Goal: Task Accomplishment & Management: Use online tool/utility

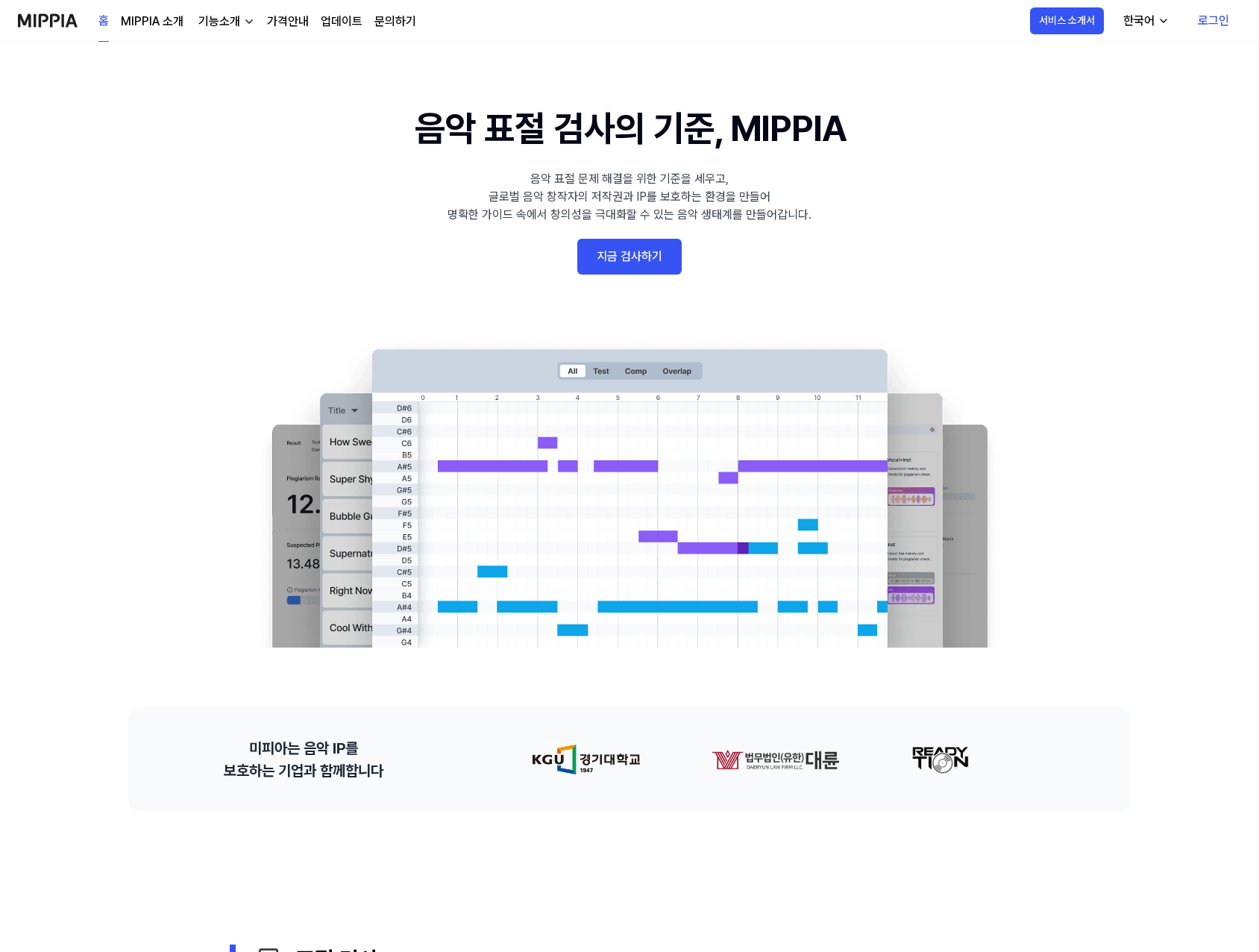
click at [661, 266] on link "지금 검사하기" at bounding box center [629, 256] width 104 height 36
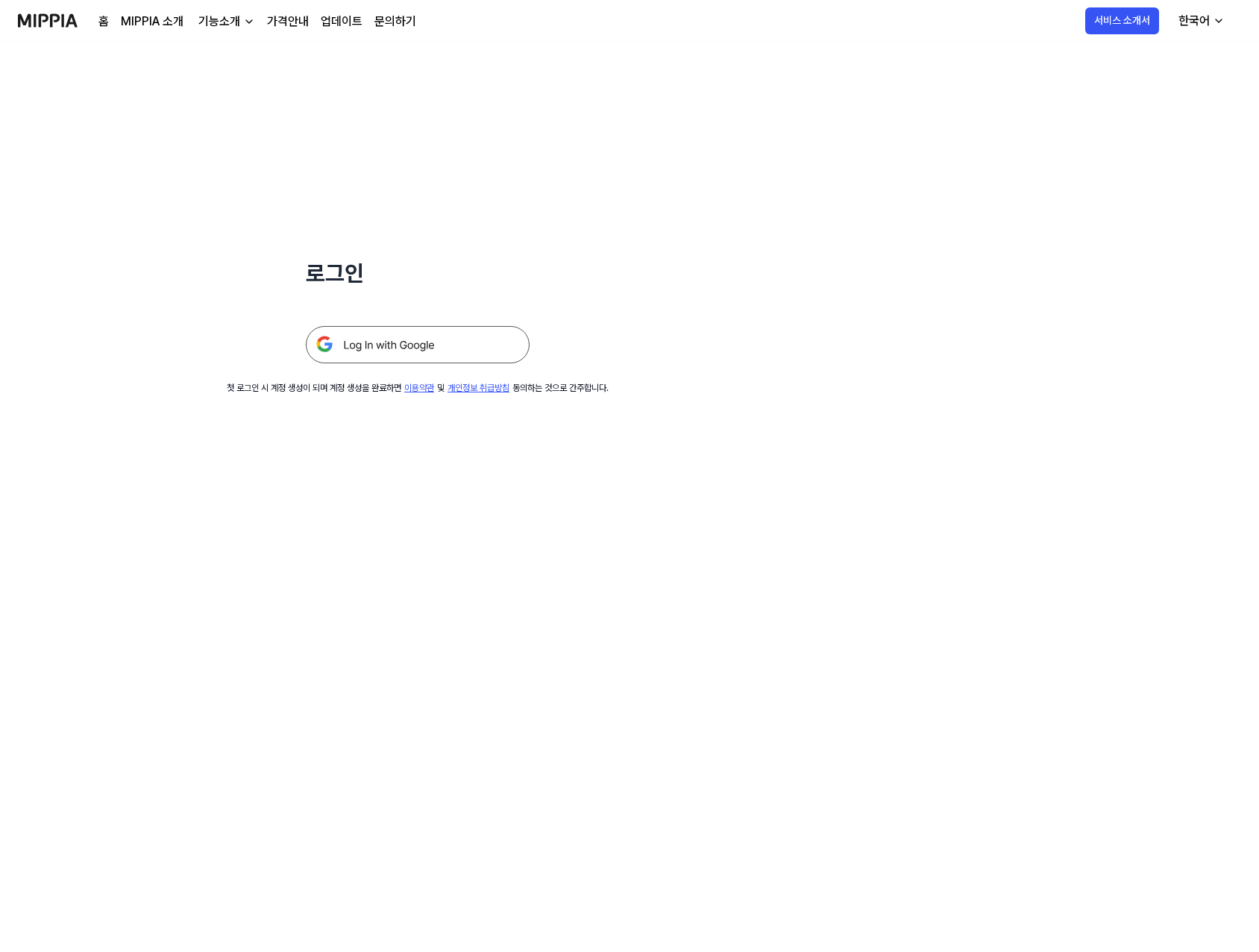
click at [455, 345] on img at bounding box center [418, 344] width 223 height 37
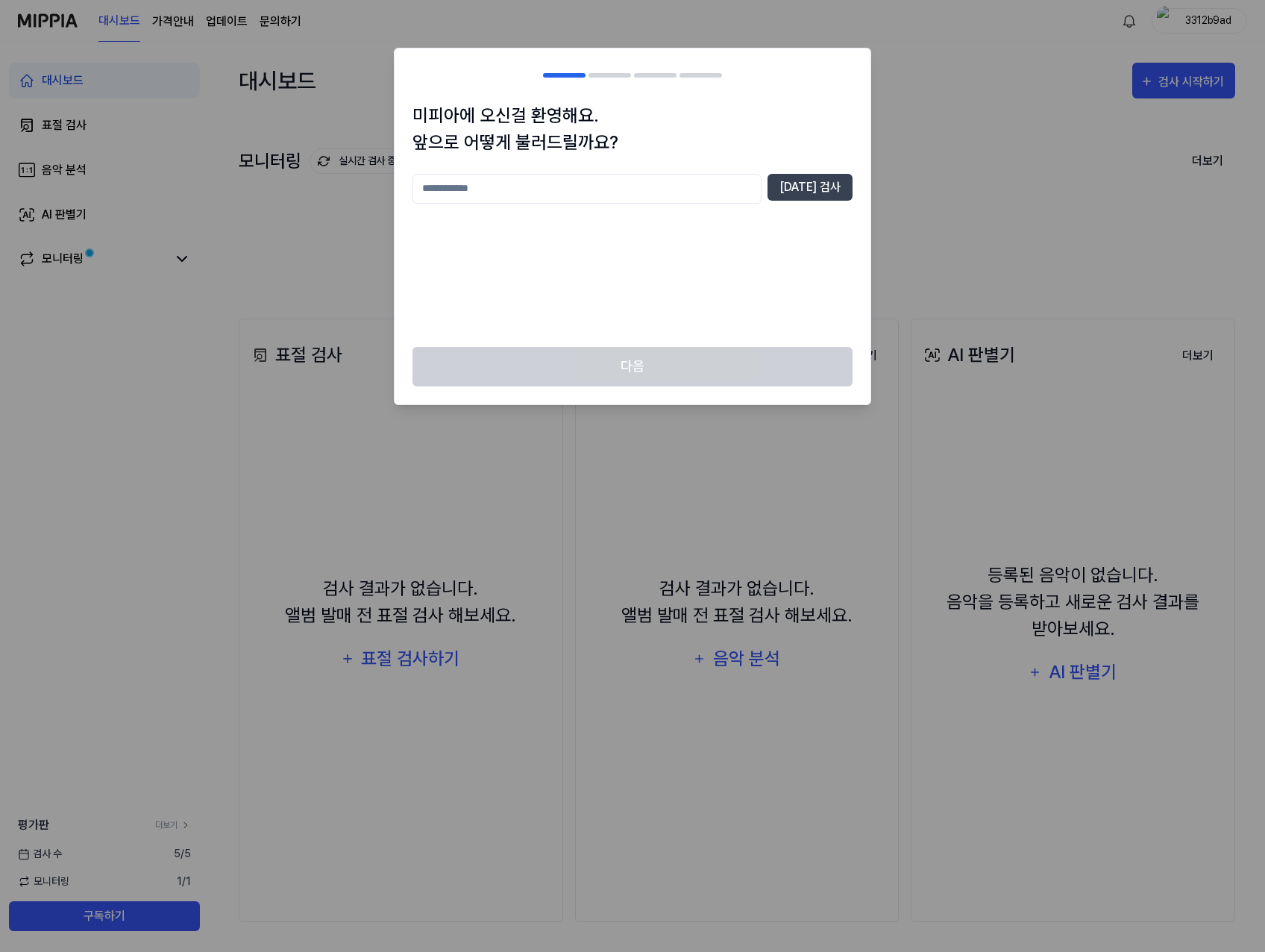
click at [537, 201] on input "text" at bounding box center [587, 188] width 349 height 30
type input "****"
click at [816, 197] on button "중복 검사" at bounding box center [810, 187] width 85 height 27
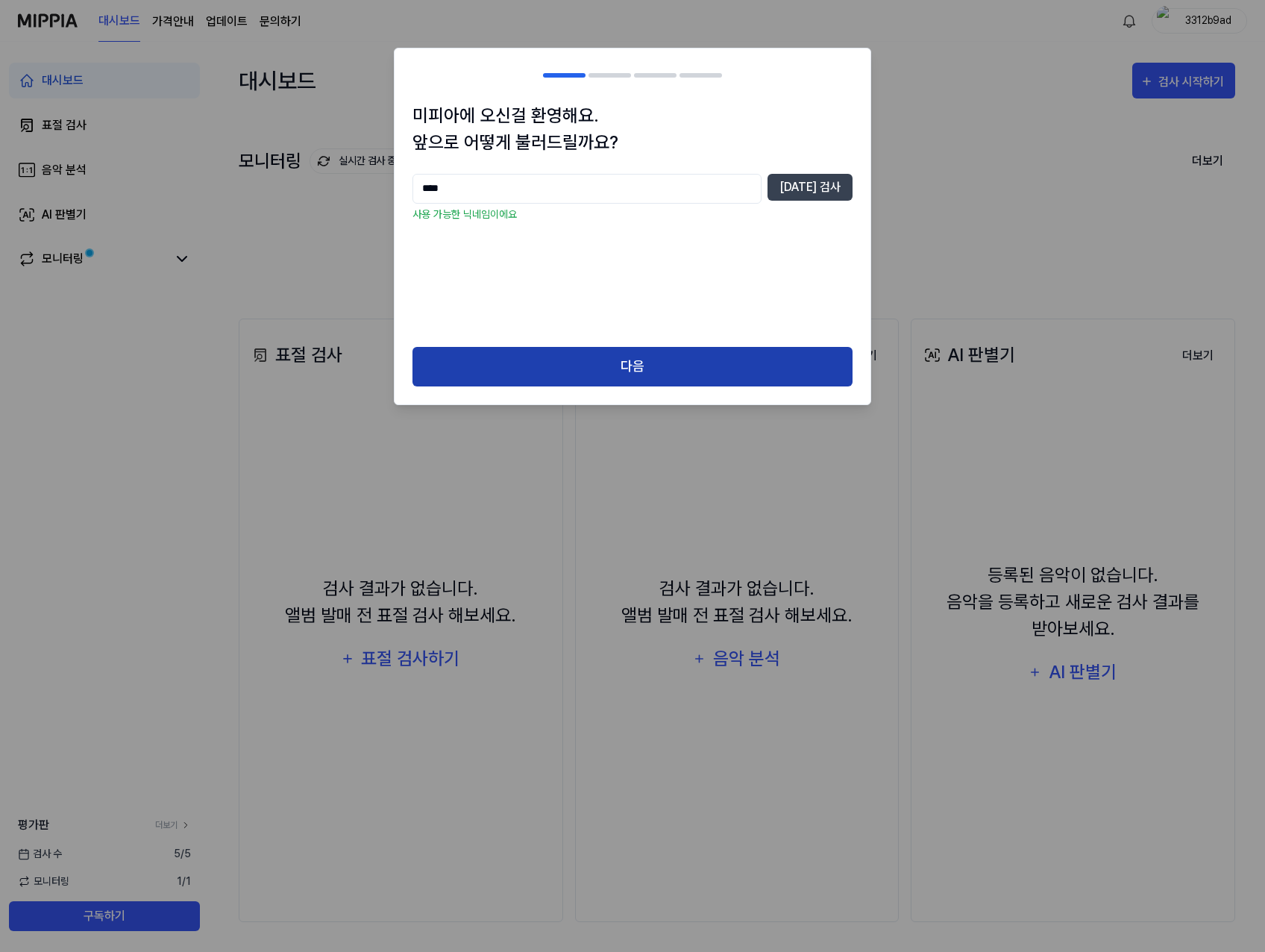
click at [624, 364] on button "다음" at bounding box center [632, 367] width 440 height 40
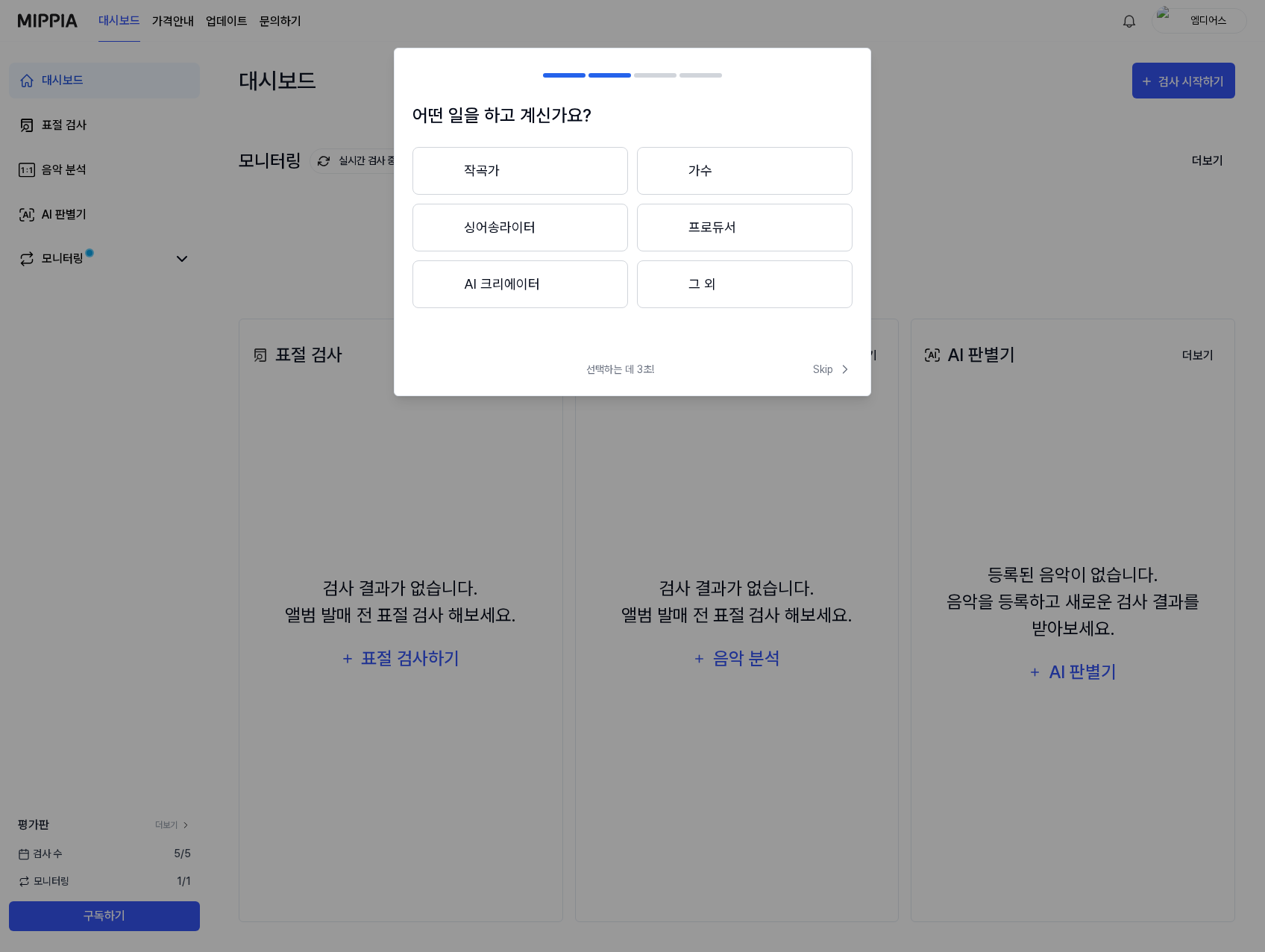
click at [543, 290] on button "AI 크리에이터" at bounding box center [520, 284] width 216 height 47
click at [570, 234] on button "3년 이하" at bounding box center [520, 227] width 216 height 47
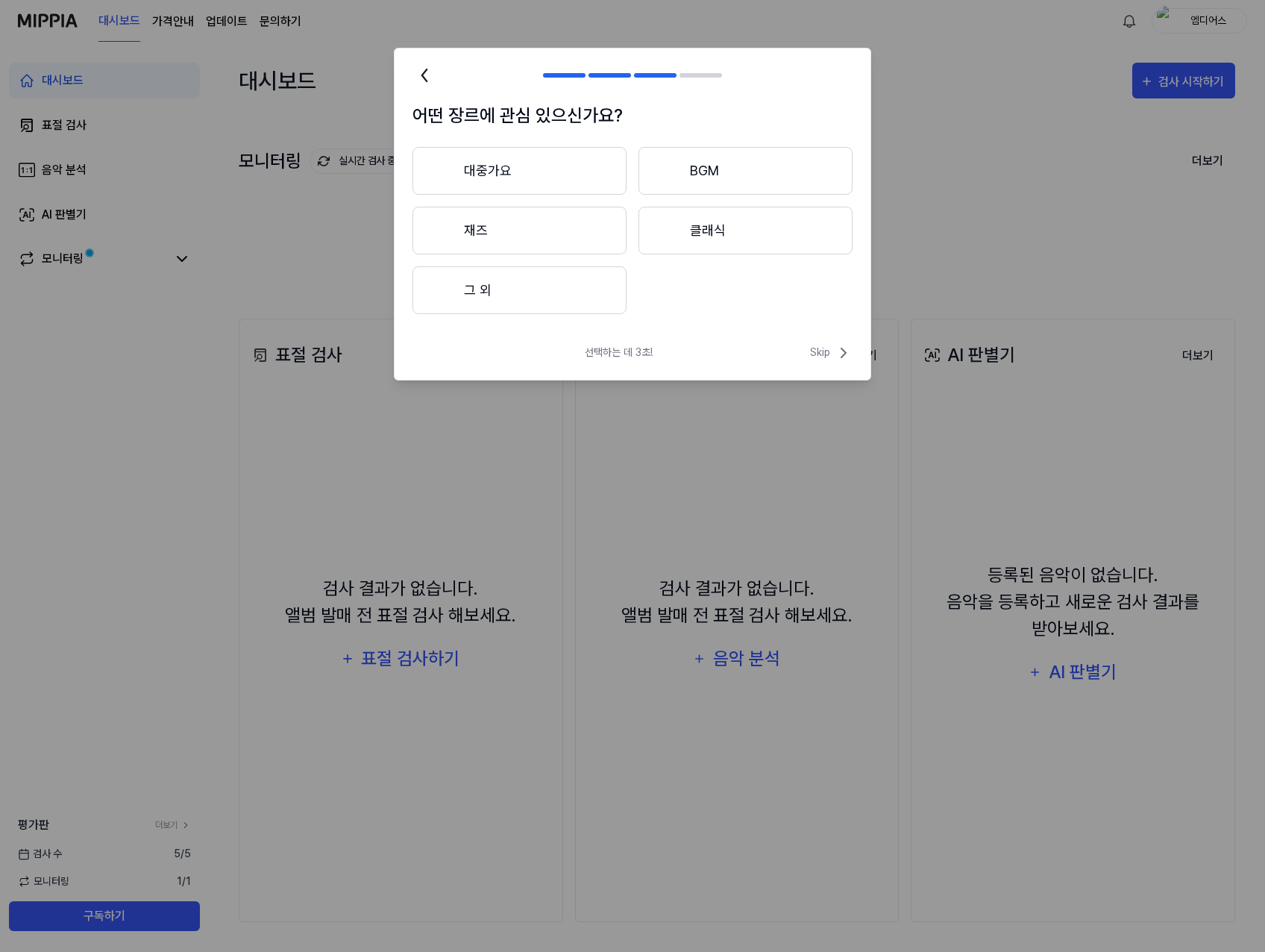
click at [561, 171] on button "대중가요" at bounding box center [520, 171] width 214 height 47
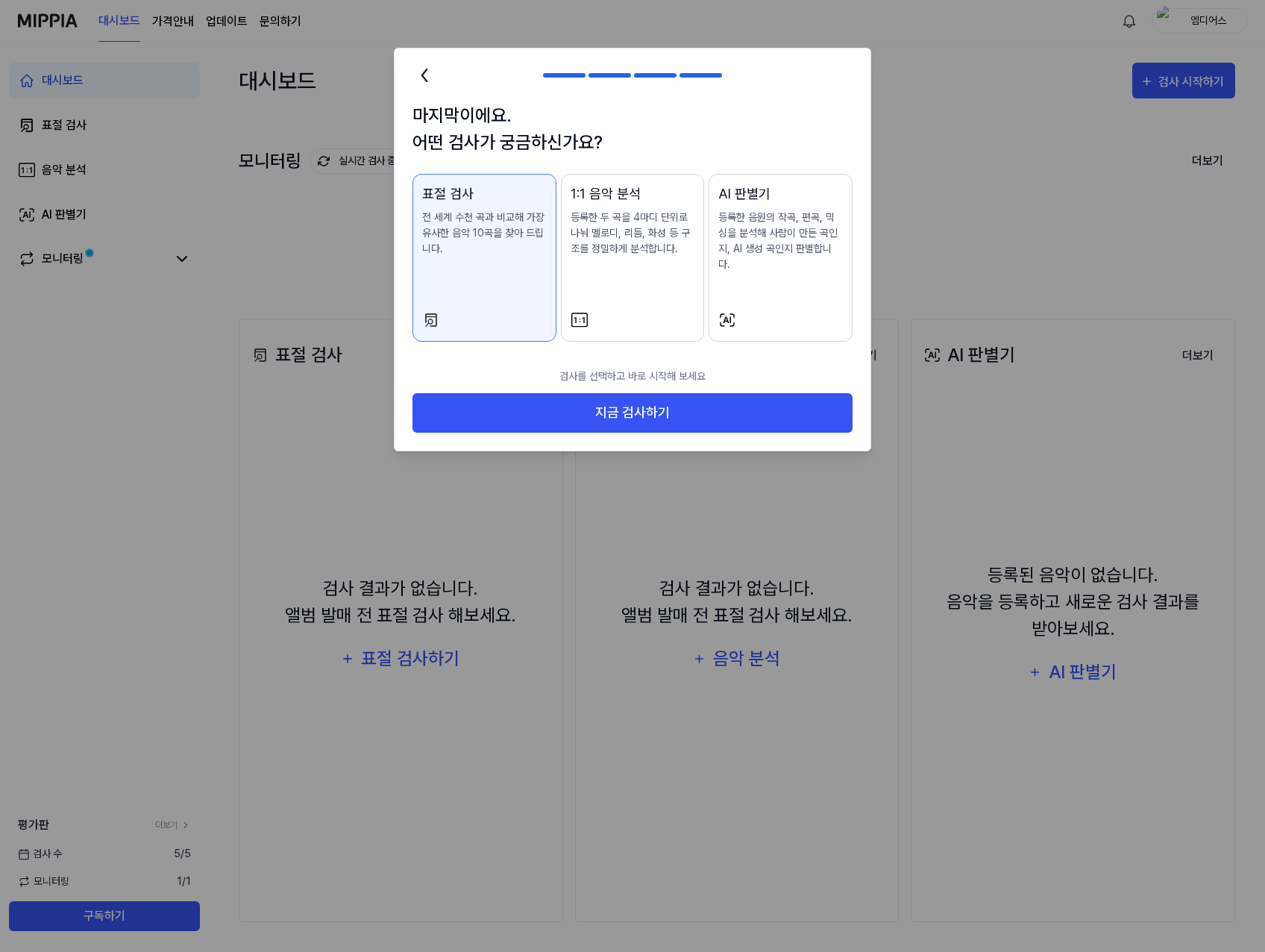
click at [778, 251] on p "등록한 음원의 작곡, 편곡, 믹싱을 분석해 사람이 만든 곡인지, AI 생성 곡인지 판별합니다." at bounding box center [781, 241] width 125 height 63
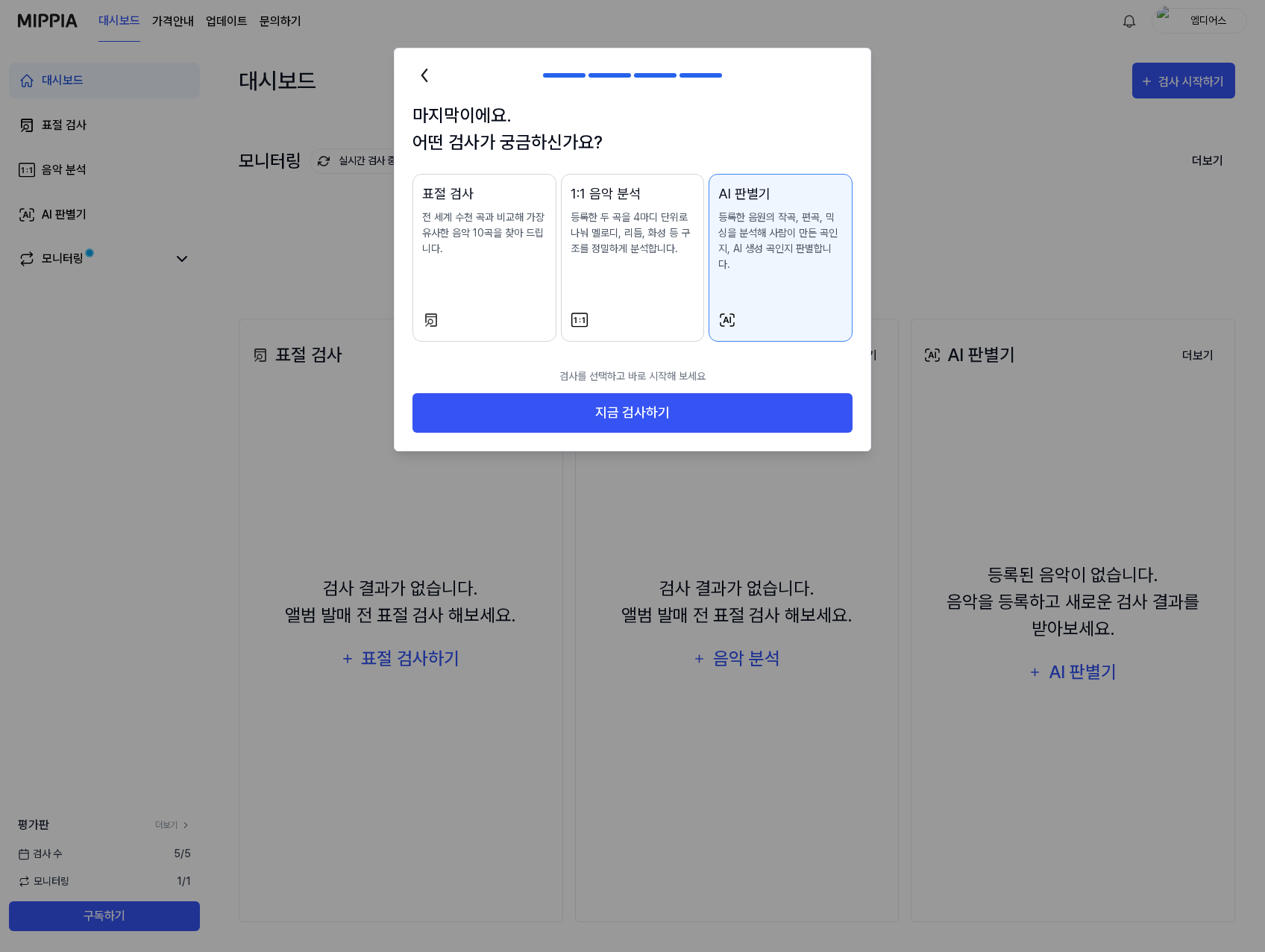
click at [514, 257] on div "표절 검사 전 세계 수천 곡과 비교해 가장 유사한 음악 10곡을 찾아 드립니다." at bounding box center [484, 235] width 125 height 103
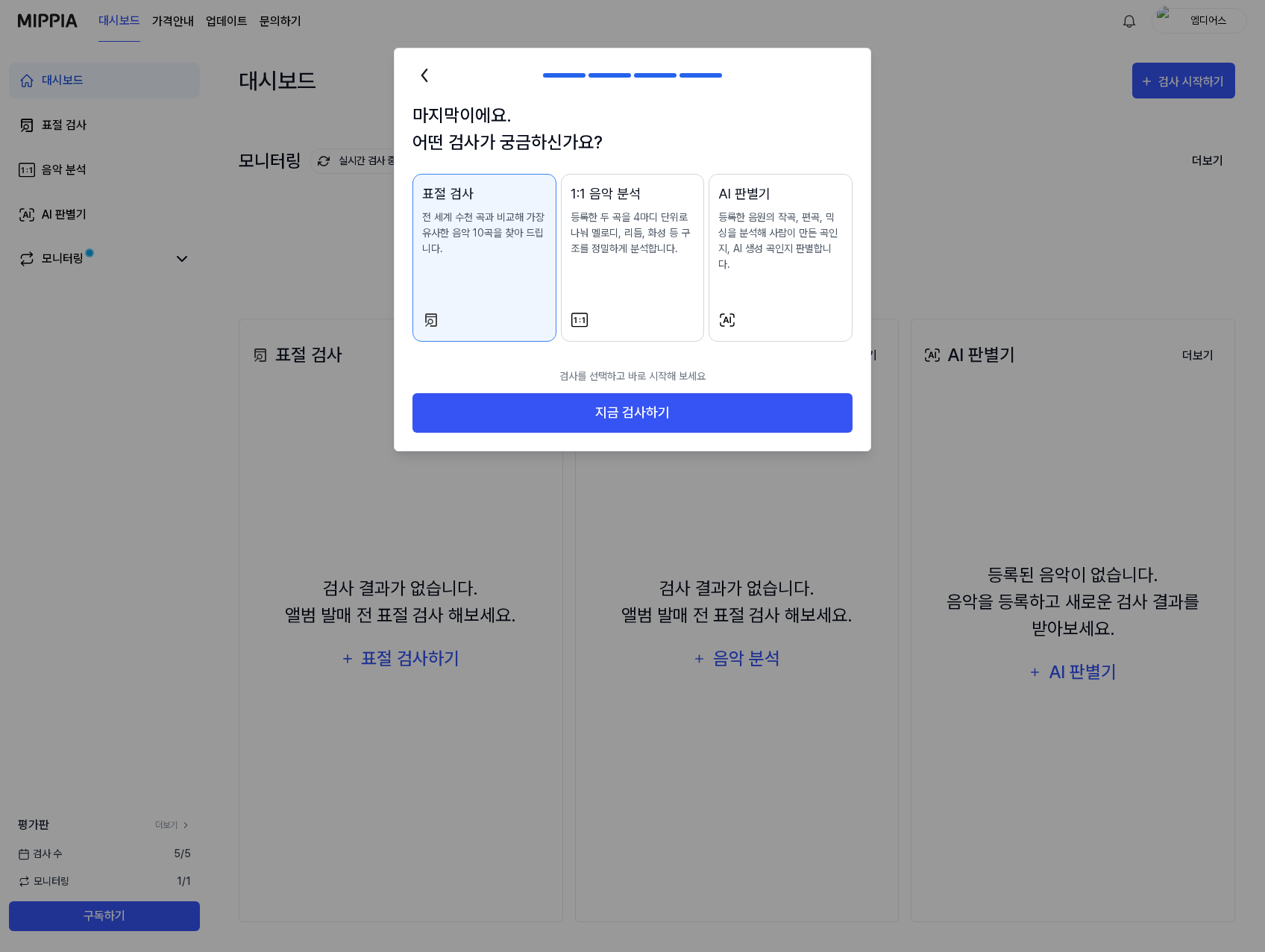
click at [785, 256] on div "AI 판별기 등록한 음원의 작곡, 편곡, 믹싱을 분석해 사람이 만든 곡인지, AI 생성 곡인지 판별합니다." at bounding box center [781, 243] width 125 height 119
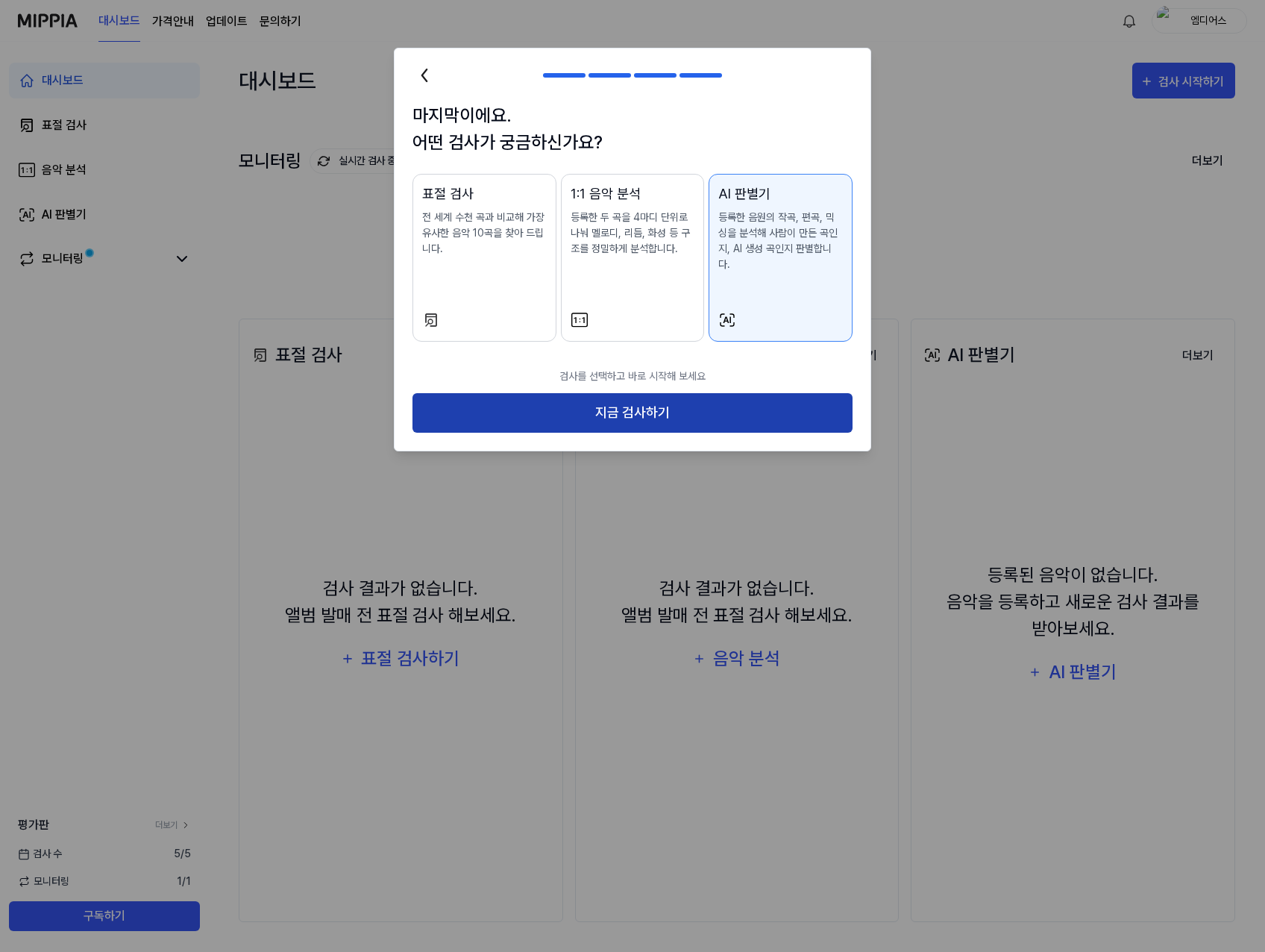
click at [660, 401] on button "지금 검사하기" at bounding box center [632, 413] width 440 height 40
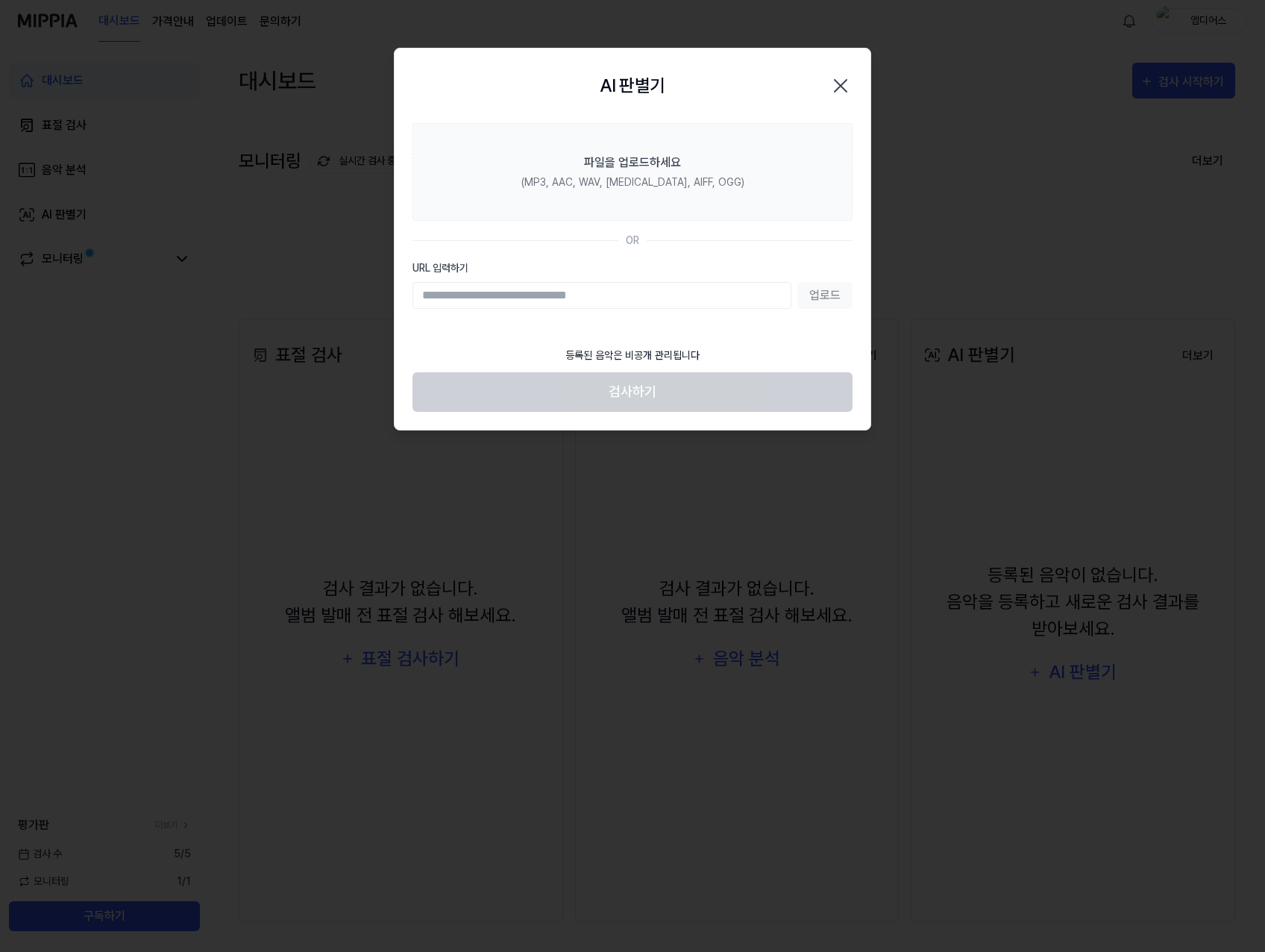
click at [826, 285] on div "업로드" at bounding box center [632, 295] width 440 height 27
click at [834, 300] on div "업로드" at bounding box center [632, 295] width 440 height 27
click at [511, 292] on input "URL 입력하기" at bounding box center [602, 295] width 379 height 27
click at [478, 291] on input "URL 입력하기" at bounding box center [602, 295] width 379 height 27
click at [839, 82] on icon "button" at bounding box center [840, 86] width 24 height 24
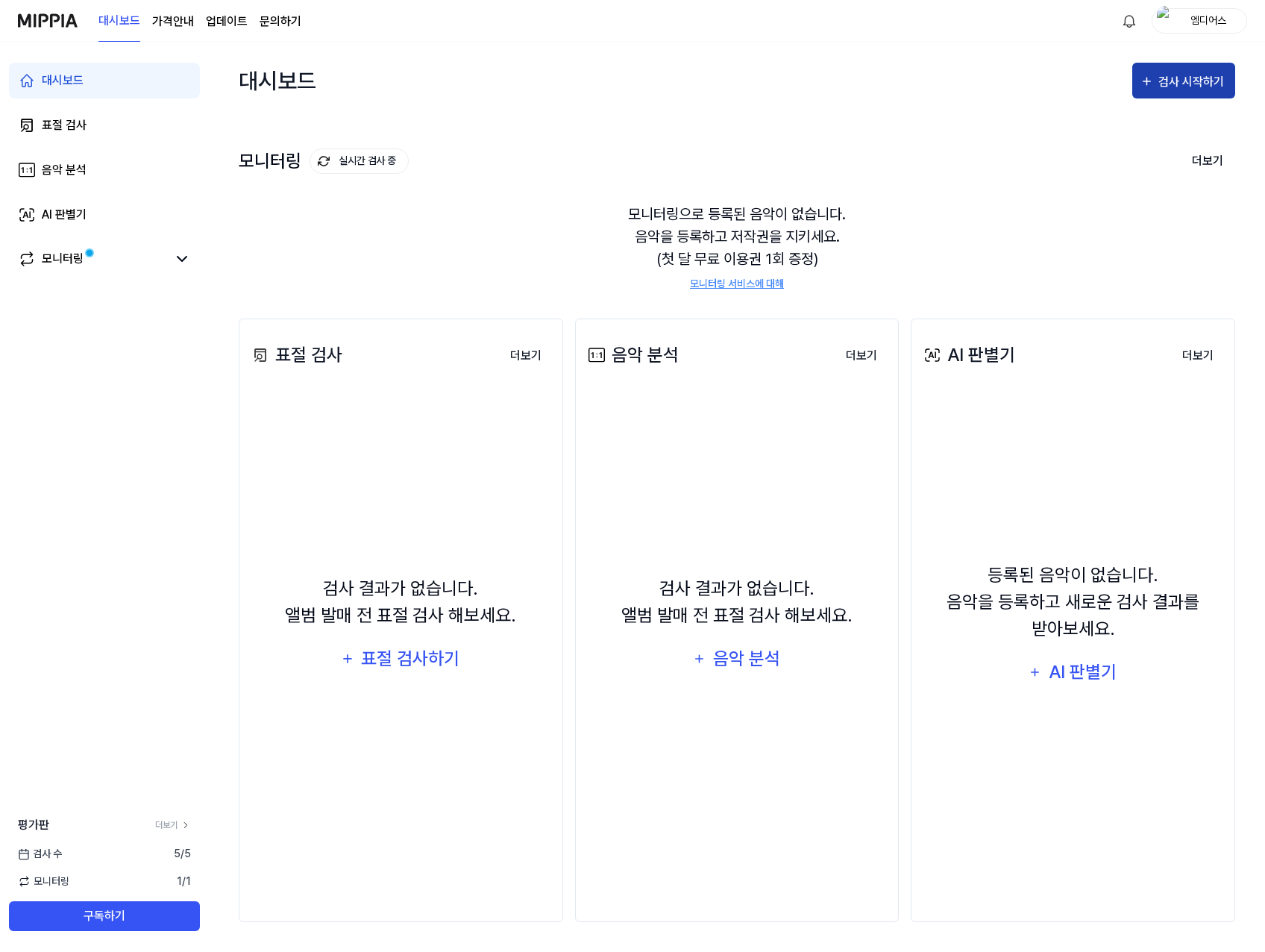
click at [1178, 88] on div "검사 시작하기" at bounding box center [1193, 82] width 70 height 19
click at [1108, 192] on div "AI 판별기" at bounding box center [1157, 199] width 130 height 19
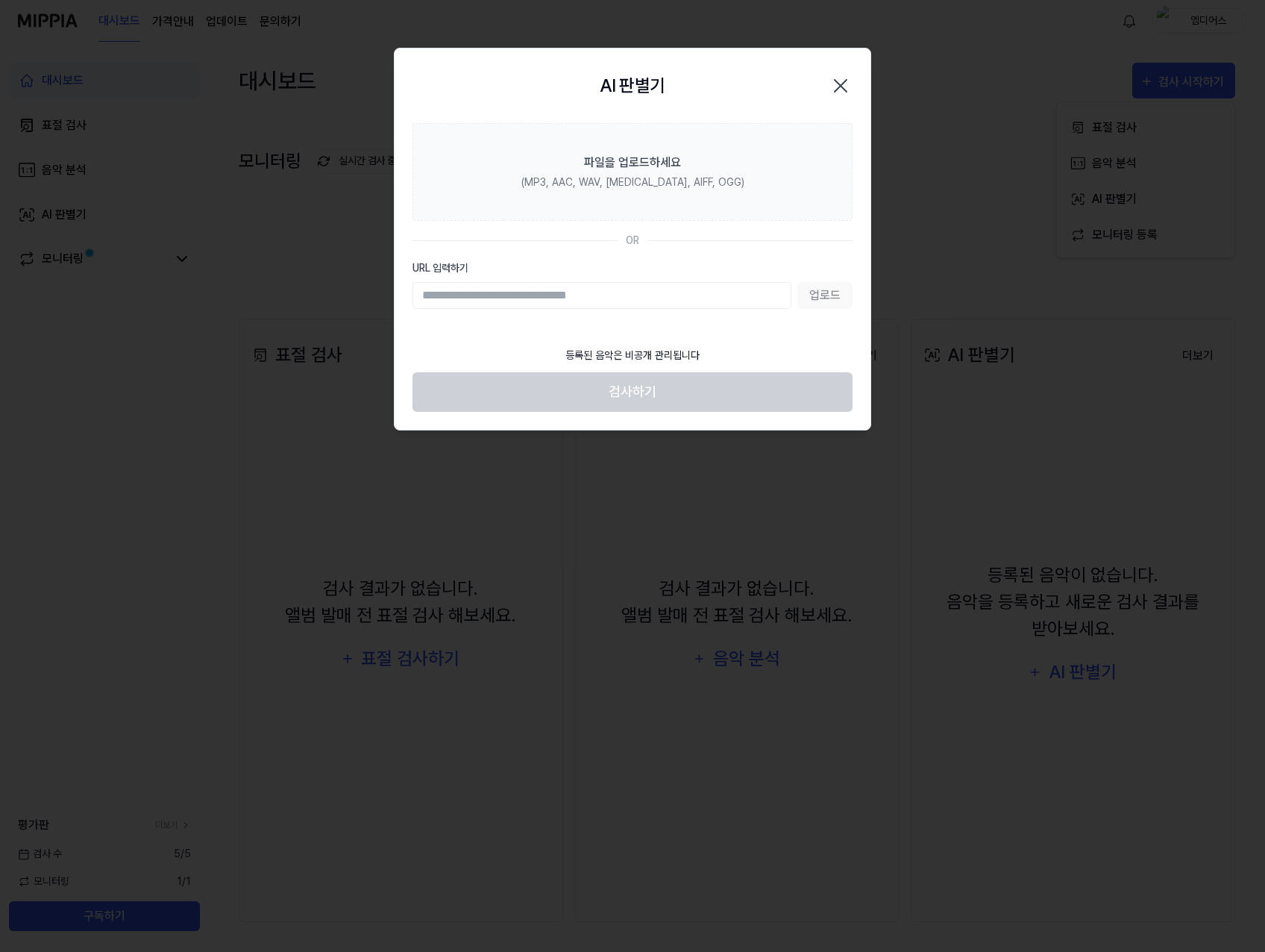
click at [833, 81] on icon "button" at bounding box center [840, 86] width 24 height 24
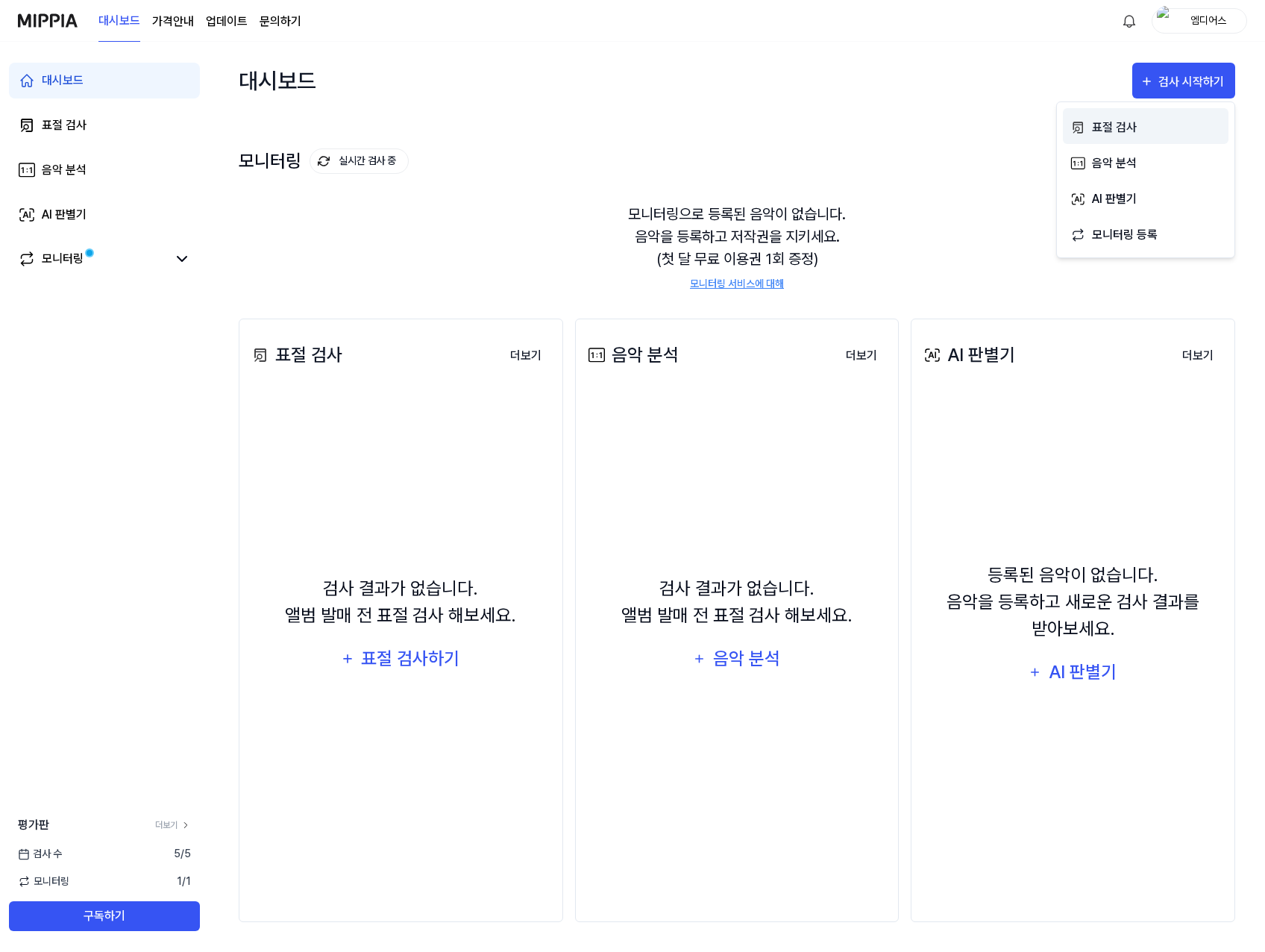
click at [1126, 131] on div "표절 검사" at bounding box center [1157, 127] width 130 height 19
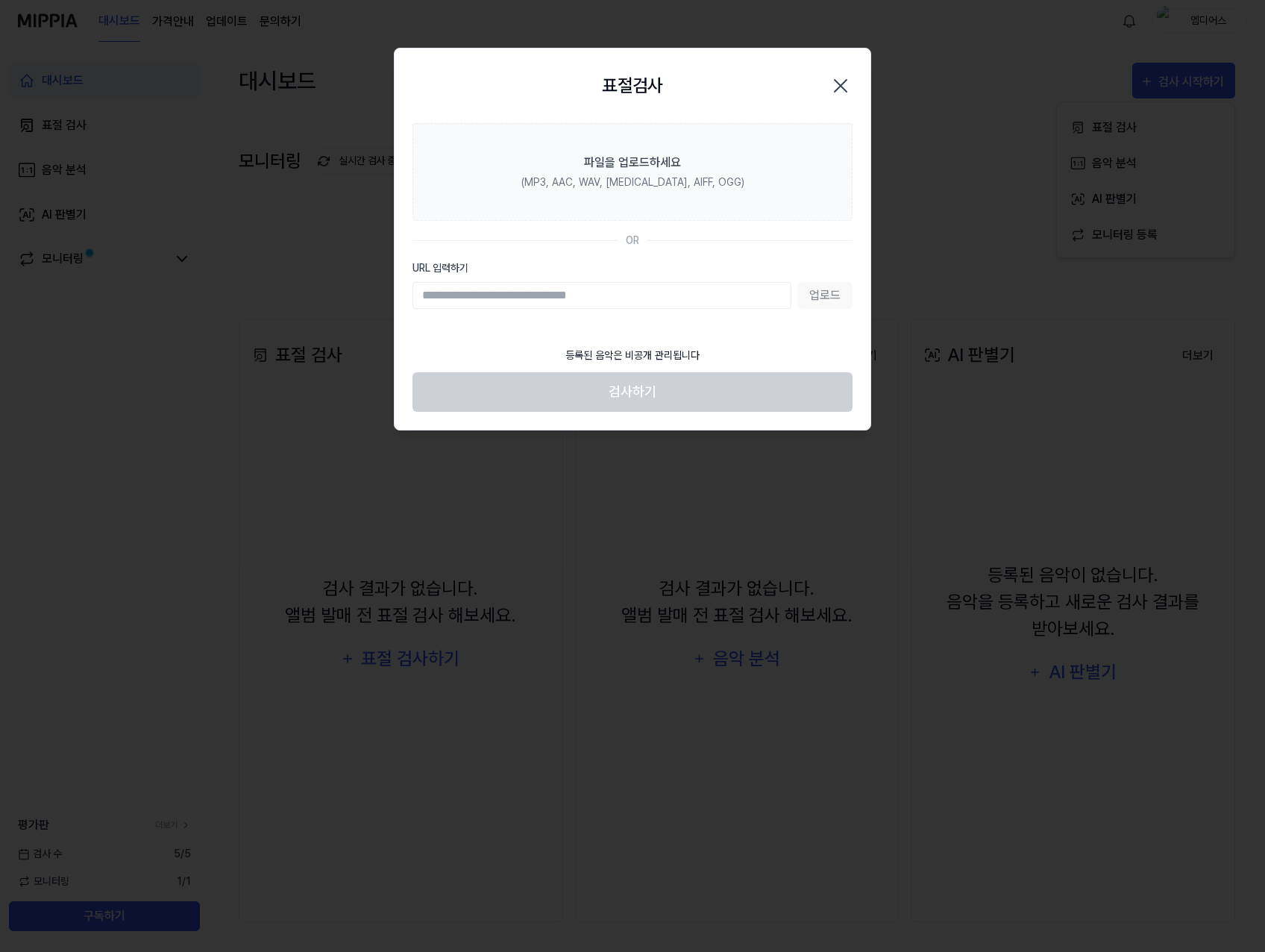
click at [847, 89] on icon "button" at bounding box center [840, 86] width 24 height 24
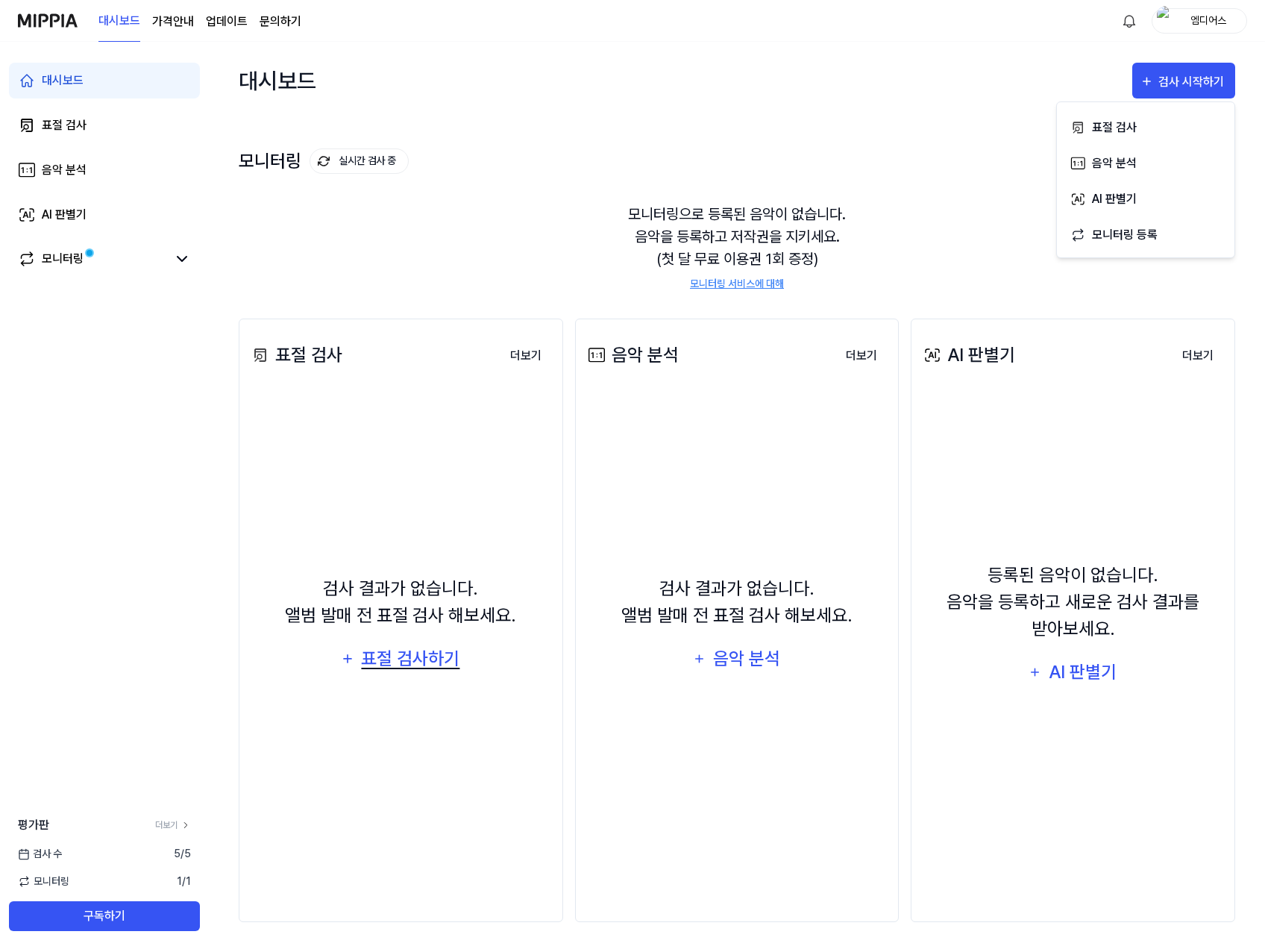
click at [402, 663] on div "표절 검사하기" at bounding box center [411, 658] width 102 height 28
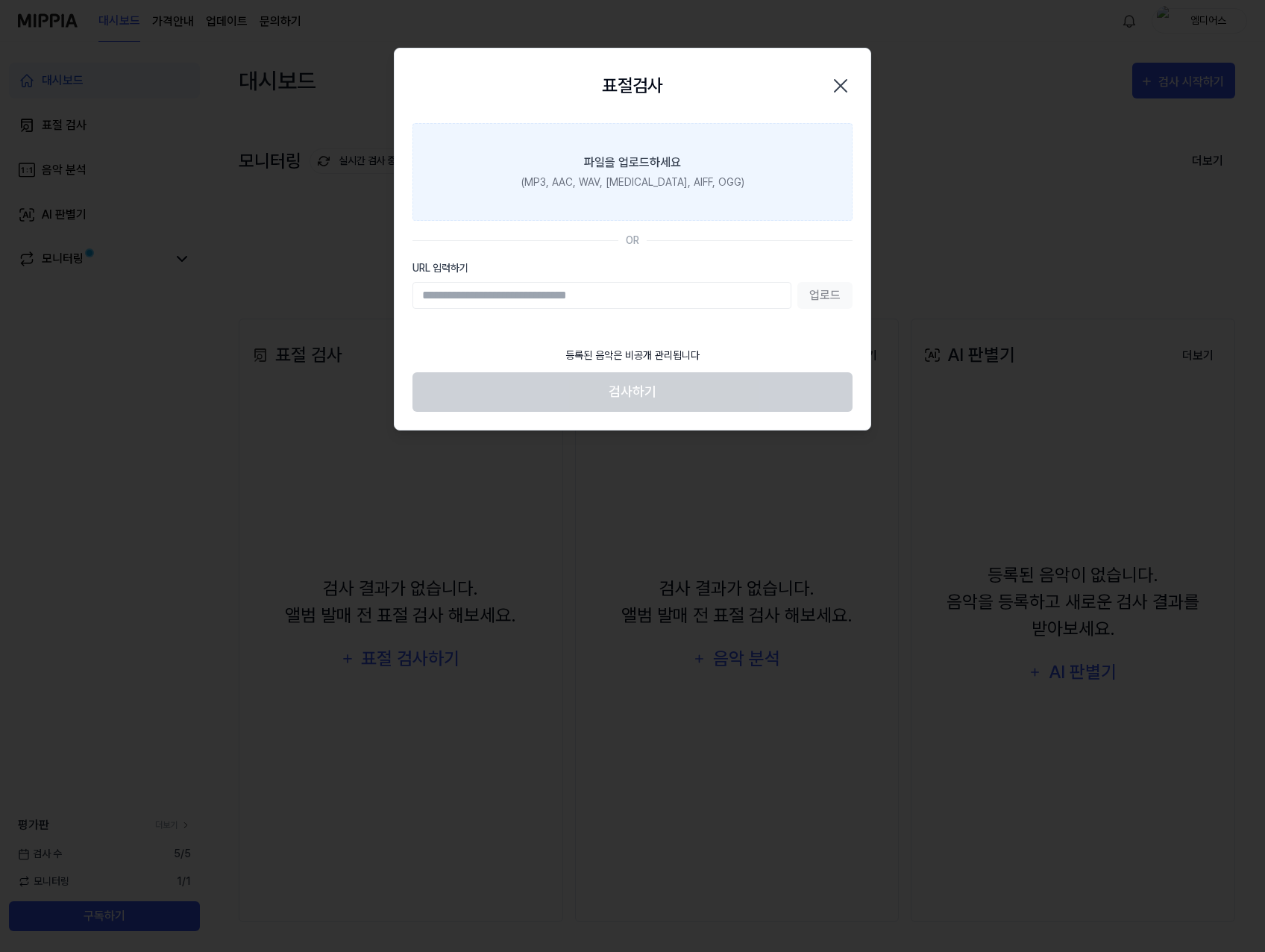
click at [696, 189] on div "(MP3, AAC, WAV, FLAC, AIFF, OGG)" at bounding box center [632, 182] width 223 height 15
click at [0, 0] on input "파일을 업로드하세요 (MP3, AAC, WAV, FLAC, AIFF, OGG)" at bounding box center [0, 0] width 0 height 0
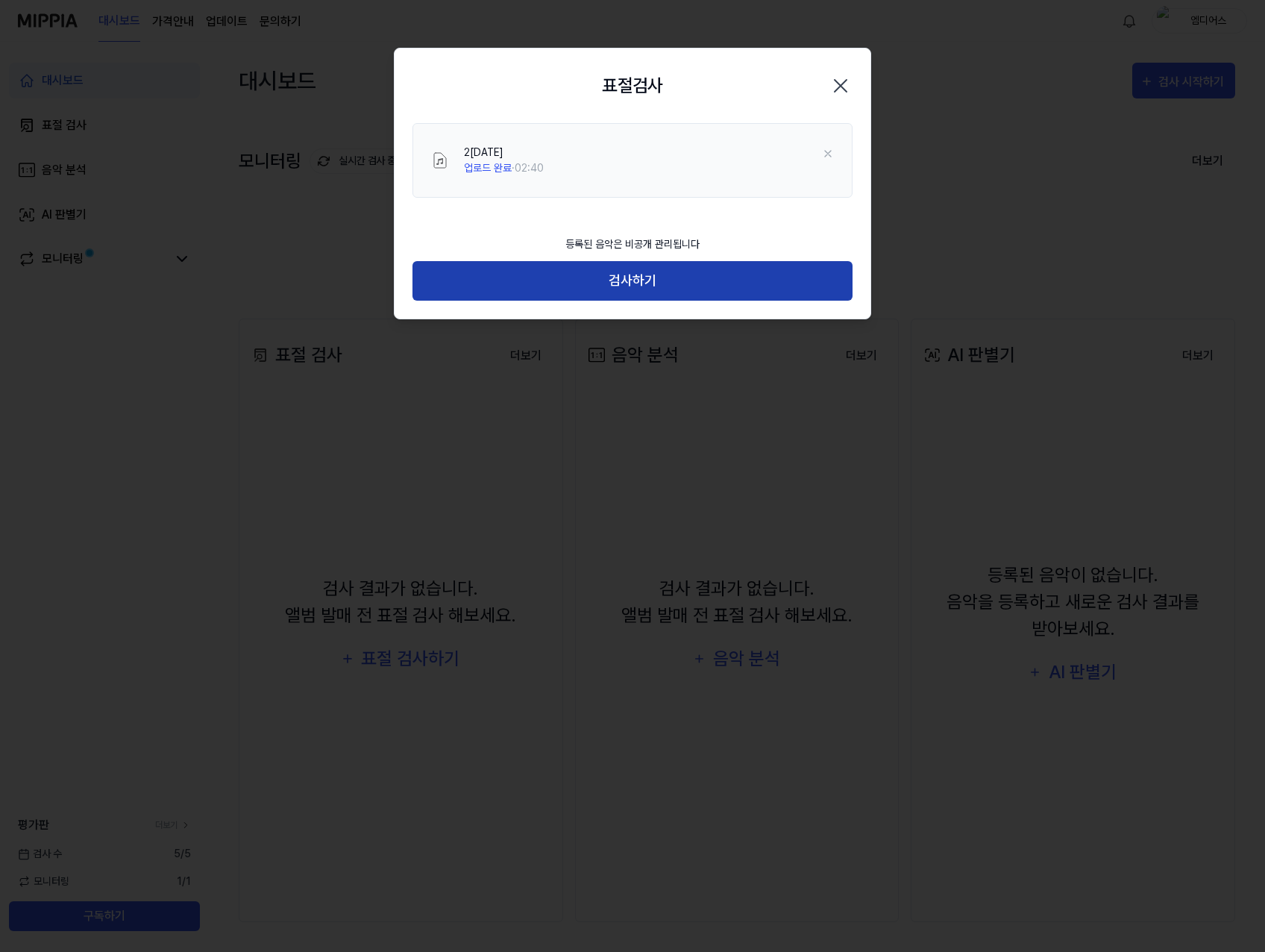
click at [646, 285] on button "검사하기" at bounding box center [632, 281] width 440 height 40
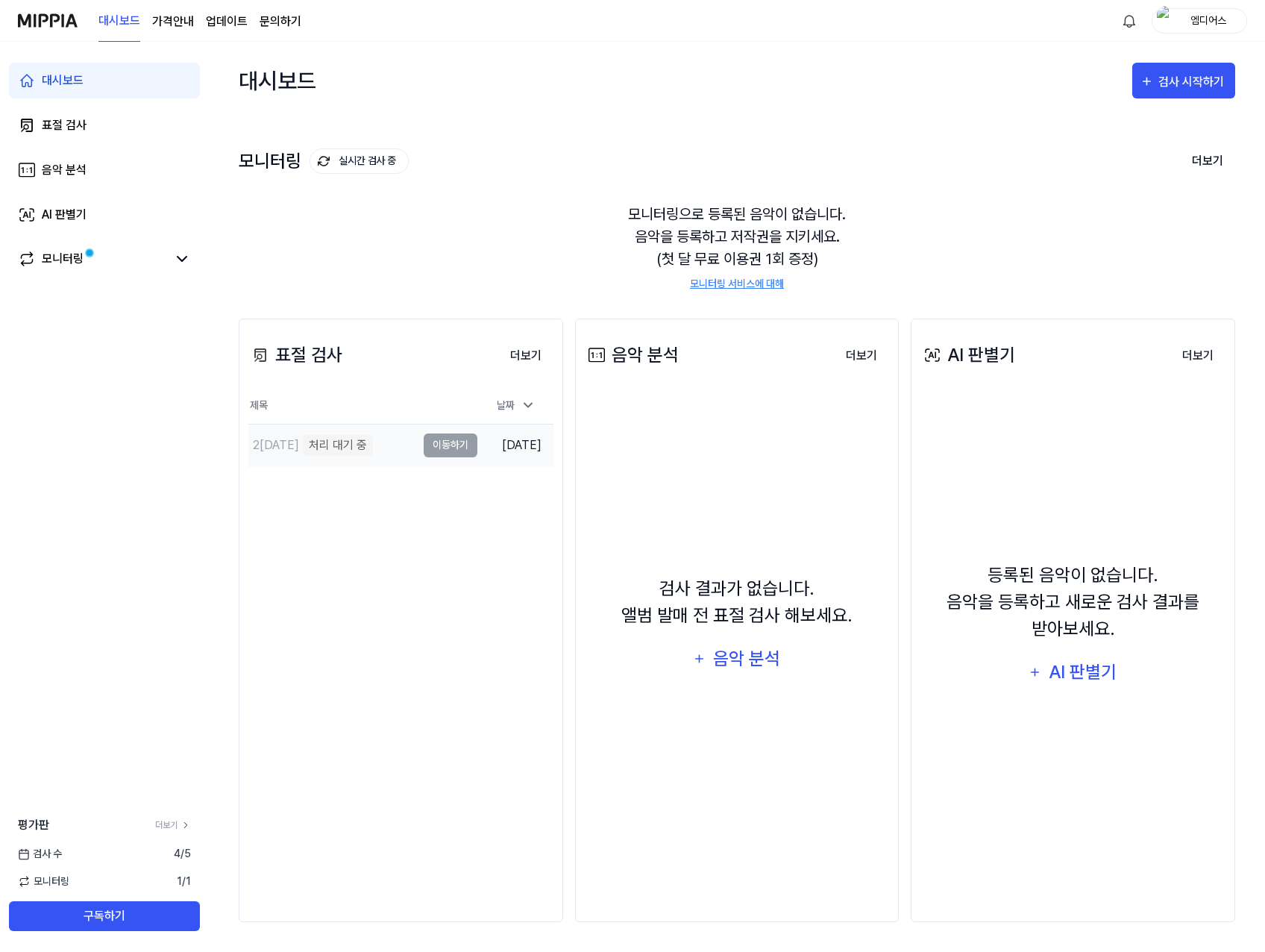
click at [331, 445] on div "처리 대기 중" at bounding box center [338, 445] width 70 height 21
click at [534, 351] on button "더보기" at bounding box center [526, 355] width 55 height 30
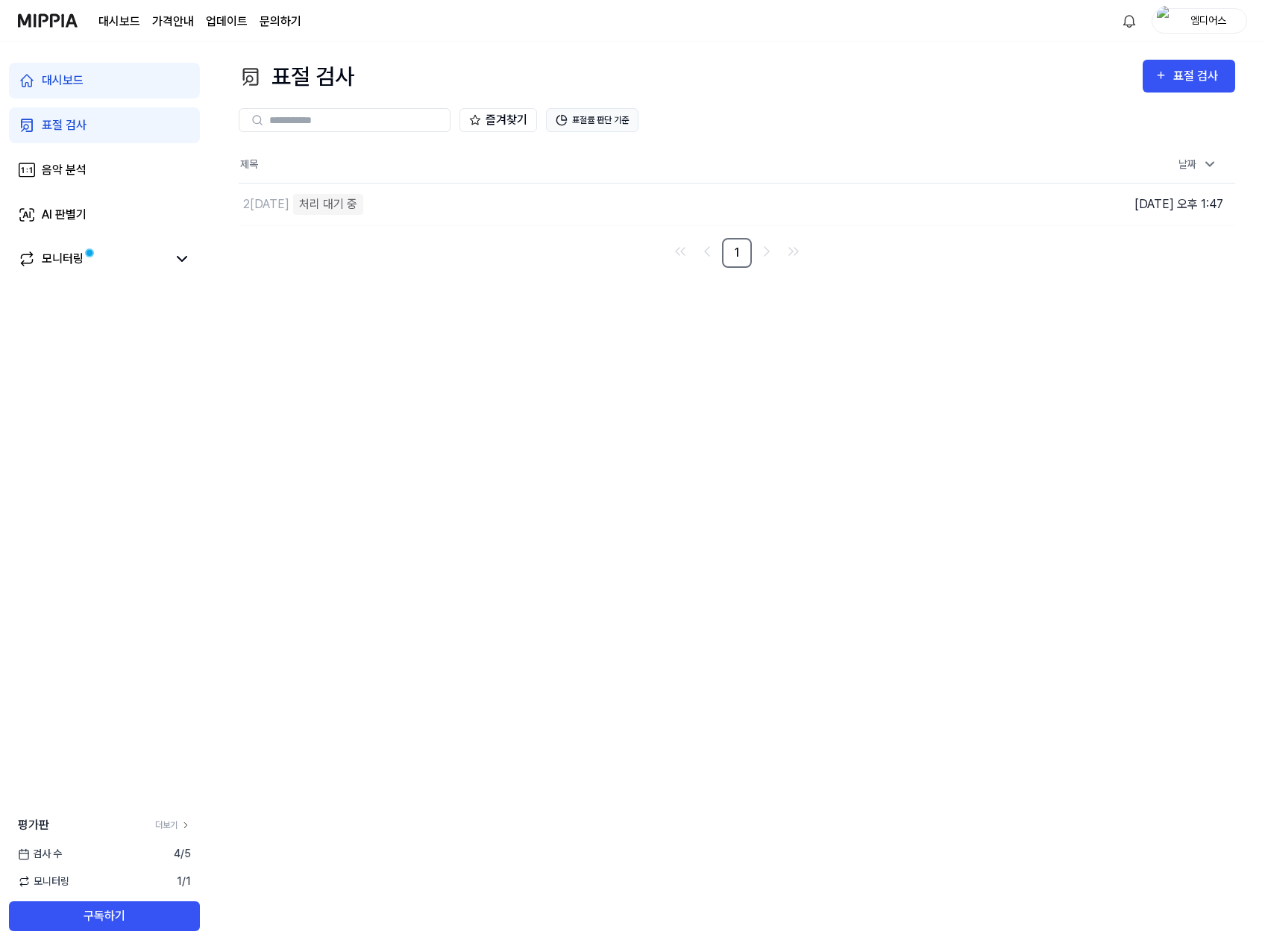
click at [590, 121] on button "표절률 판단 기준" at bounding box center [592, 119] width 93 height 24
click at [1208, 76] on div "표절 검사" at bounding box center [1198, 76] width 50 height 19
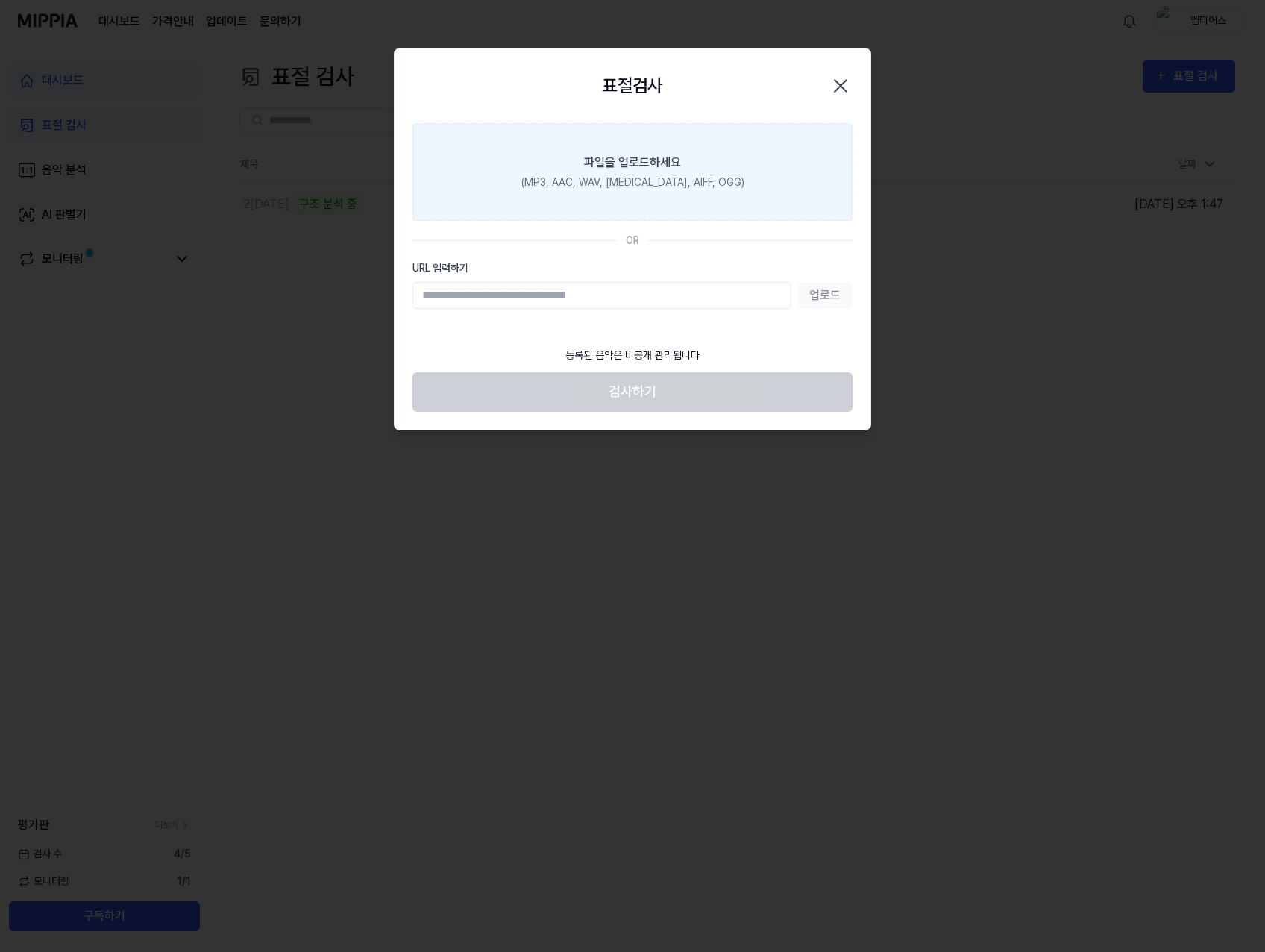
click at [629, 169] on div "파일을 업로드하세요" at bounding box center [632, 162] width 97 height 18
click at [0, 0] on input "파일을 업로드하세요 (MP3, AAC, WAV, FLAC, AIFF, OGG)" at bounding box center [0, 0] width 0 height 0
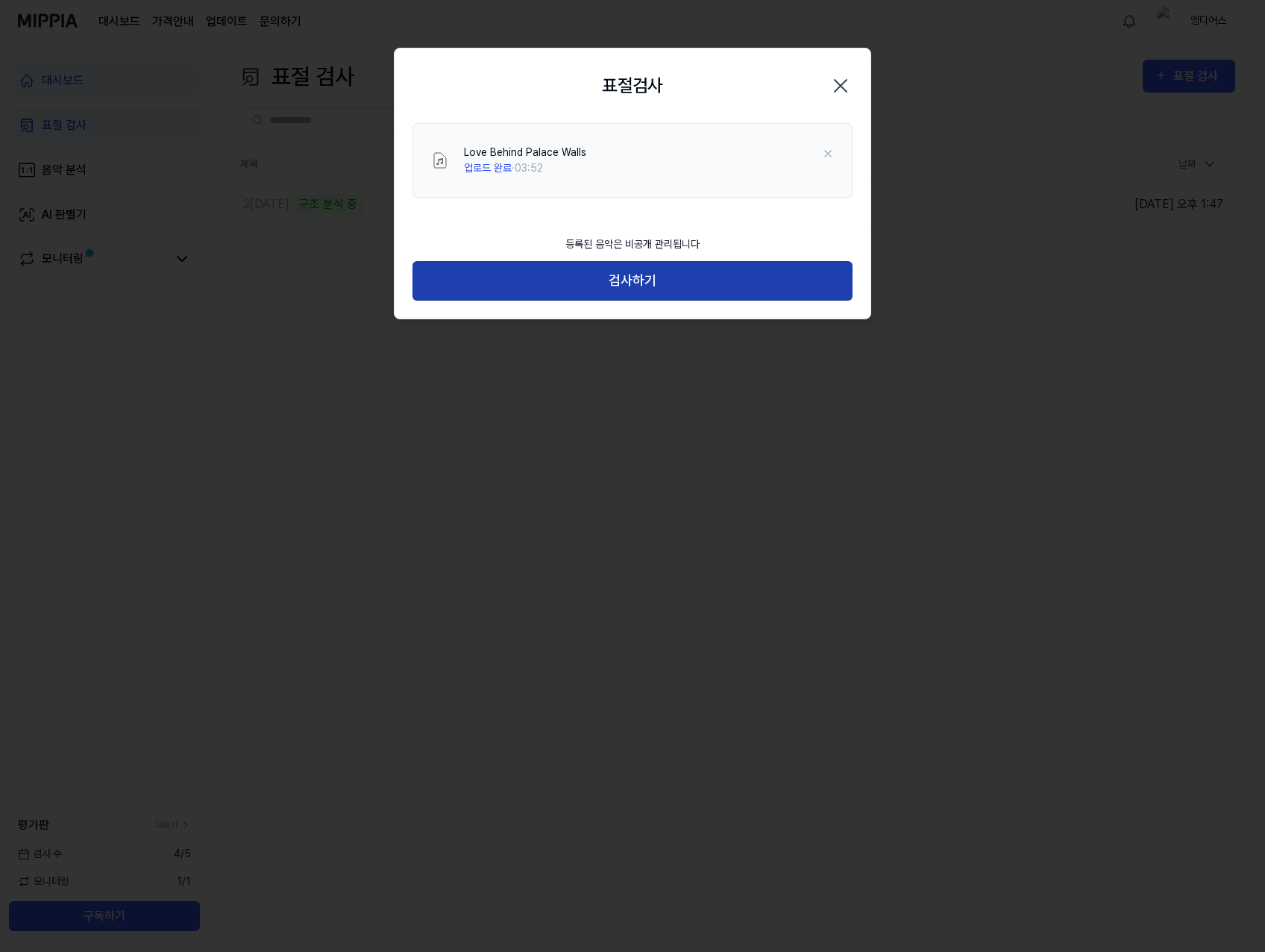
click at [640, 282] on button "검사하기" at bounding box center [632, 281] width 440 height 40
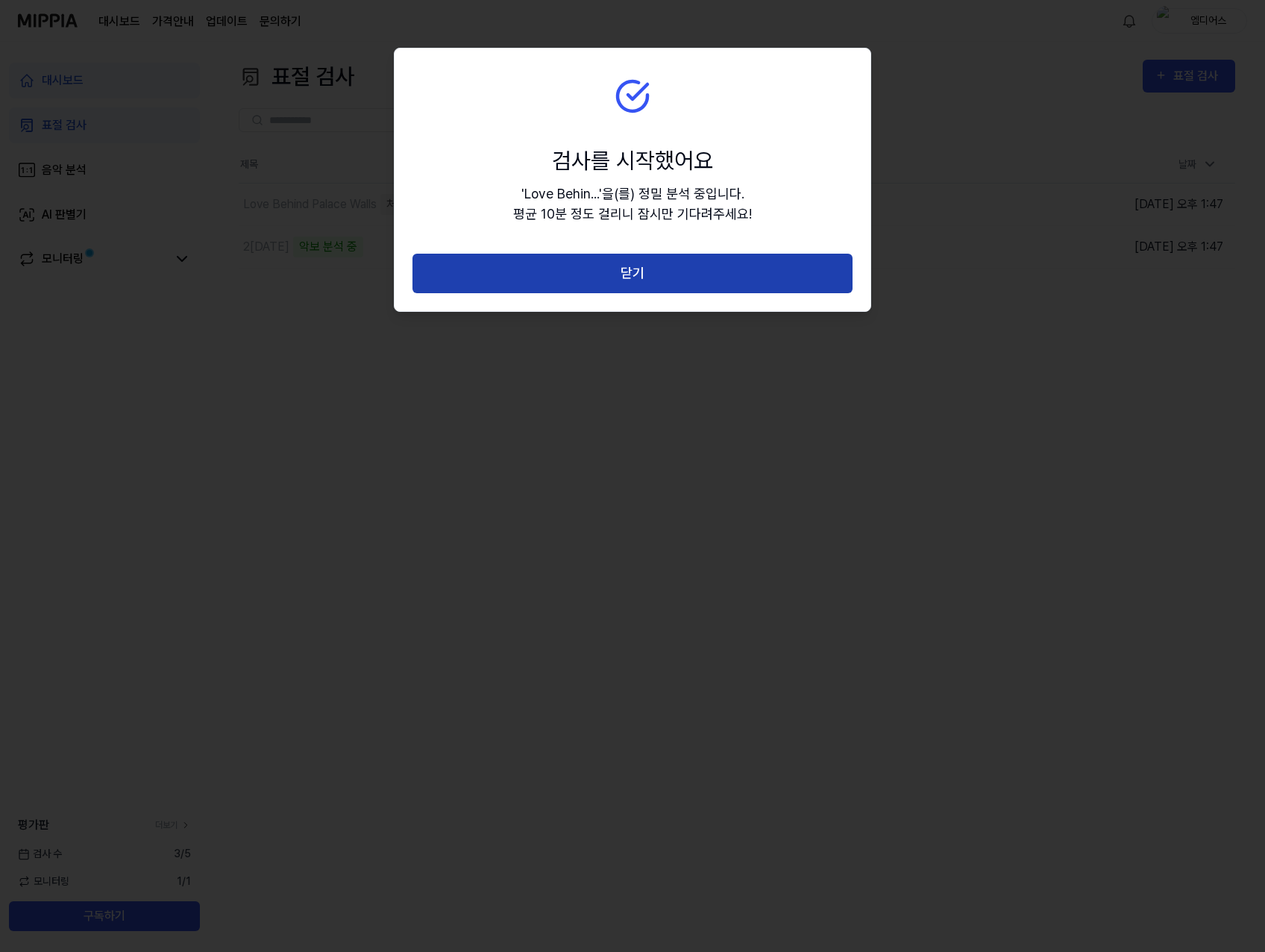
click at [710, 278] on button "닫기" at bounding box center [632, 273] width 440 height 40
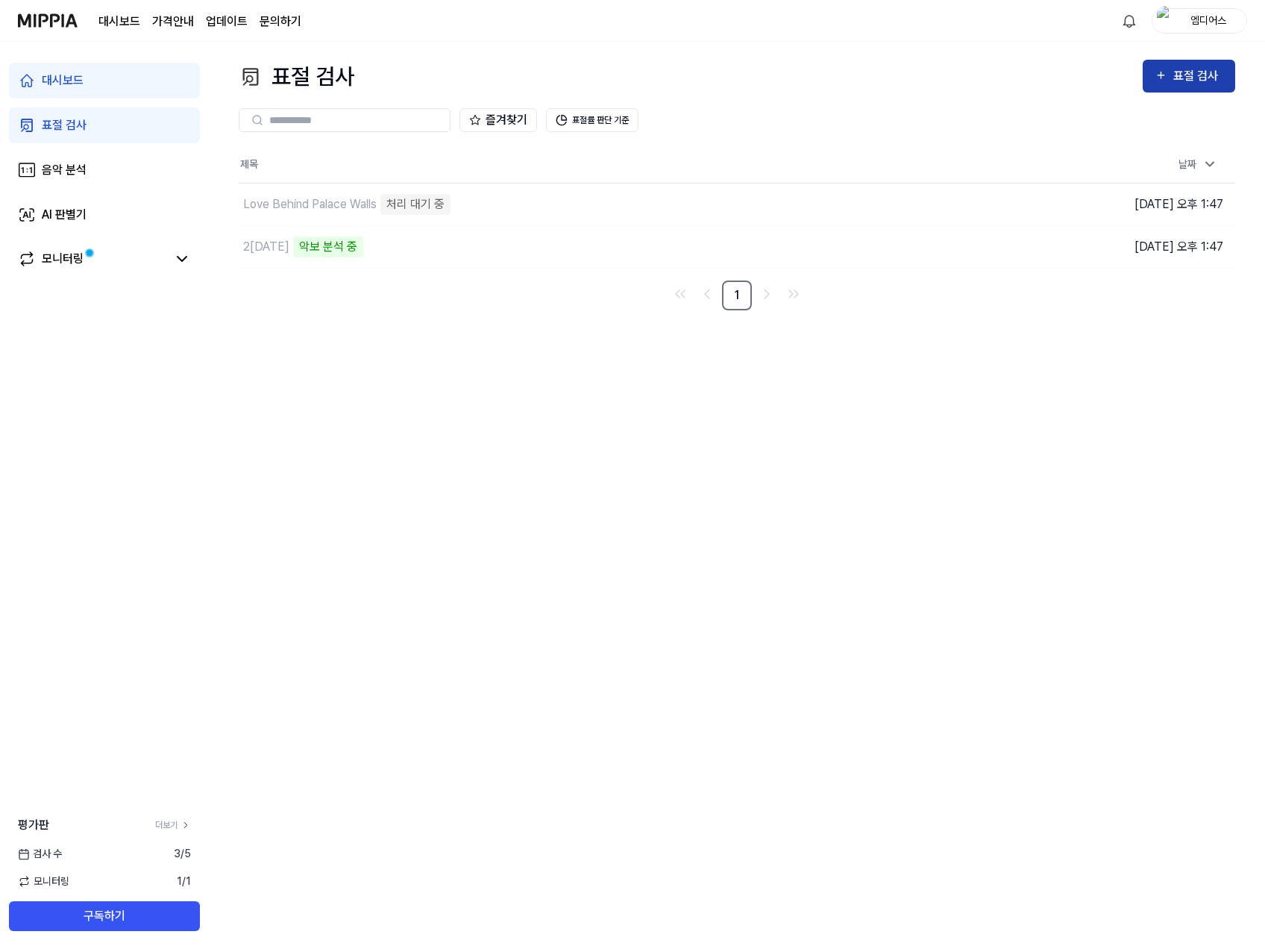
click at [1179, 83] on div "표절 검사" at bounding box center [1198, 76] width 50 height 19
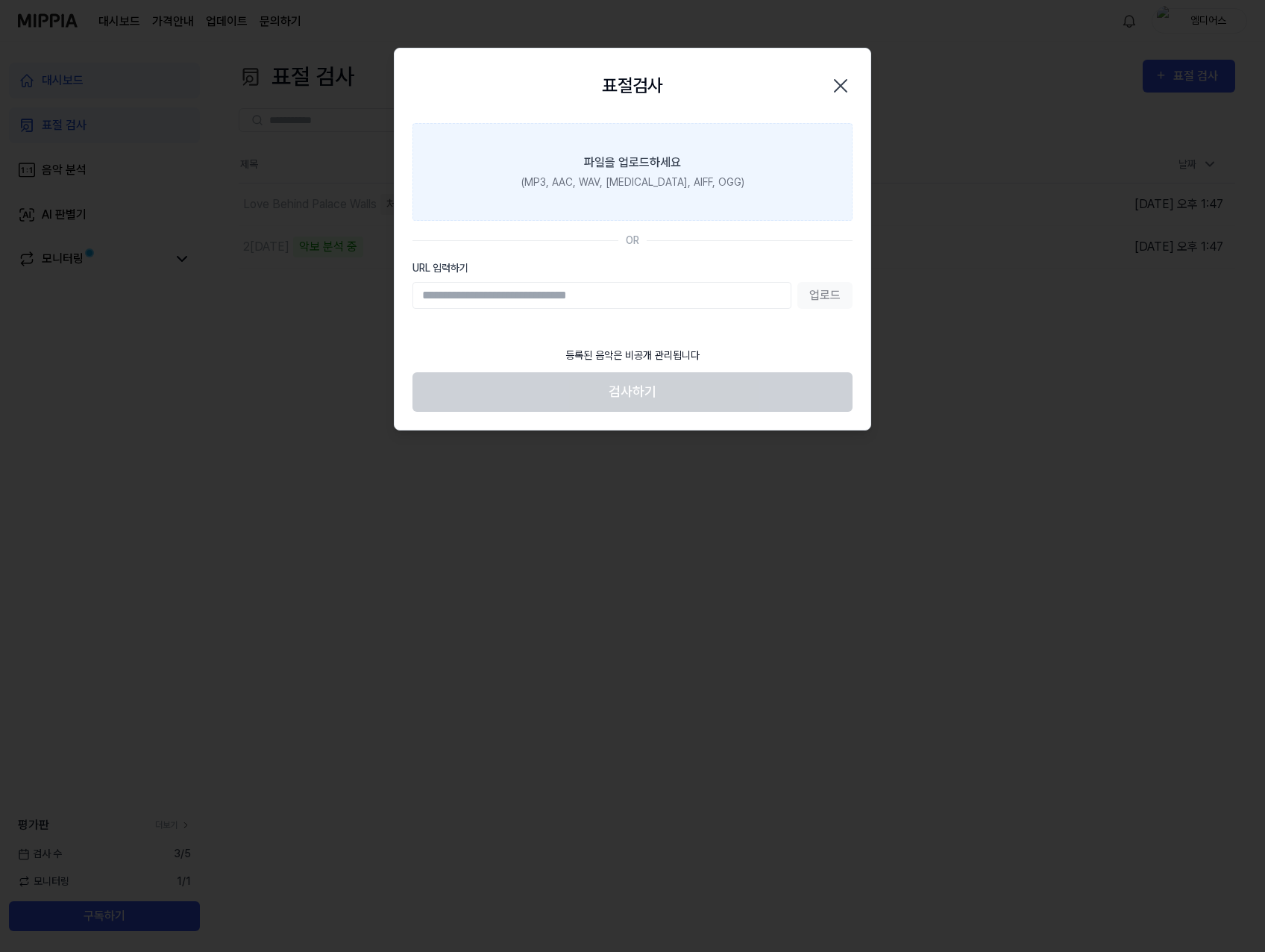
click at [618, 181] on div "(MP3, AAC, WAV, FLAC, AIFF, OGG)" at bounding box center [632, 182] width 223 height 15
click at [0, 0] on input "파일을 업로드하세요 (MP3, AAC, WAV, FLAC, AIFF, OGG)" at bounding box center [0, 0] width 0 height 0
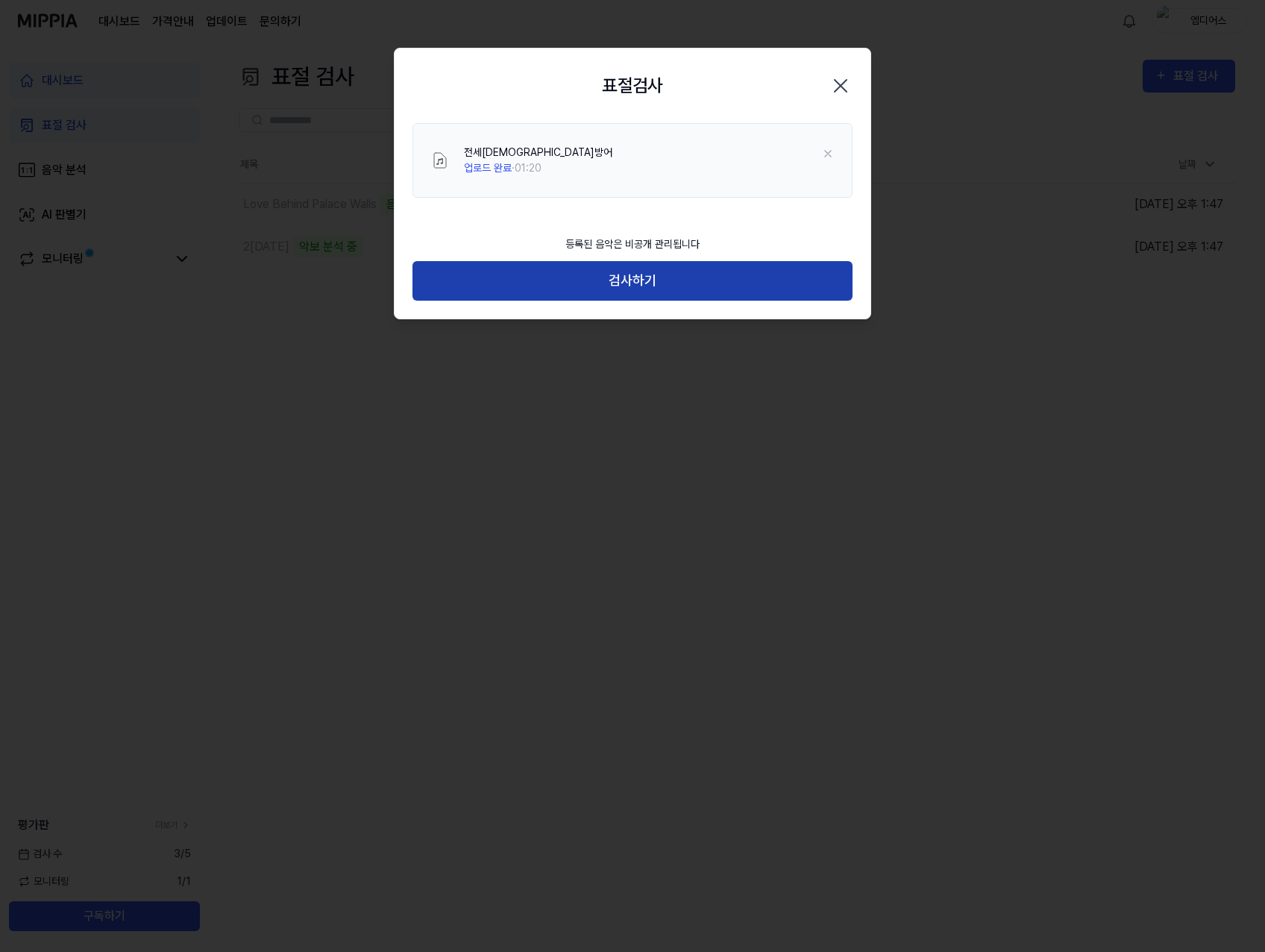
click at [643, 270] on button "검사하기" at bounding box center [632, 281] width 440 height 40
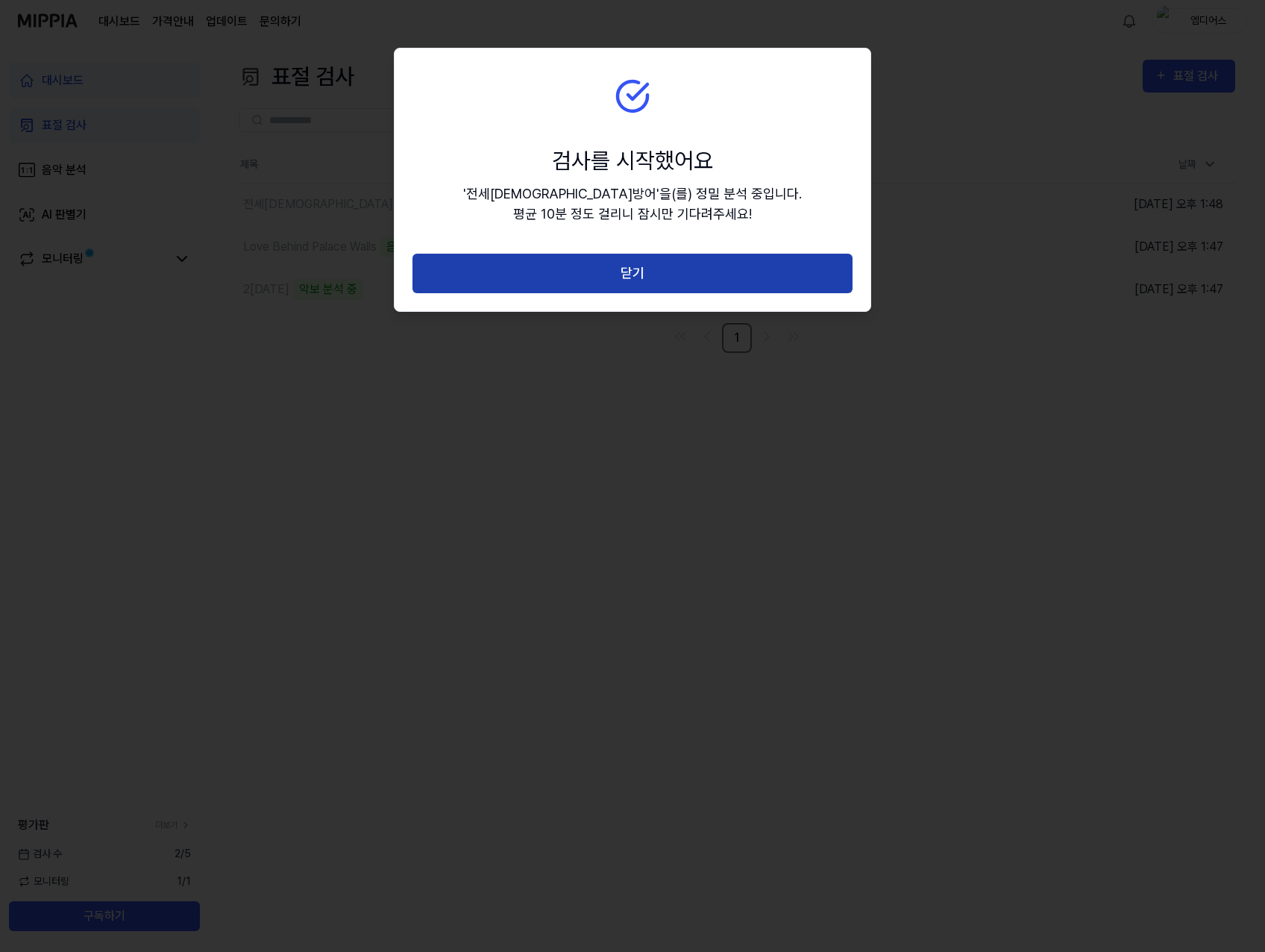
click at [638, 279] on button "닫기" at bounding box center [632, 273] width 440 height 40
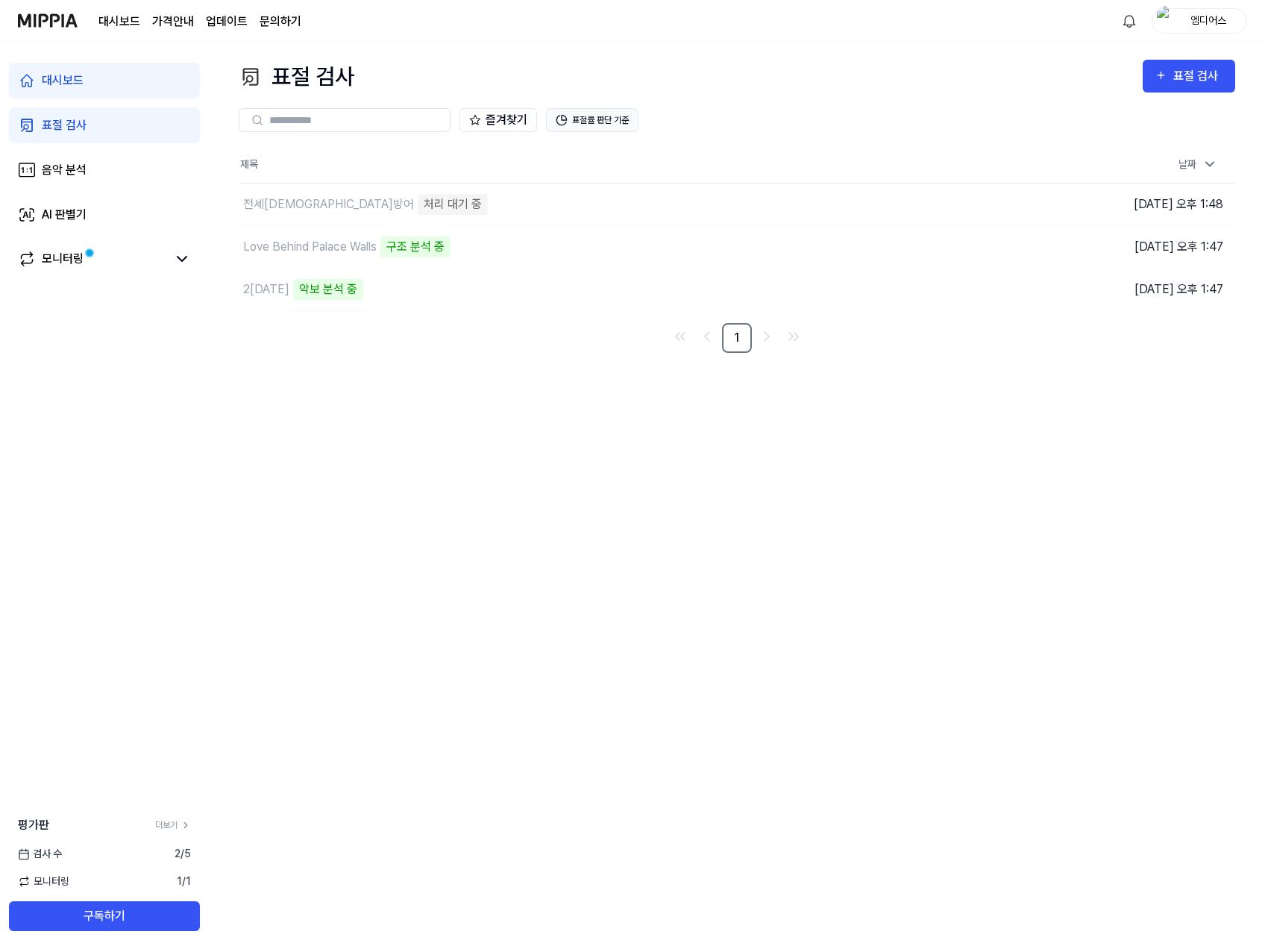
click at [582, 114] on button "표절률 판단 기준" at bounding box center [592, 119] width 93 height 24
click at [175, 15] on page\) "가격안내" at bounding box center [173, 21] width 42 height 18
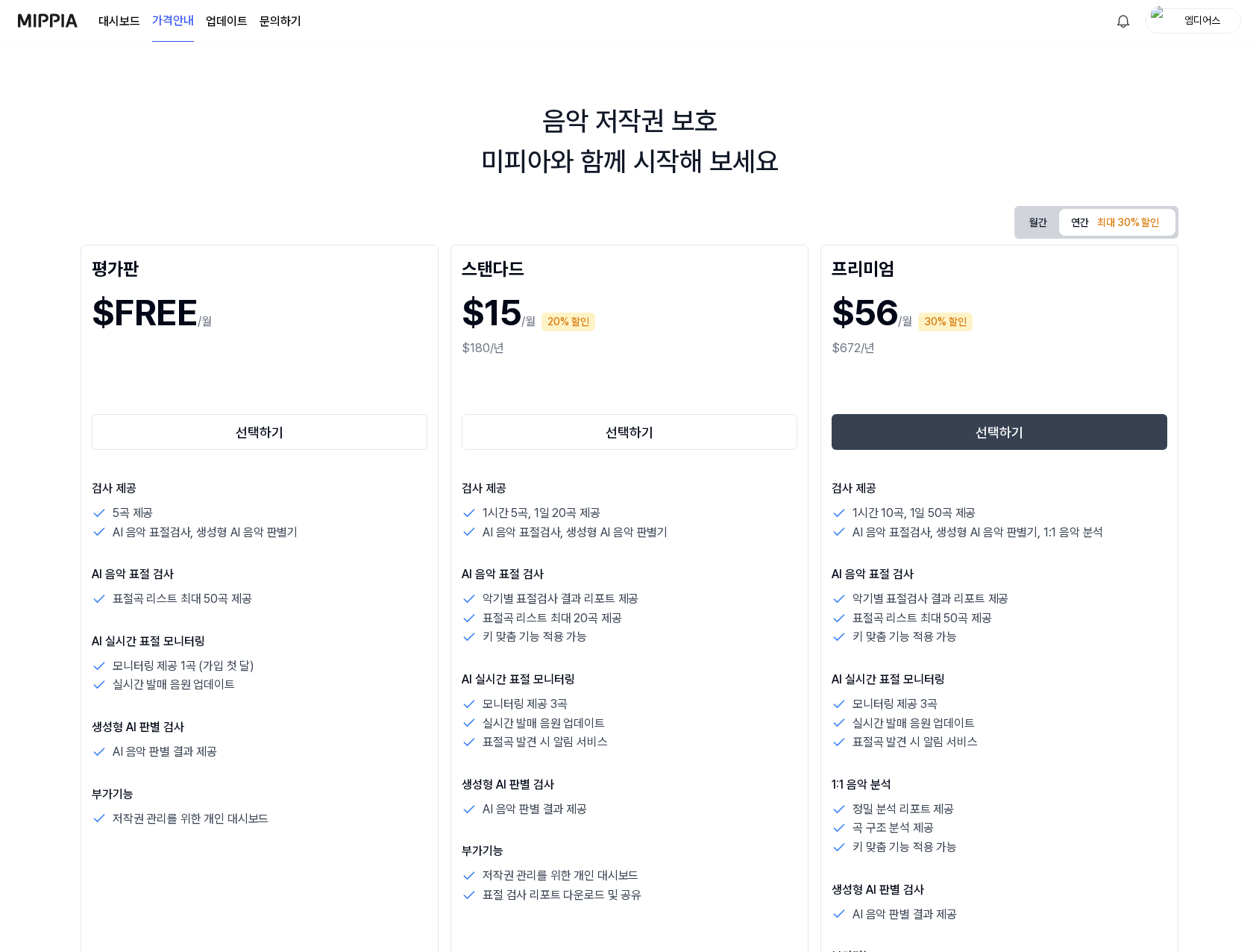
drag, startPoint x: 985, startPoint y: 0, endPoint x: 862, endPoint y: 120, distance: 171.8
click at [862, 120] on div "음악 저작권 보호 미피아와 함께 시작해 보세요" at bounding box center [629, 142] width 1259 height 80
click at [130, 24] on link "대시보드" at bounding box center [119, 21] width 42 height 18
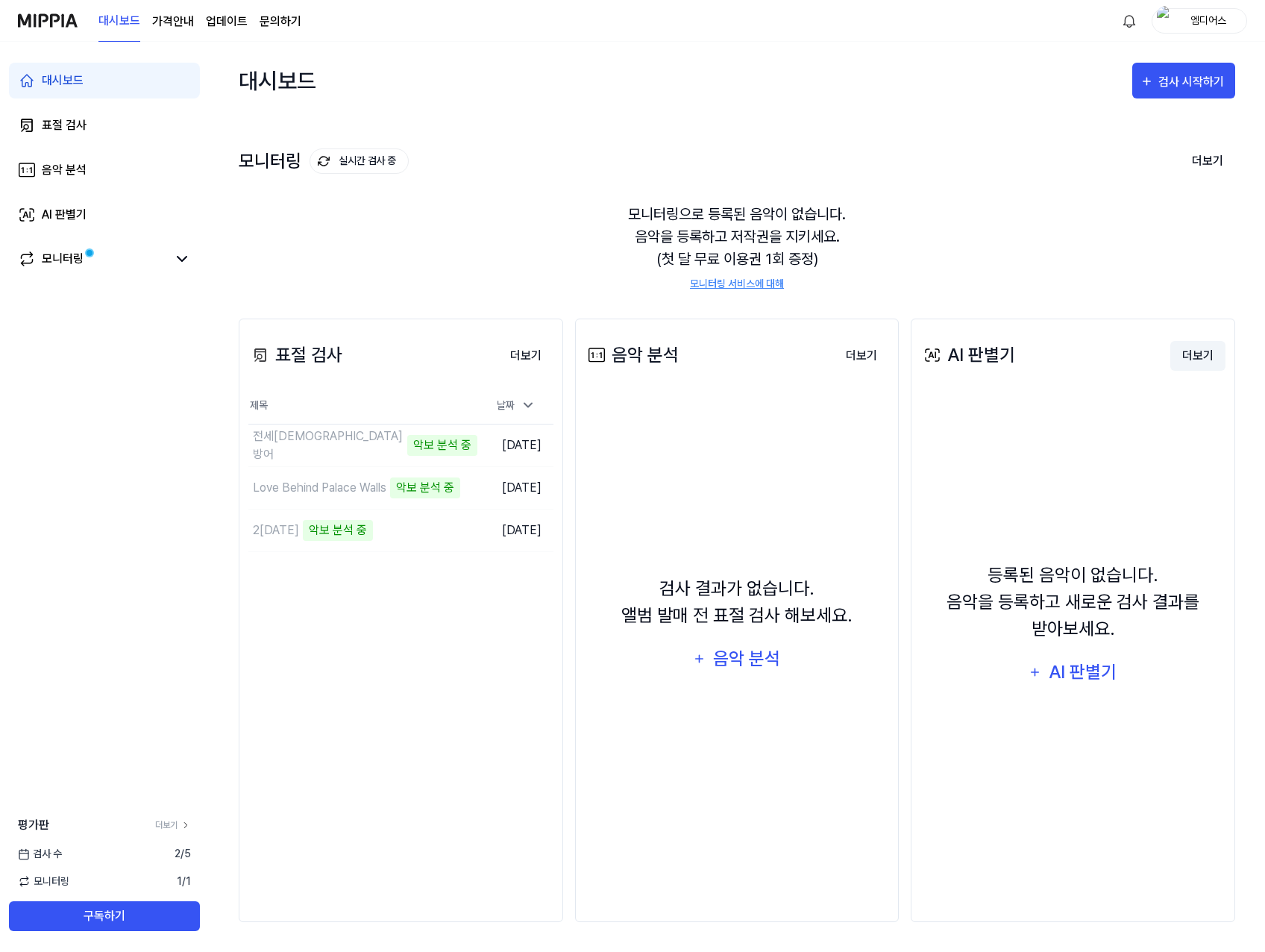
click at [1199, 350] on button "더보기" at bounding box center [1198, 355] width 55 height 30
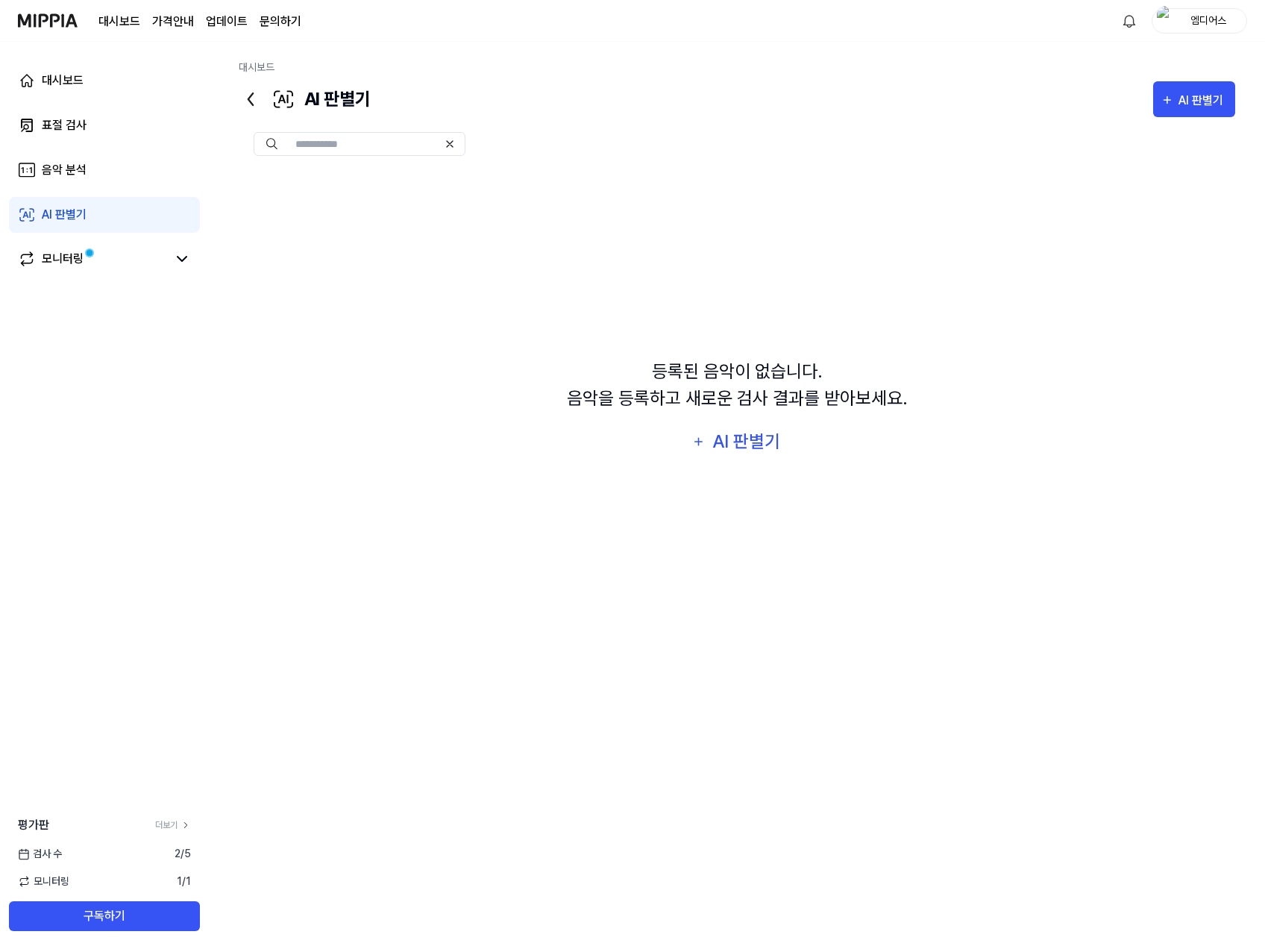
click at [211, 23] on link "업데이트" at bounding box center [227, 21] width 42 height 18
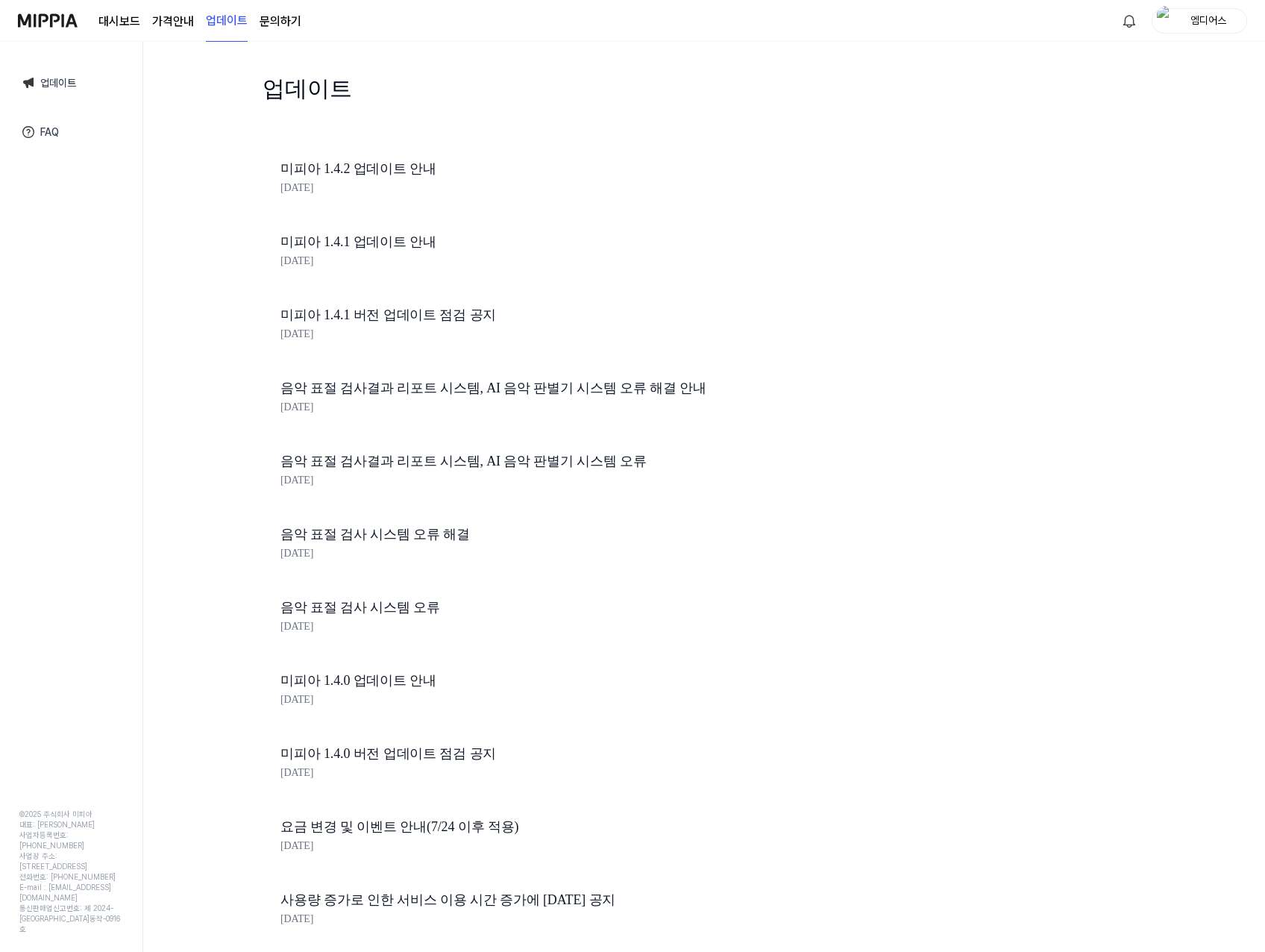
click at [44, 129] on link "FAQ" at bounding box center [71, 132] width 122 height 34
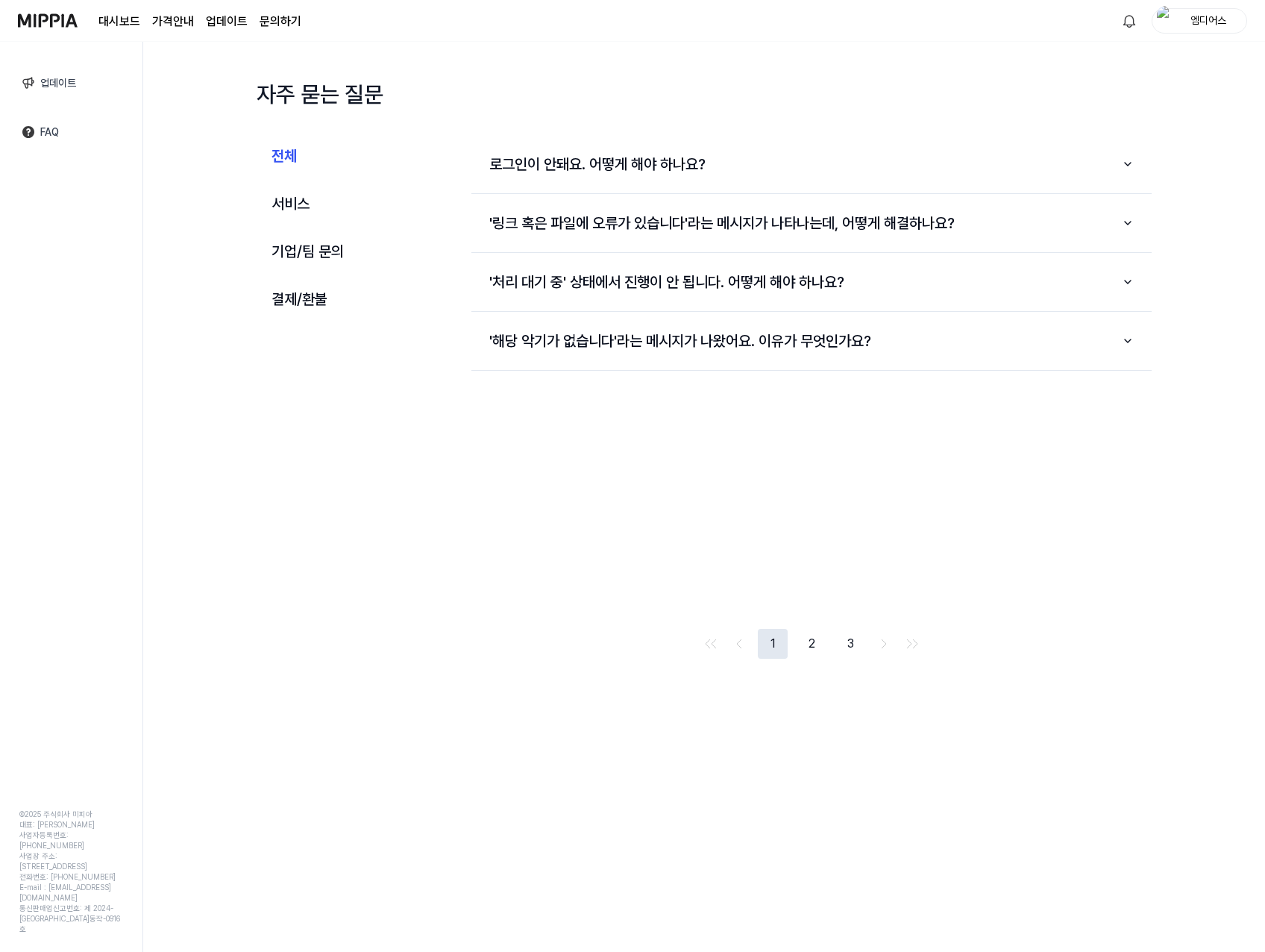
click at [288, 23] on link "문의하기" at bounding box center [280, 21] width 42 height 18
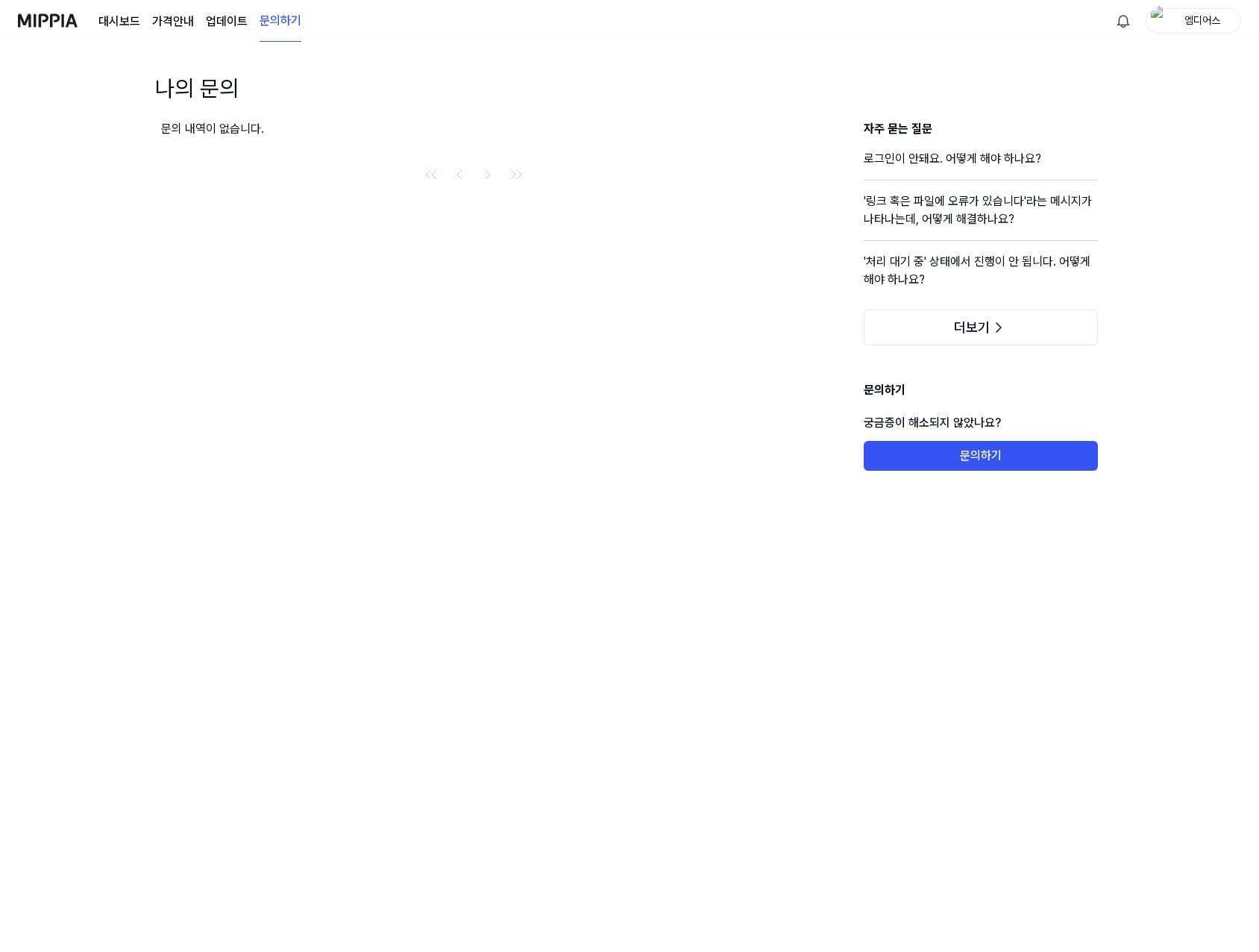
click at [38, 20] on img at bounding box center [47, 21] width 60 height 41
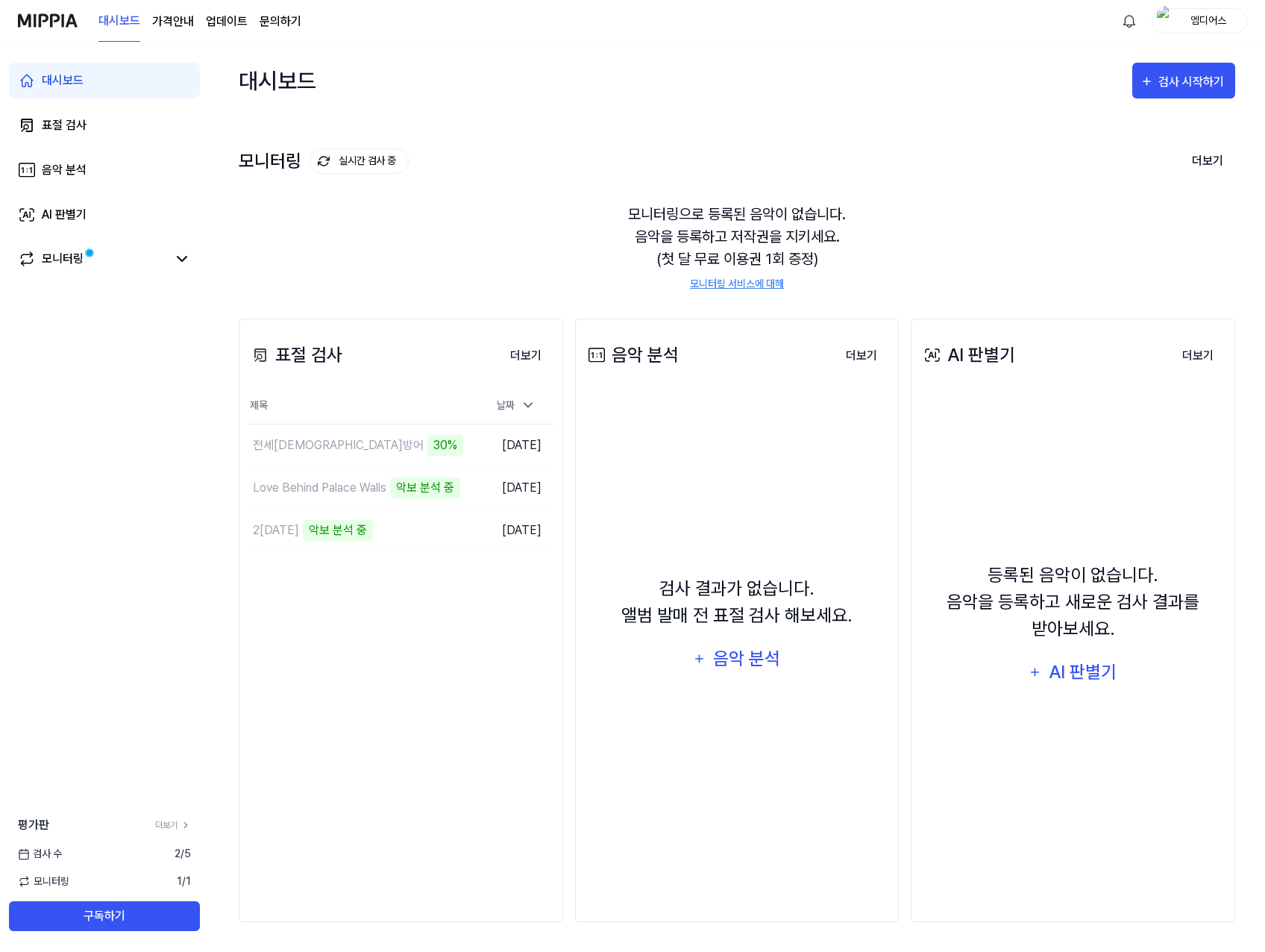
click at [279, 26] on link "문의하기" at bounding box center [280, 21] width 42 height 18
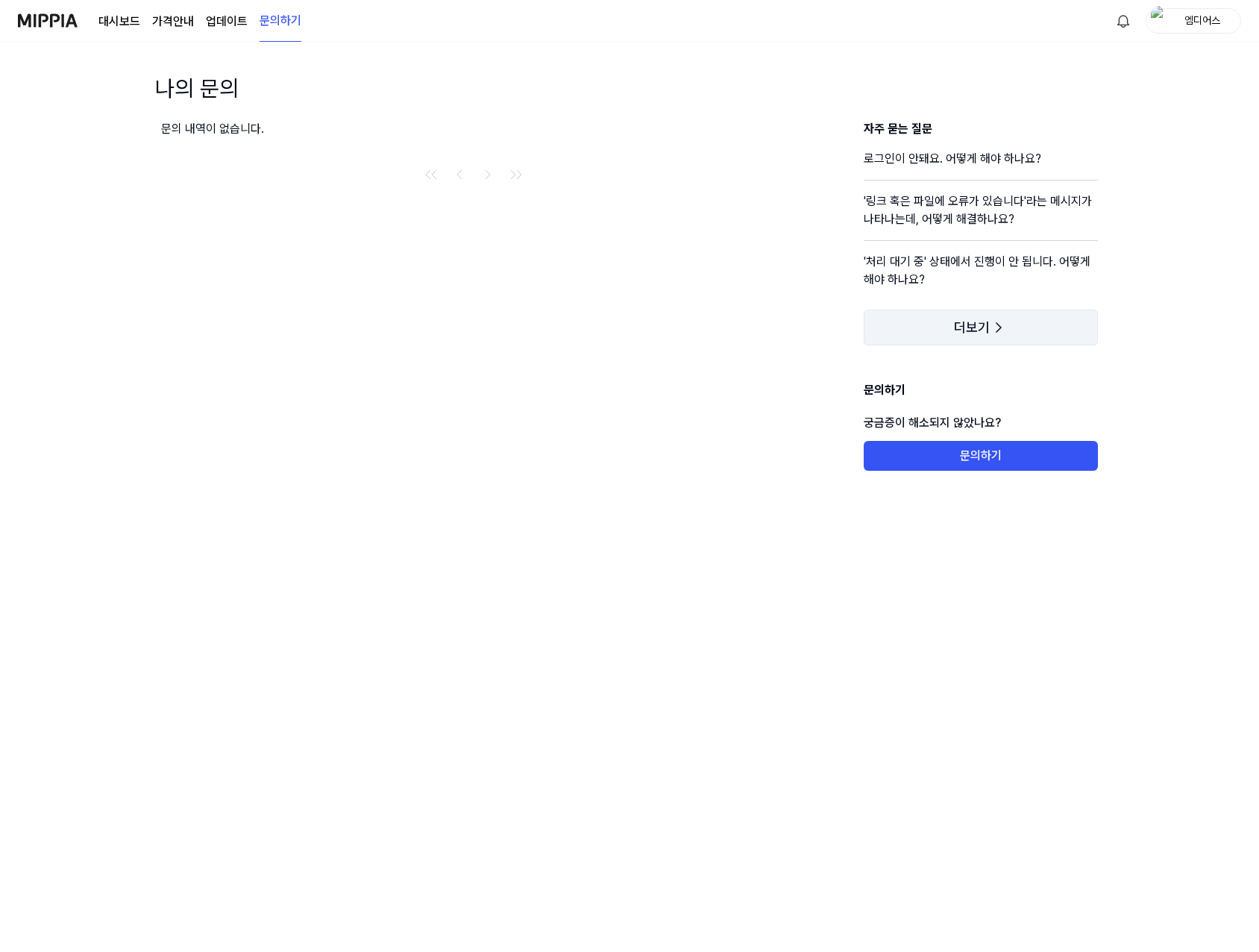
click at [970, 326] on span "더보기" at bounding box center [972, 327] width 36 height 15
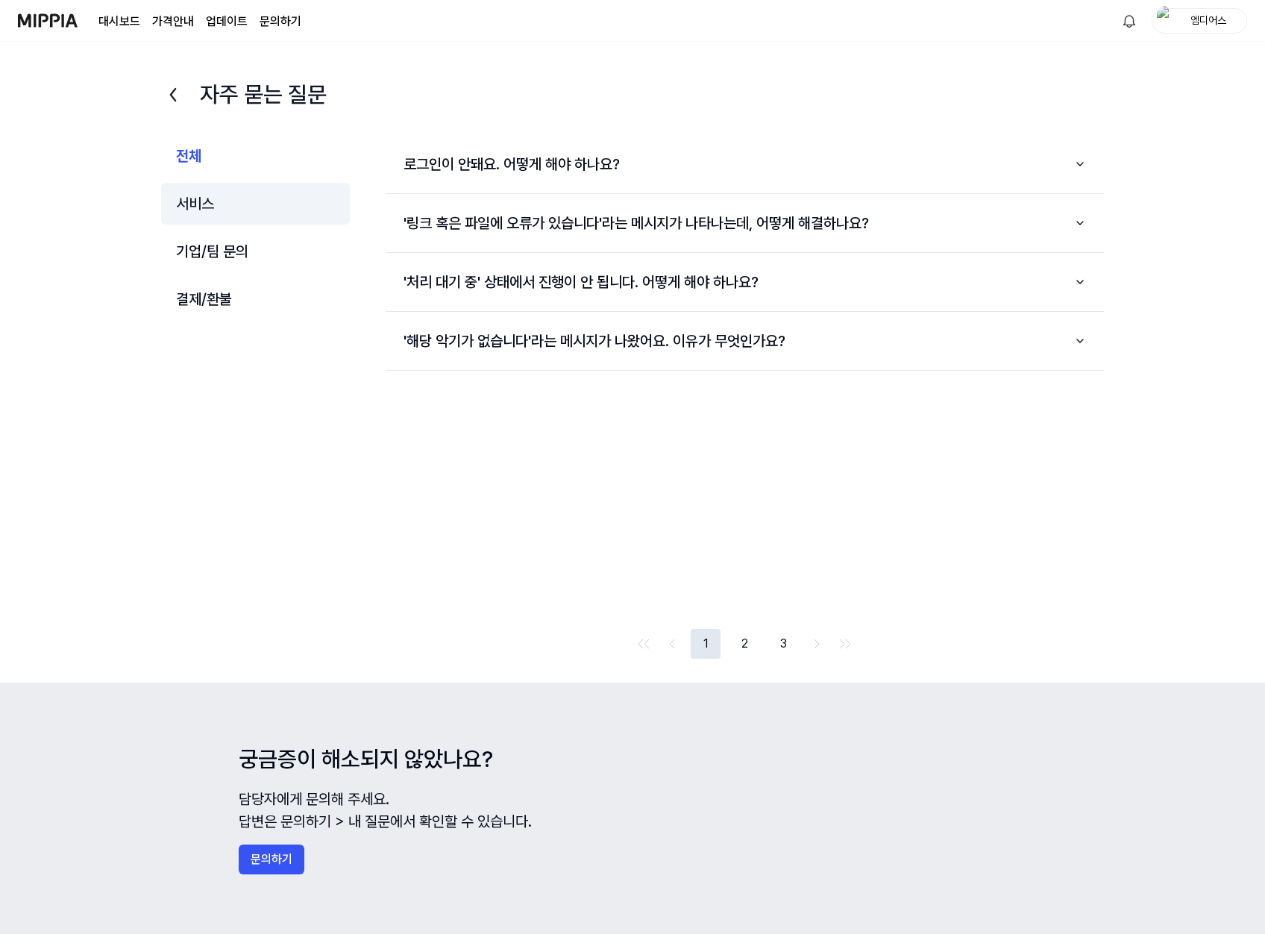
click at [215, 200] on button "서비스" at bounding box center [256, 204] width 189 height 42
click at [774, 647] on button "2" at bounding box center [764, 644] width 30 height 30
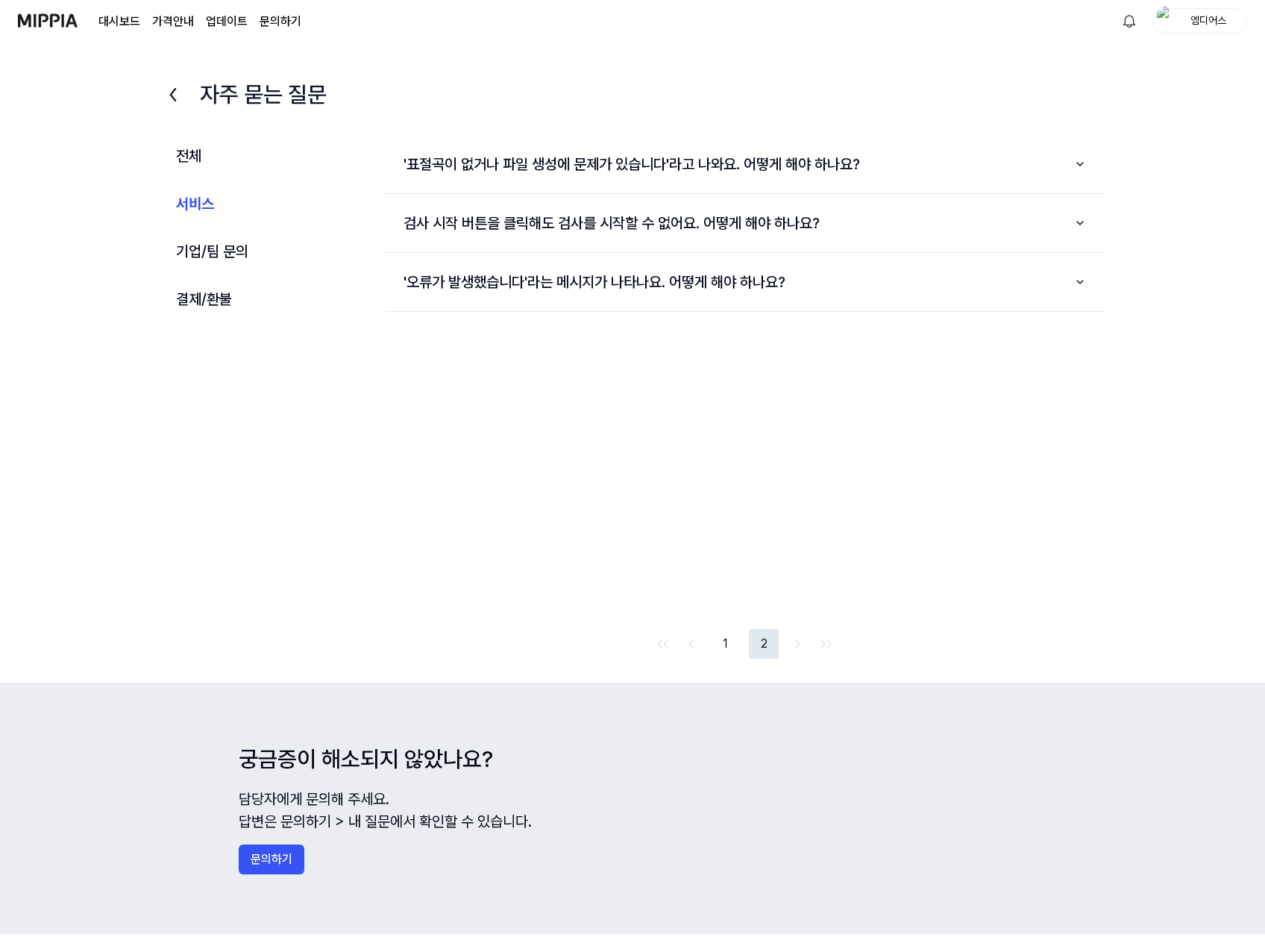
click at [102, 23] on link "대시보드" at bounding box center [119, 21] width 42 height 18
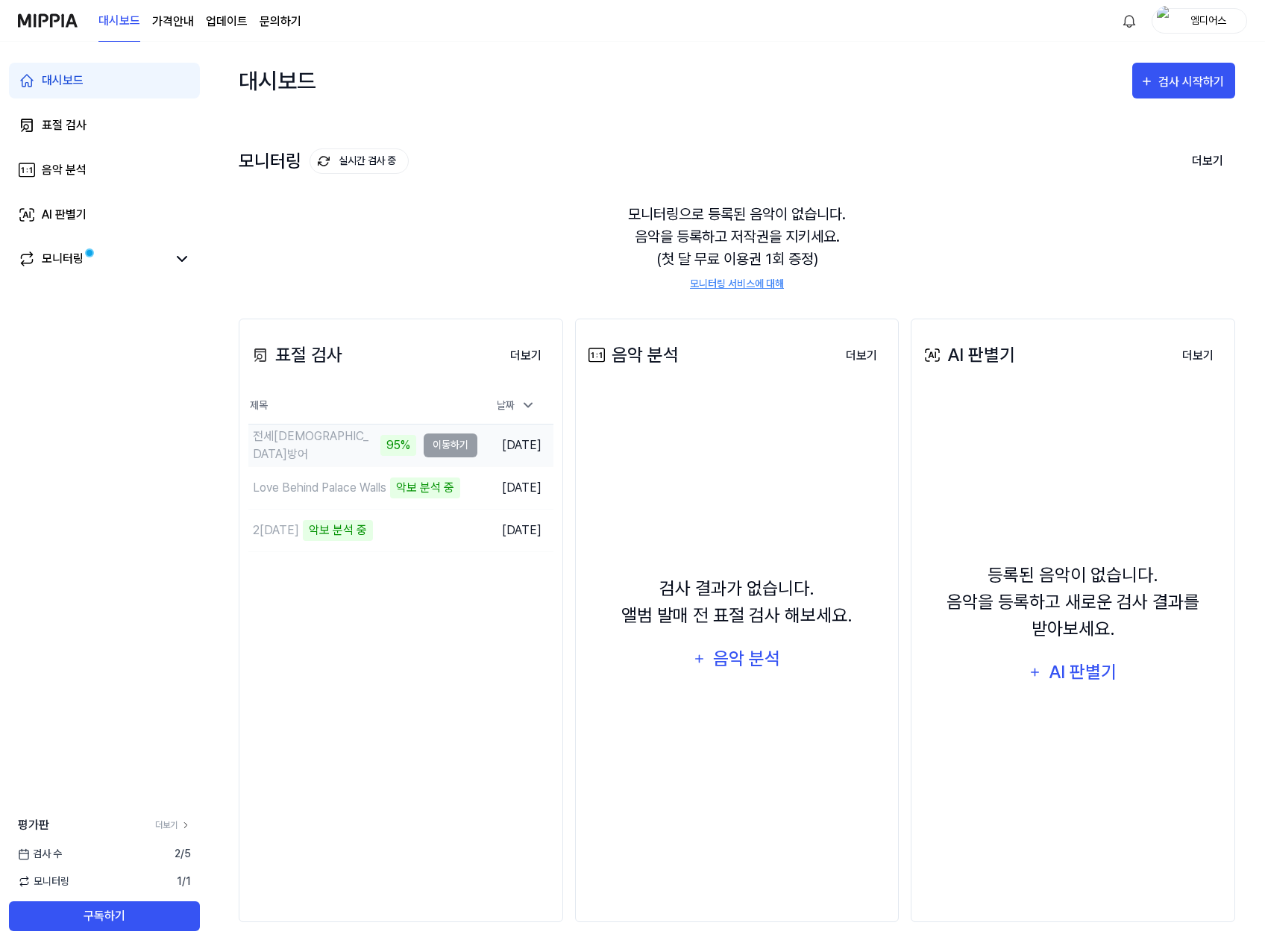
click at [425, 442] on td "전세사기방어 95% 이동하기" at bounding box center [363, 445] width 229 height 42
click at [386, 447] on div "전세사기방어 95%" at bounding box center [332, 445] width 168 height 42
click at [305, 442] on div "전세사기방어" at bounding box center [315, 445] width 124 height 36
click at [542, 354] on button "더보기" at bounding box center [526, 355] width 55 height 30
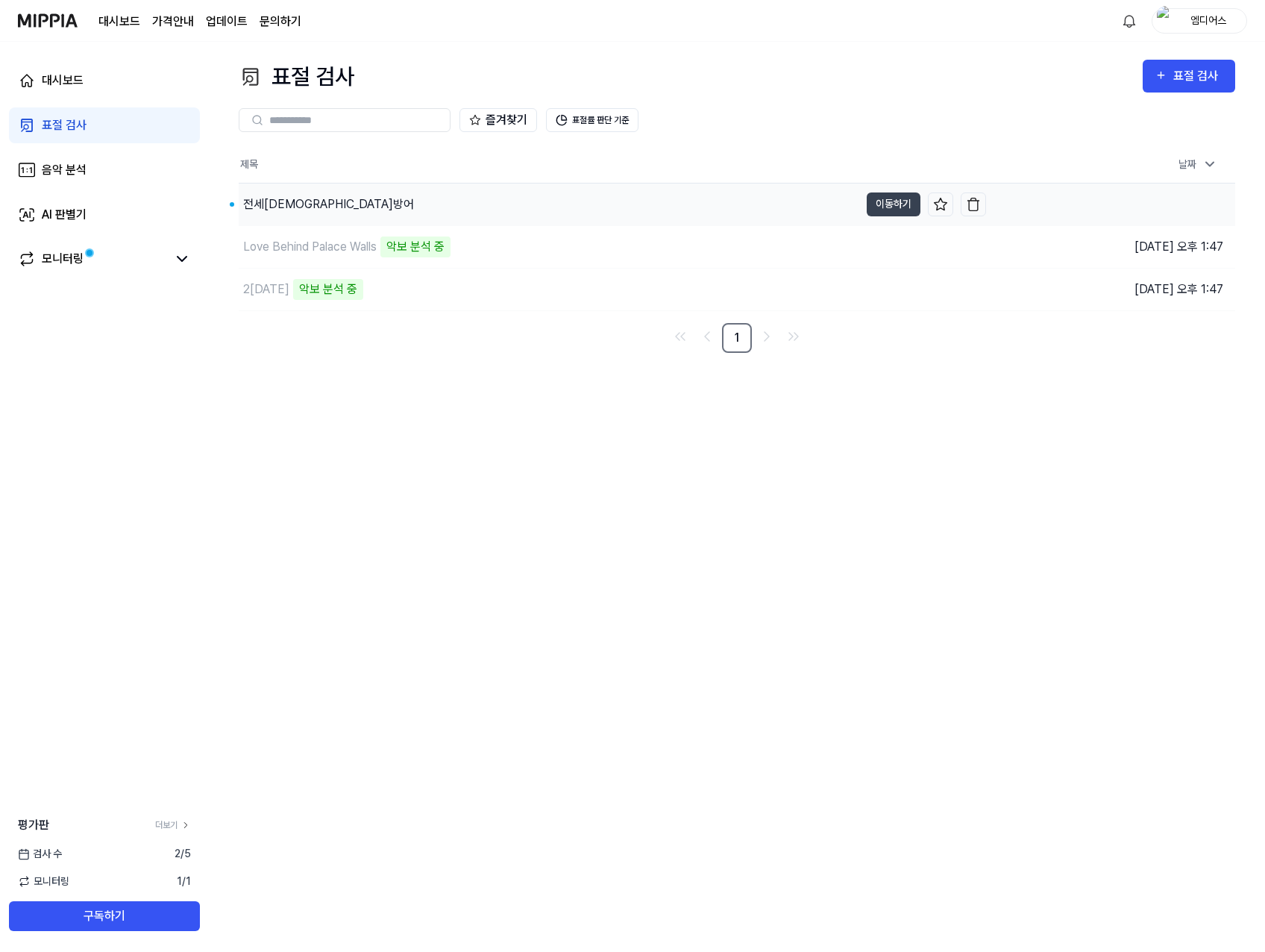
click at [271, 204] on div "전세사기방어" at bounding box center [328, 204] width 171 height 18
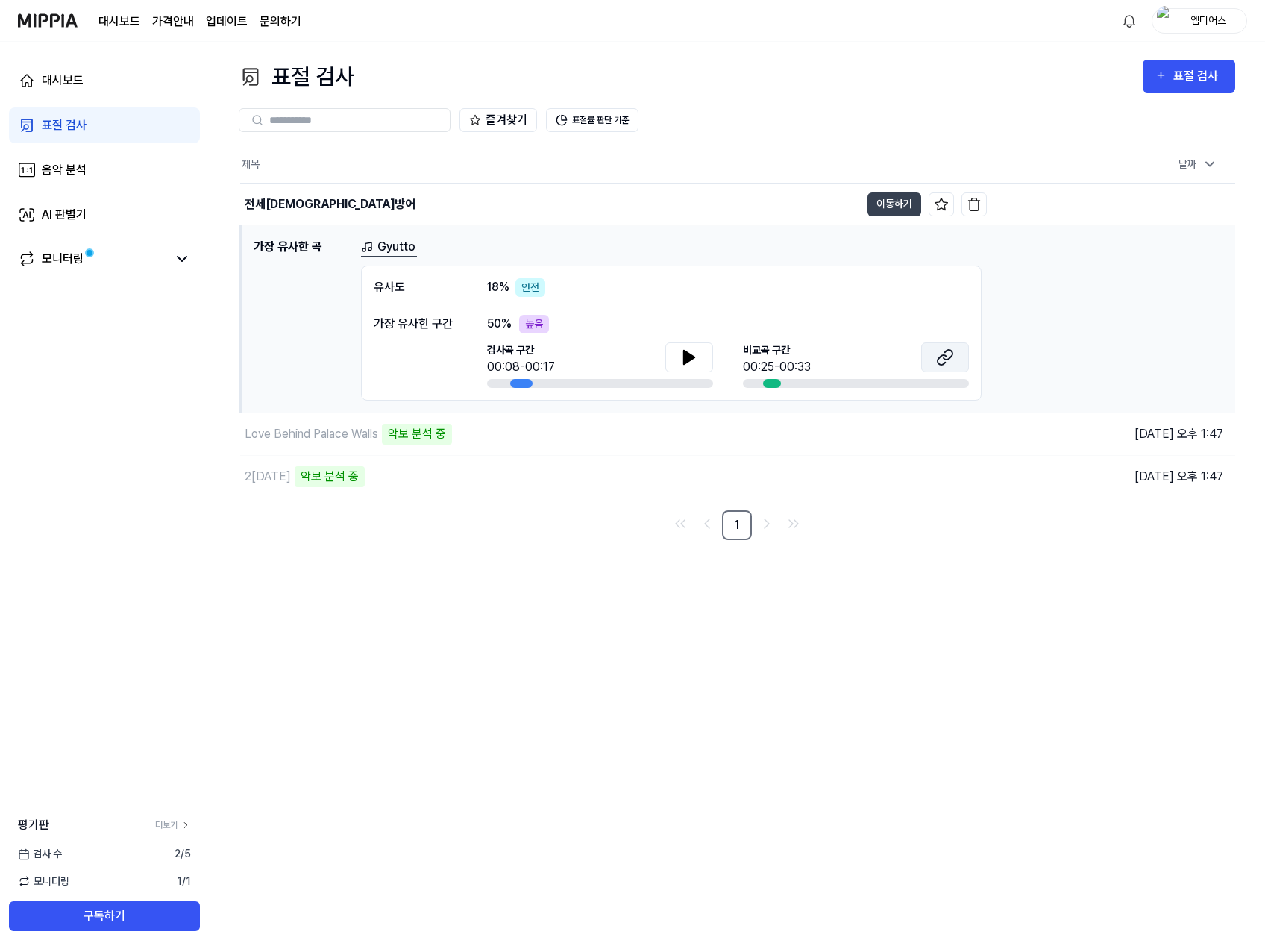
click at [948, 345] on button at bounding box center [945, 357] width 47 height 30
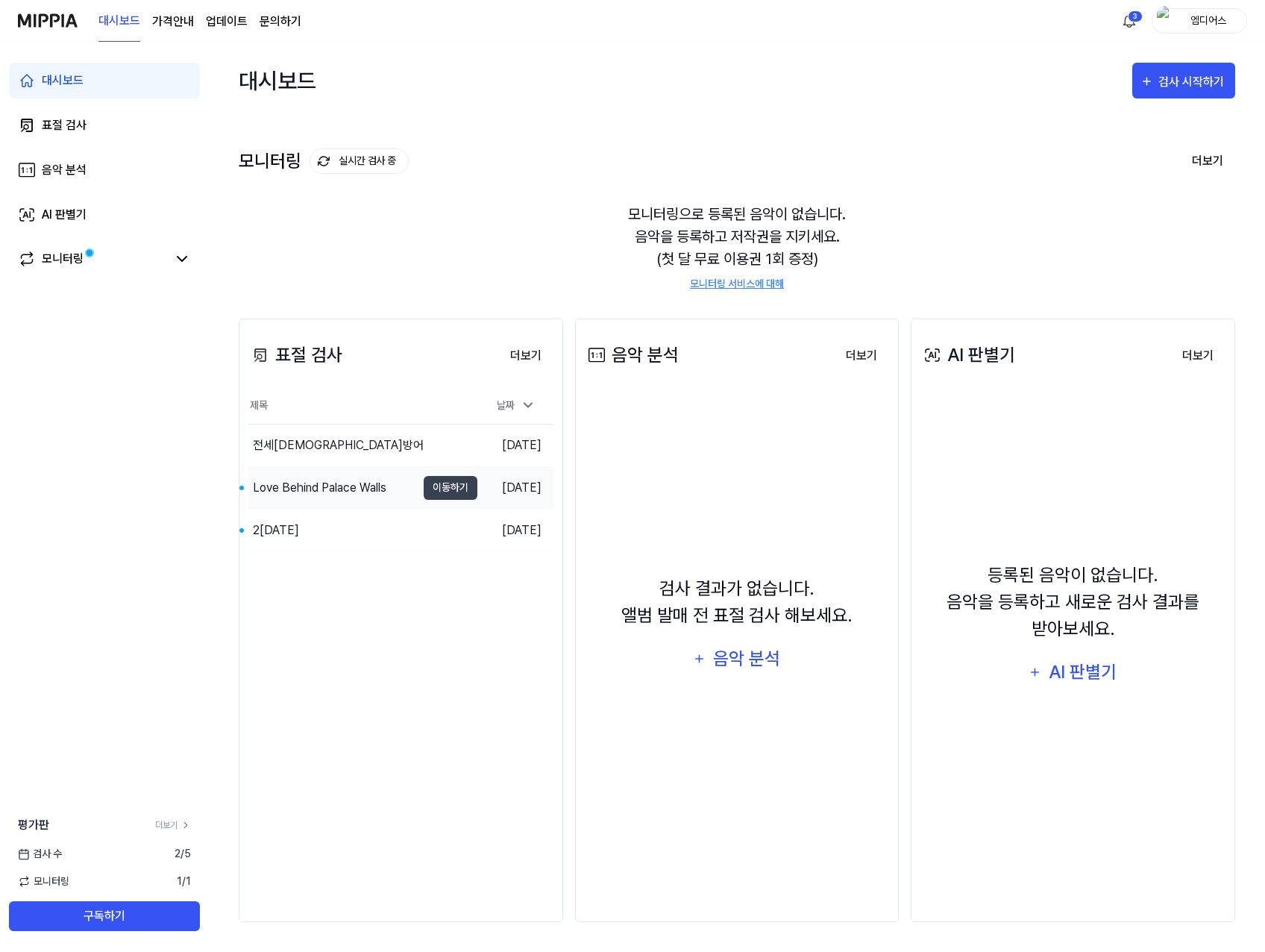
click at [337, 493] on div "Love Behind Palace Walls" at bounding box center [319, 487] width 133 height 18
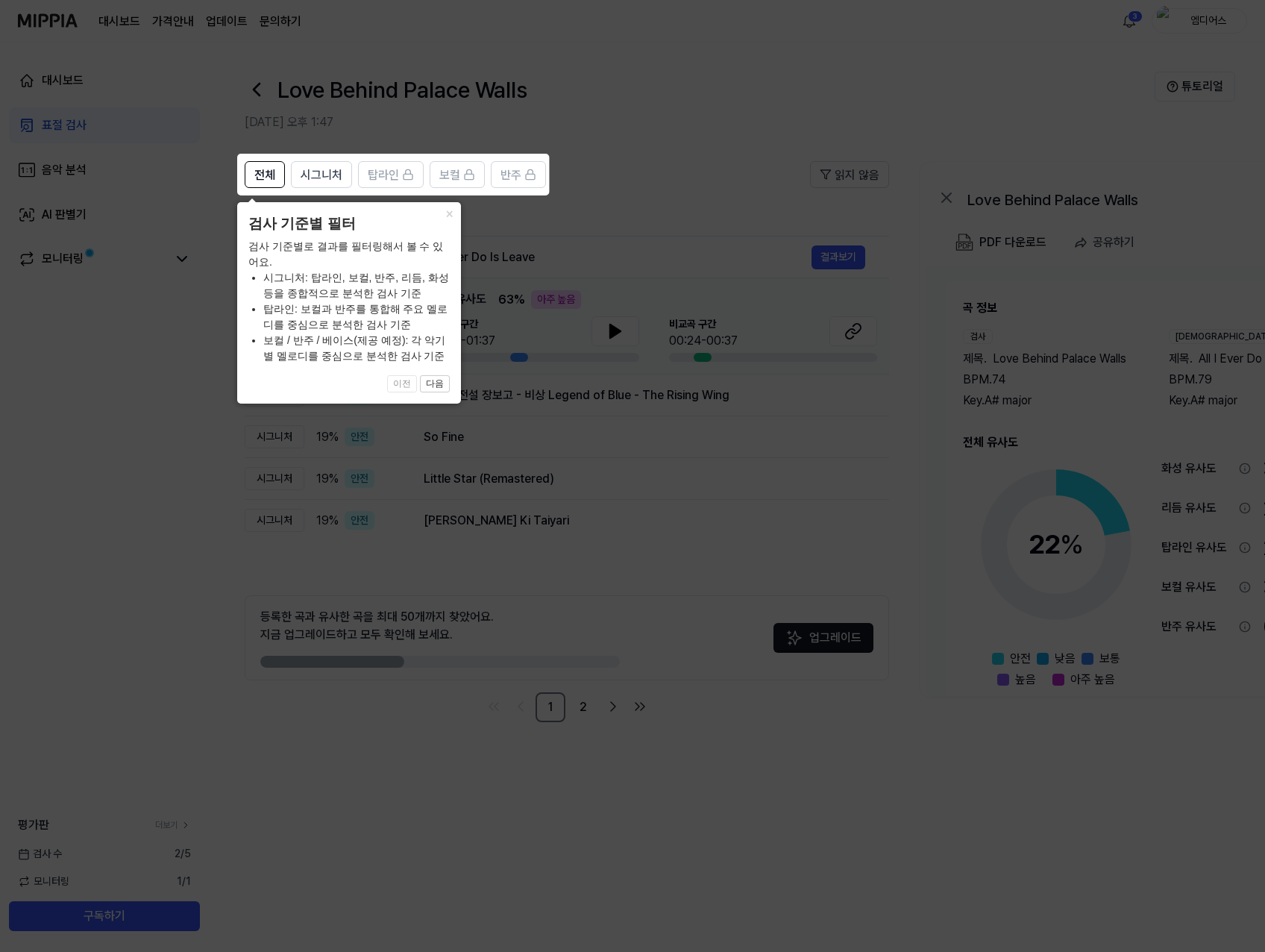
click at [184, 452] on icon at bounding box center [632, 476] width 1265 height 952
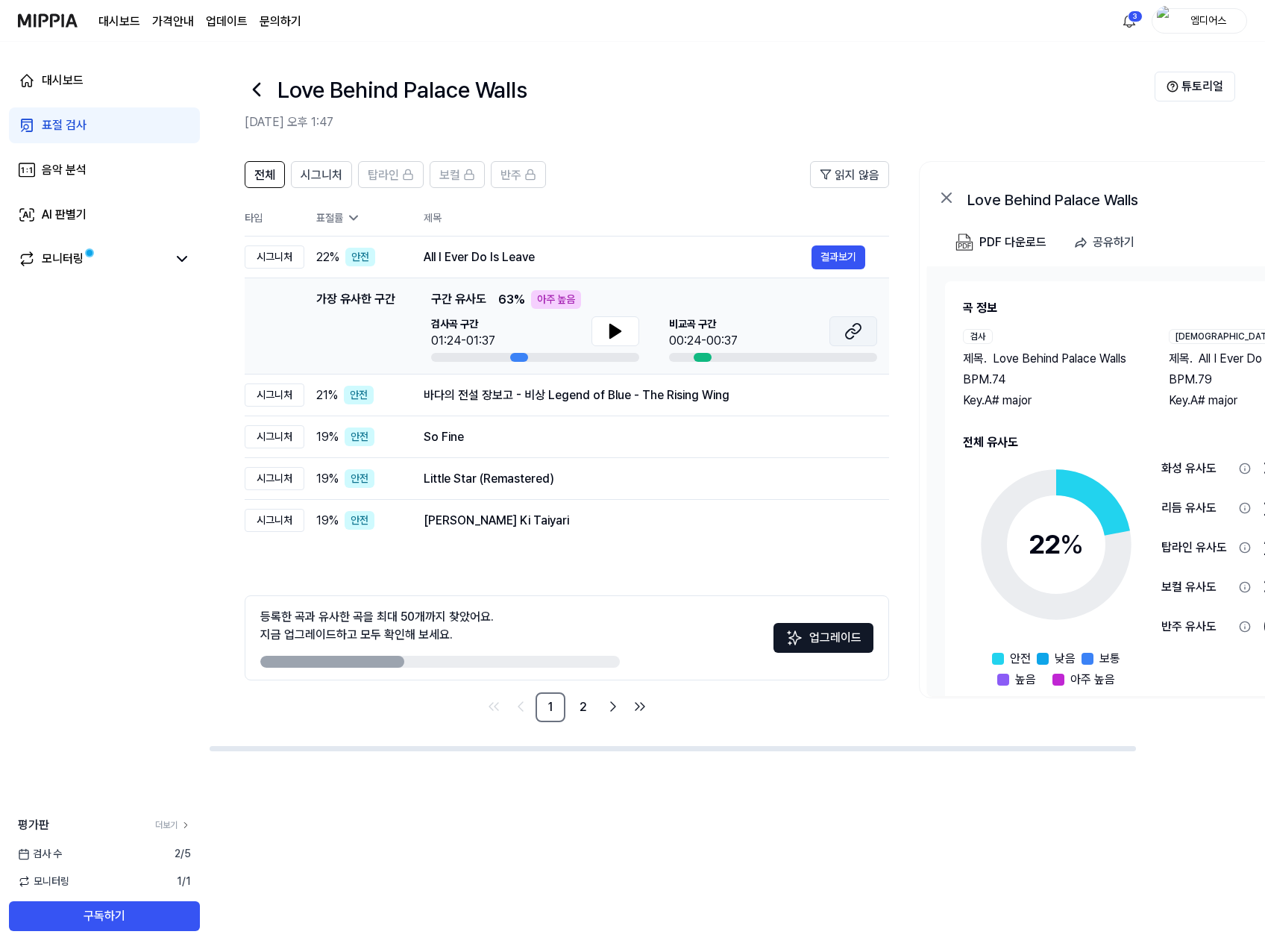
click at [855, 330] on icon at bounding box center [850, 334] width 9 height 10
click at [327, 177] on span "시그니처" at bounding box center [321, 174] width 42 height 18
click at [305, 172] on span "시그니처" at bounding box center [321, 174] width 42 height 18
click at [266, 176] on span "전체" at bounding box center [264, 174] width 21 height 18
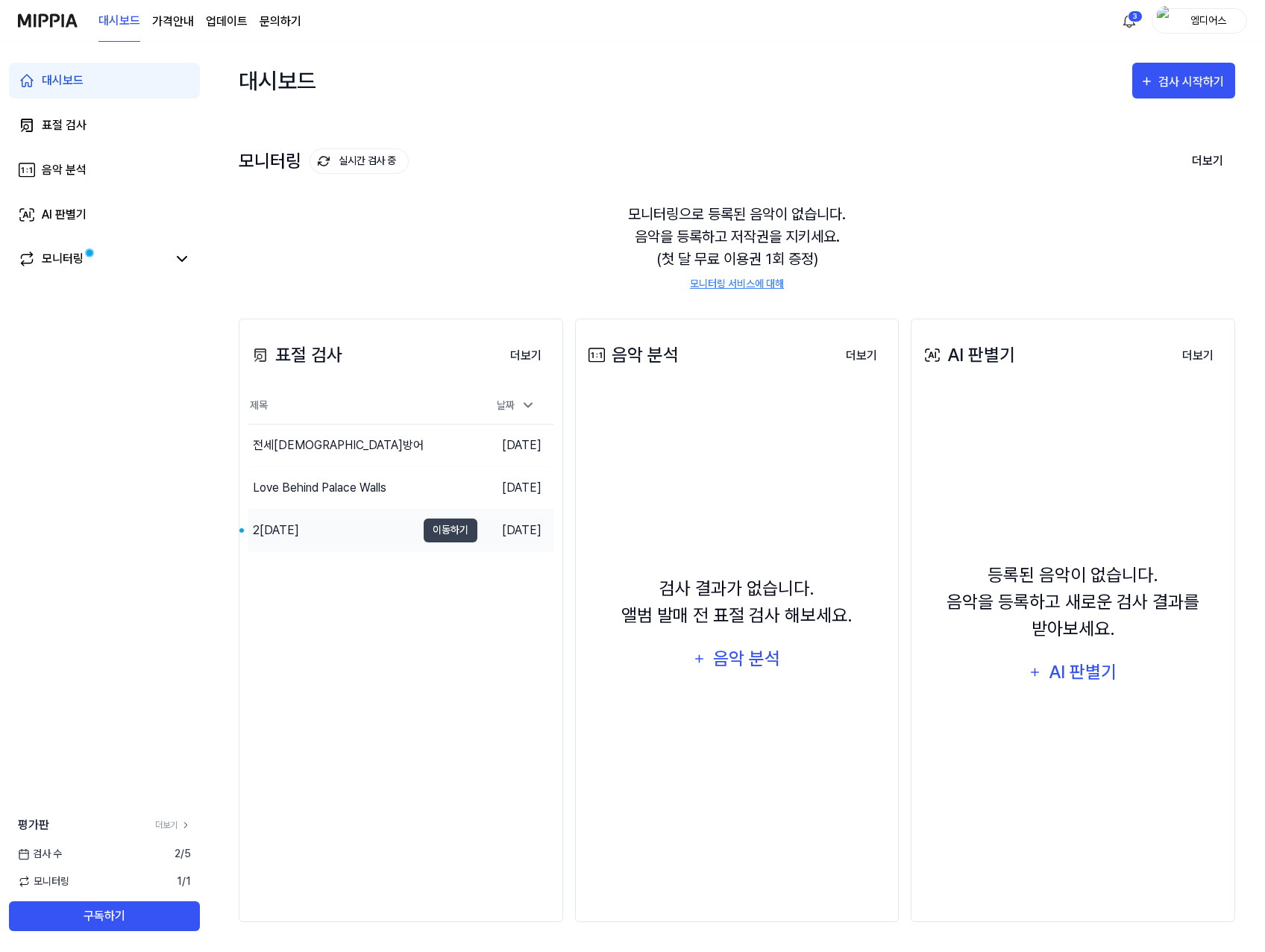
click at [281, 540] on div "2TODAY" at bounding box center [332, 530] width 168 height 42
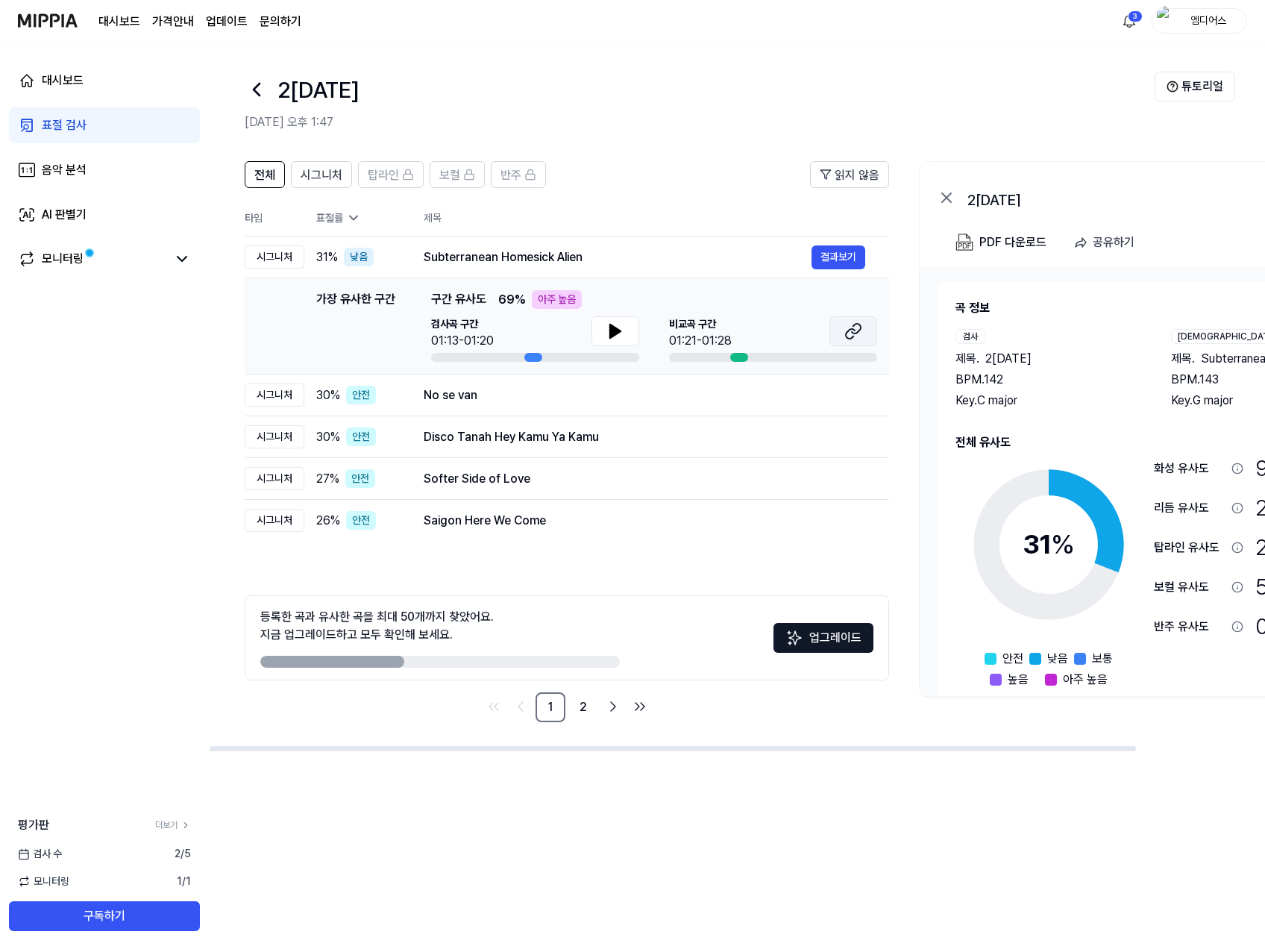
click at [858, 334] on icon at bounding box center [853, 331] width 18 height 18
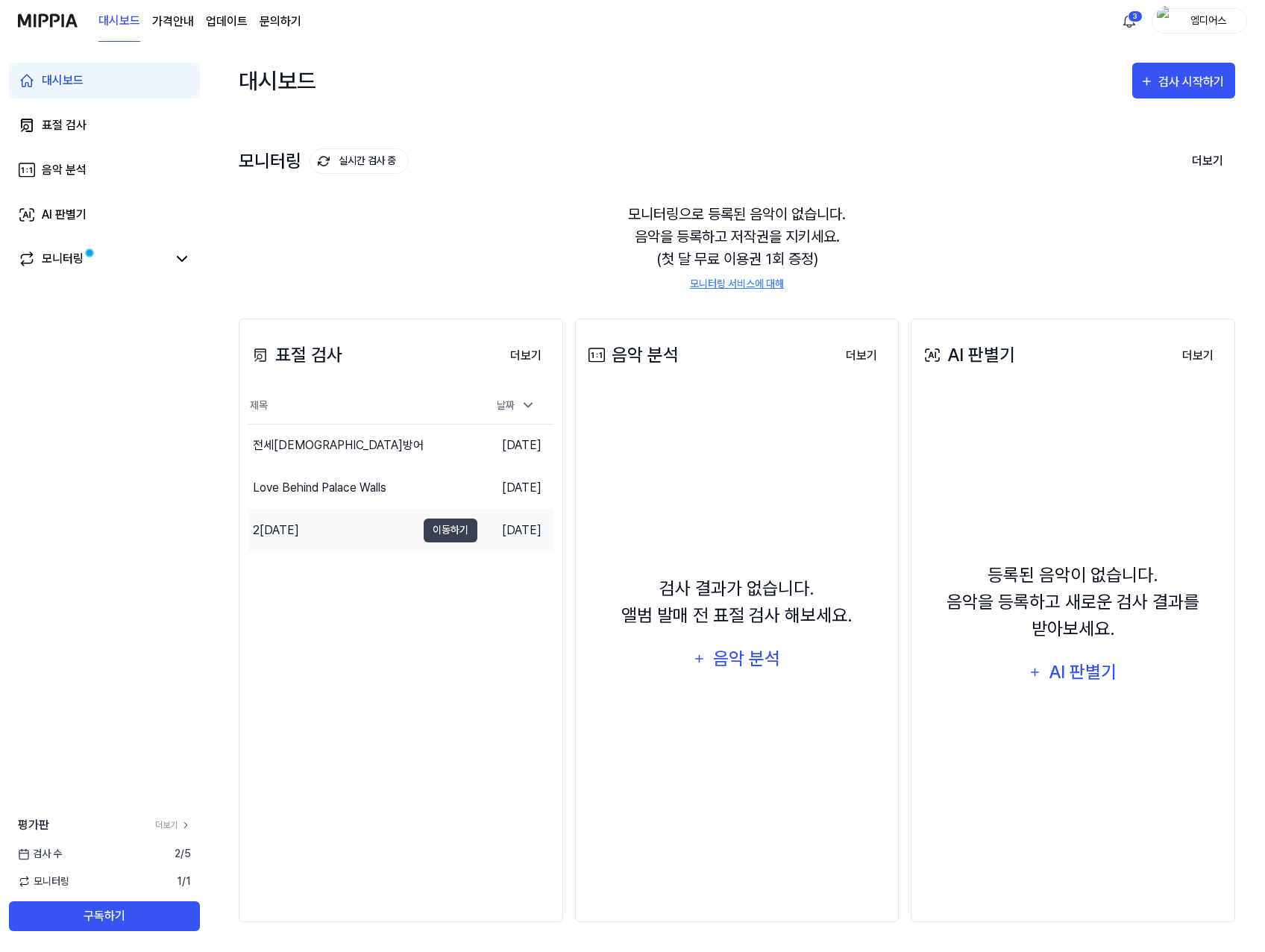
click at [357, 530] on div "2TODAY" at bounding box center [332, 530] width 168 height 42
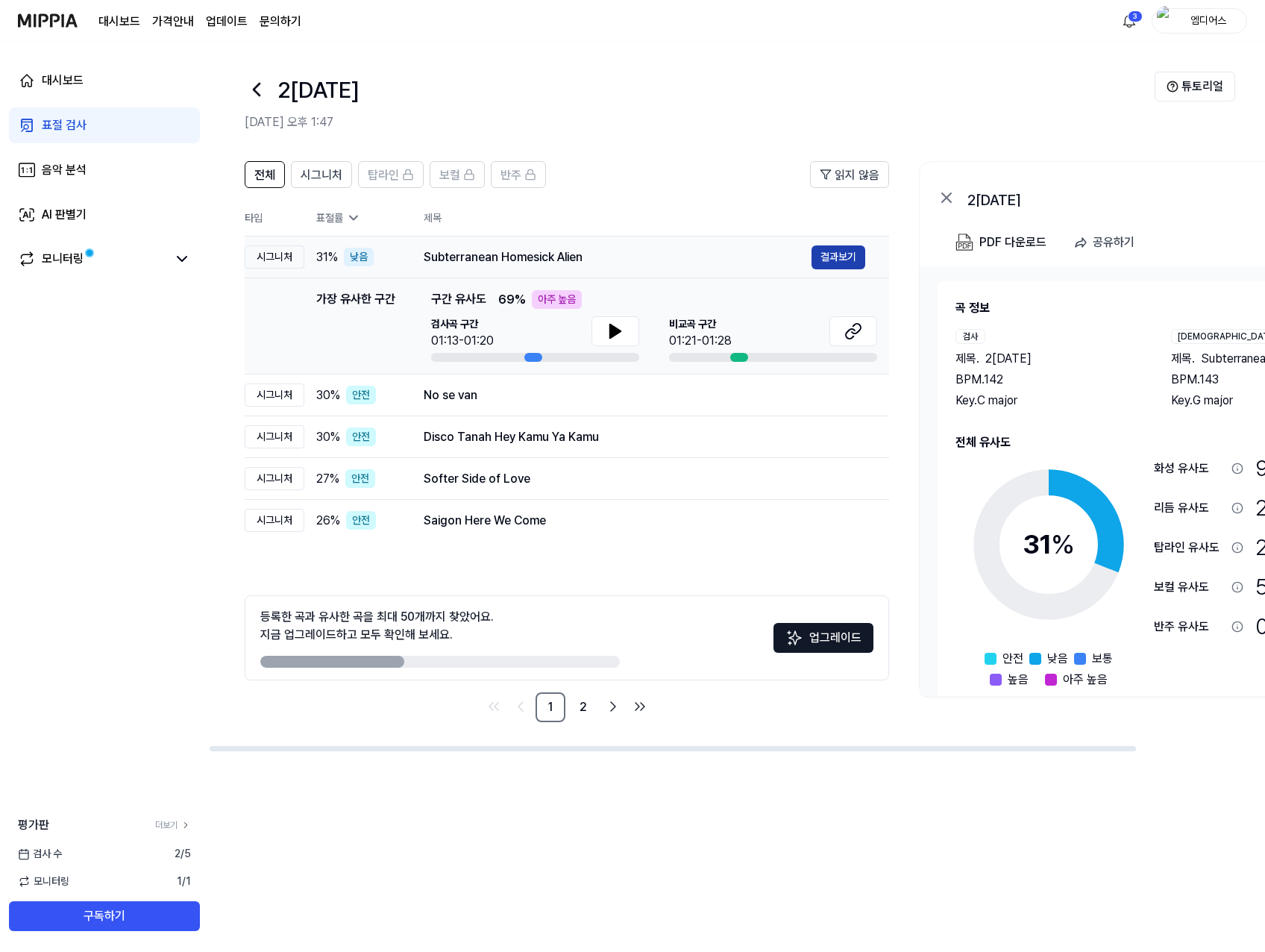
click at [819, 256] on button "결과보기" at bounding box center [839, 257] width 54 height 24
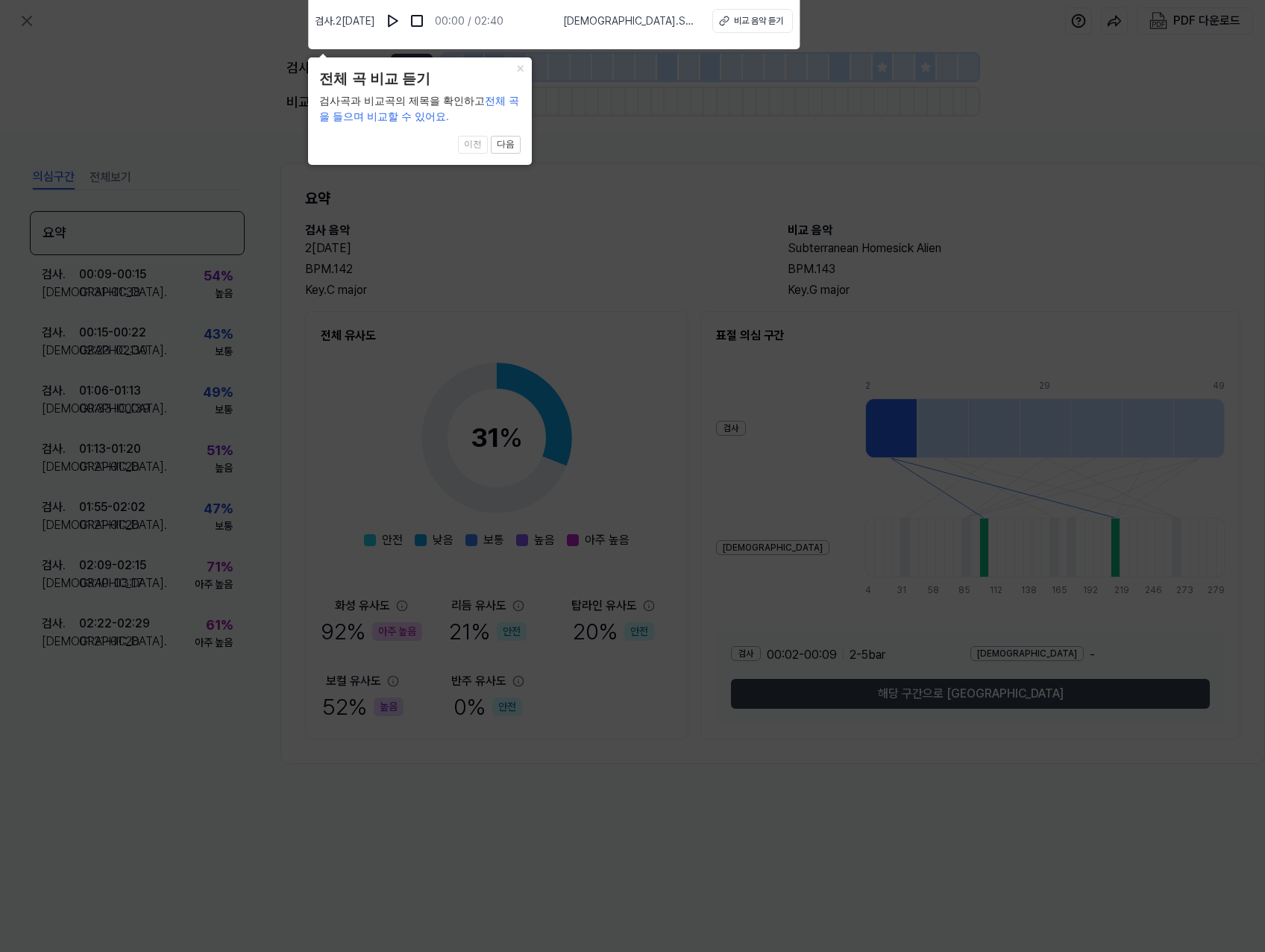
click at [572, 215] on icon at bounding box center [632, 472] width 1265 height 960
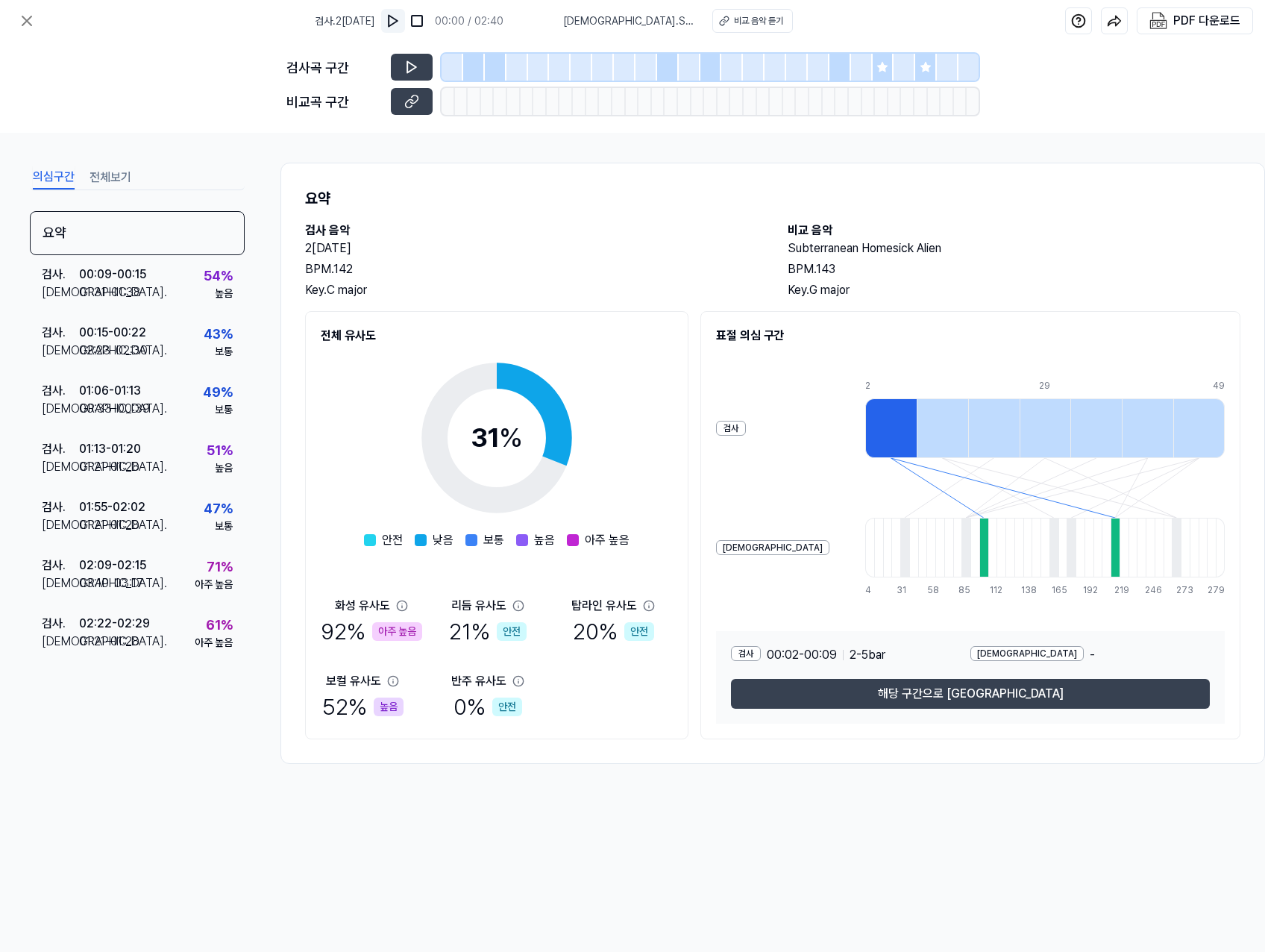
click at [390, 18] on img at bounding box center [393, 21] width 15 height 15
click at [400, 60] on button at bounding box center [412, 67] width 42 height 27
click at [403, 605] on icon at bounding box center [403, 606] width 12 height 12
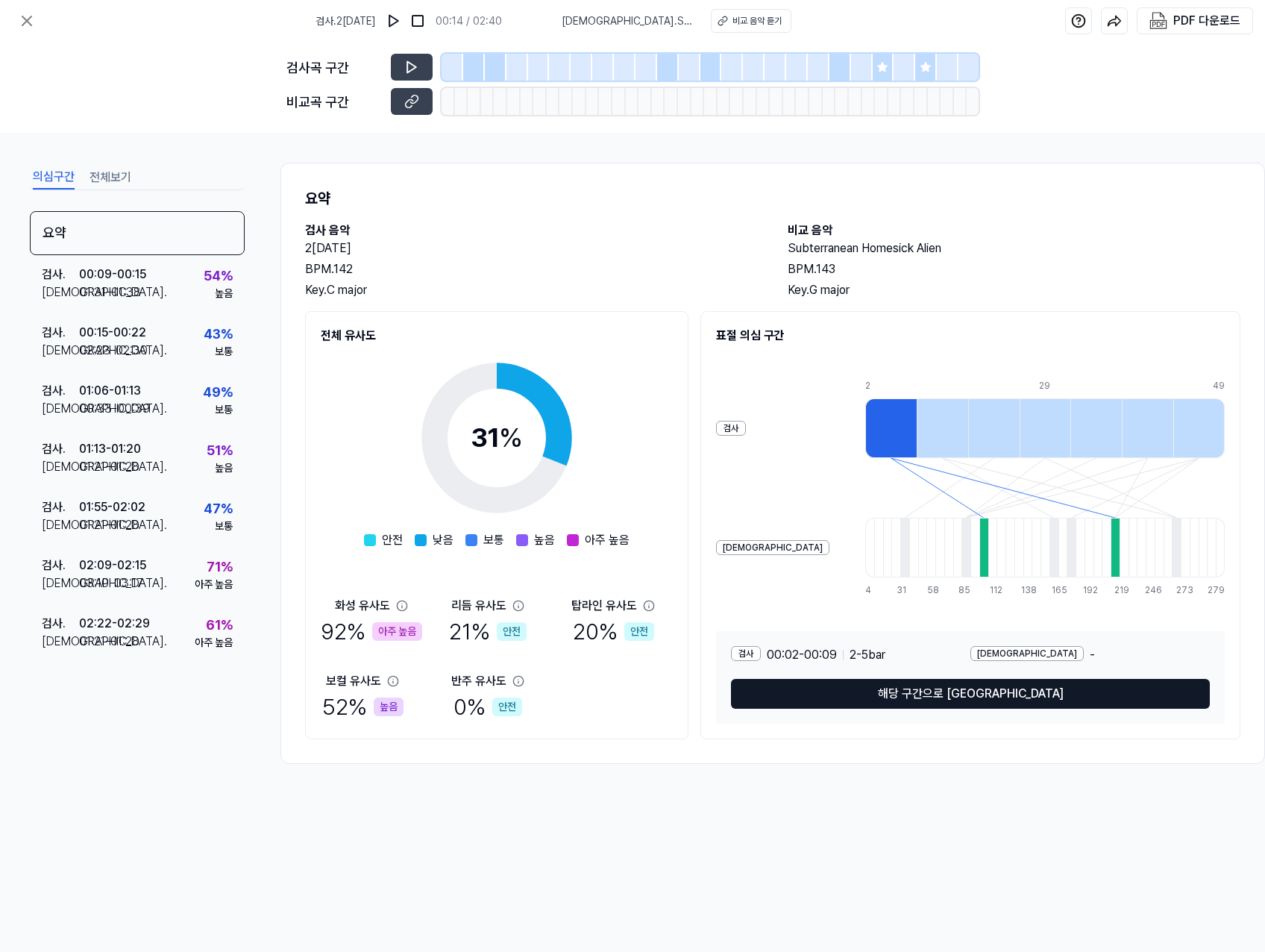
click at [987, 697] on button "해당 구간으로 이동" at bounding box center [970, 693] width 479 height 30
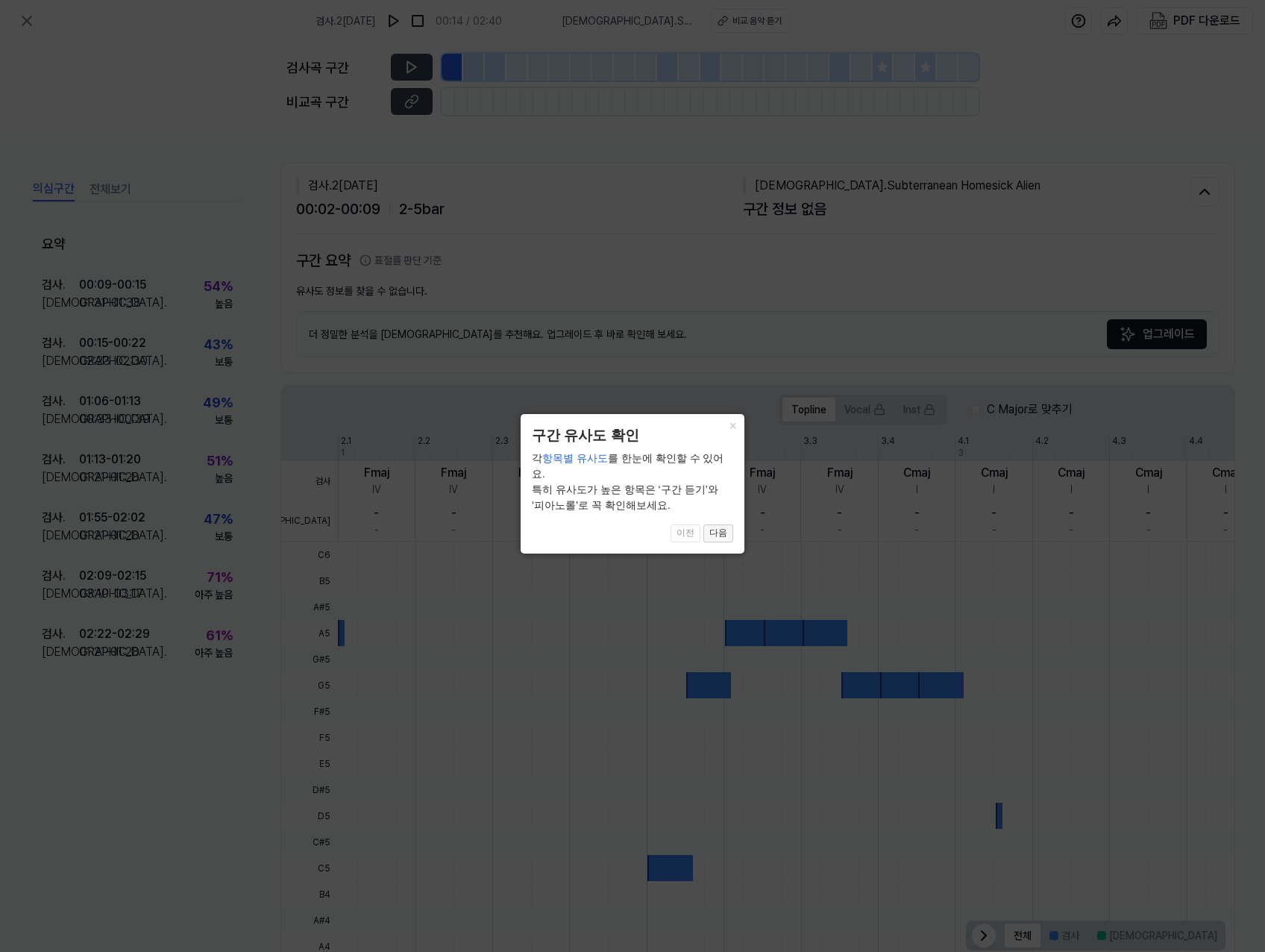
click at [713, 524] on button "다음" at bounding box center [718, 533] width 30 height 18
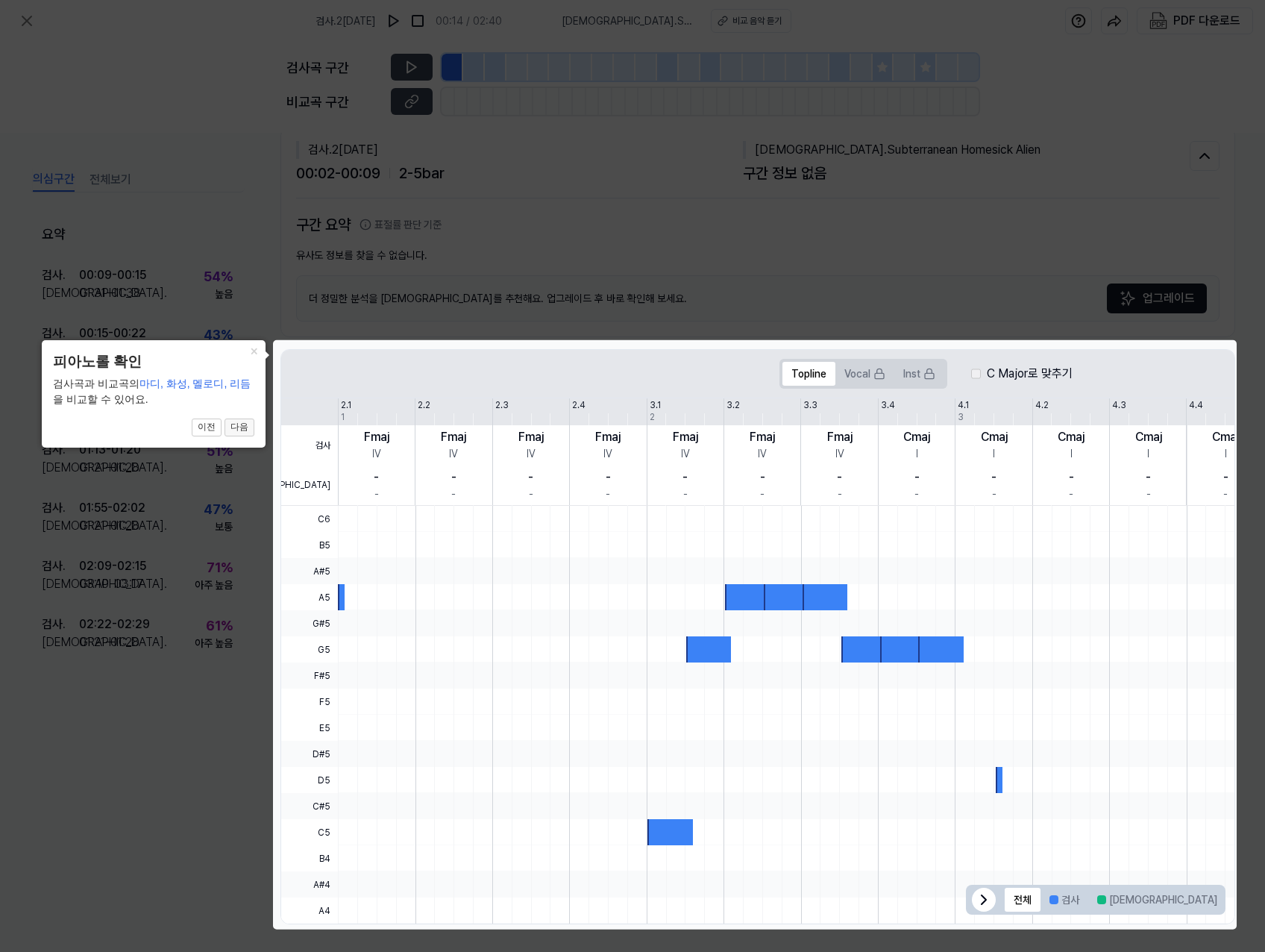
click at [245, 429] on button "다음" at bounding box center [239, 427] width 30 height 18
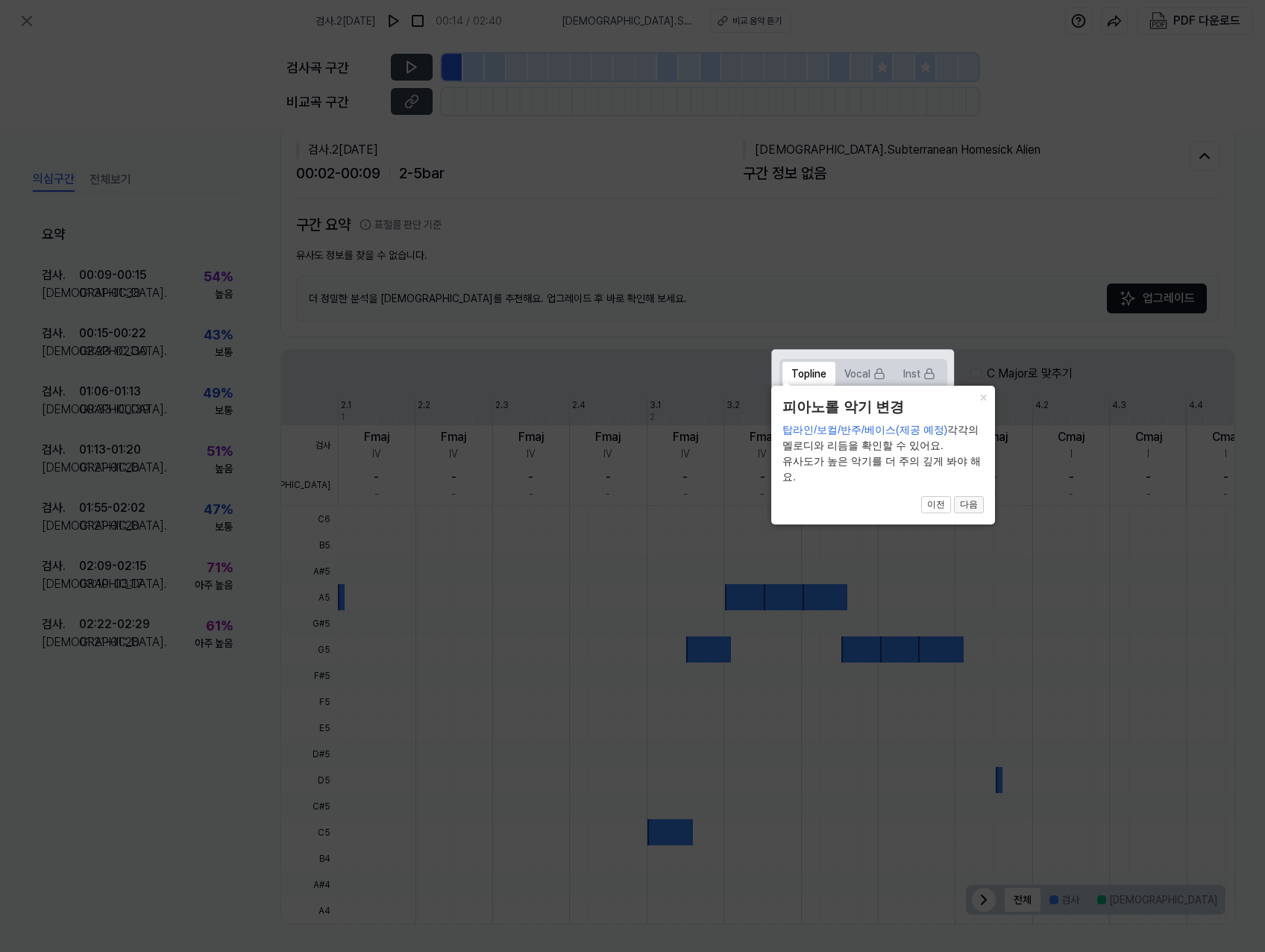
click at [972, 507] on button "다음" at bounding box center [969, 504] width 30 height 18
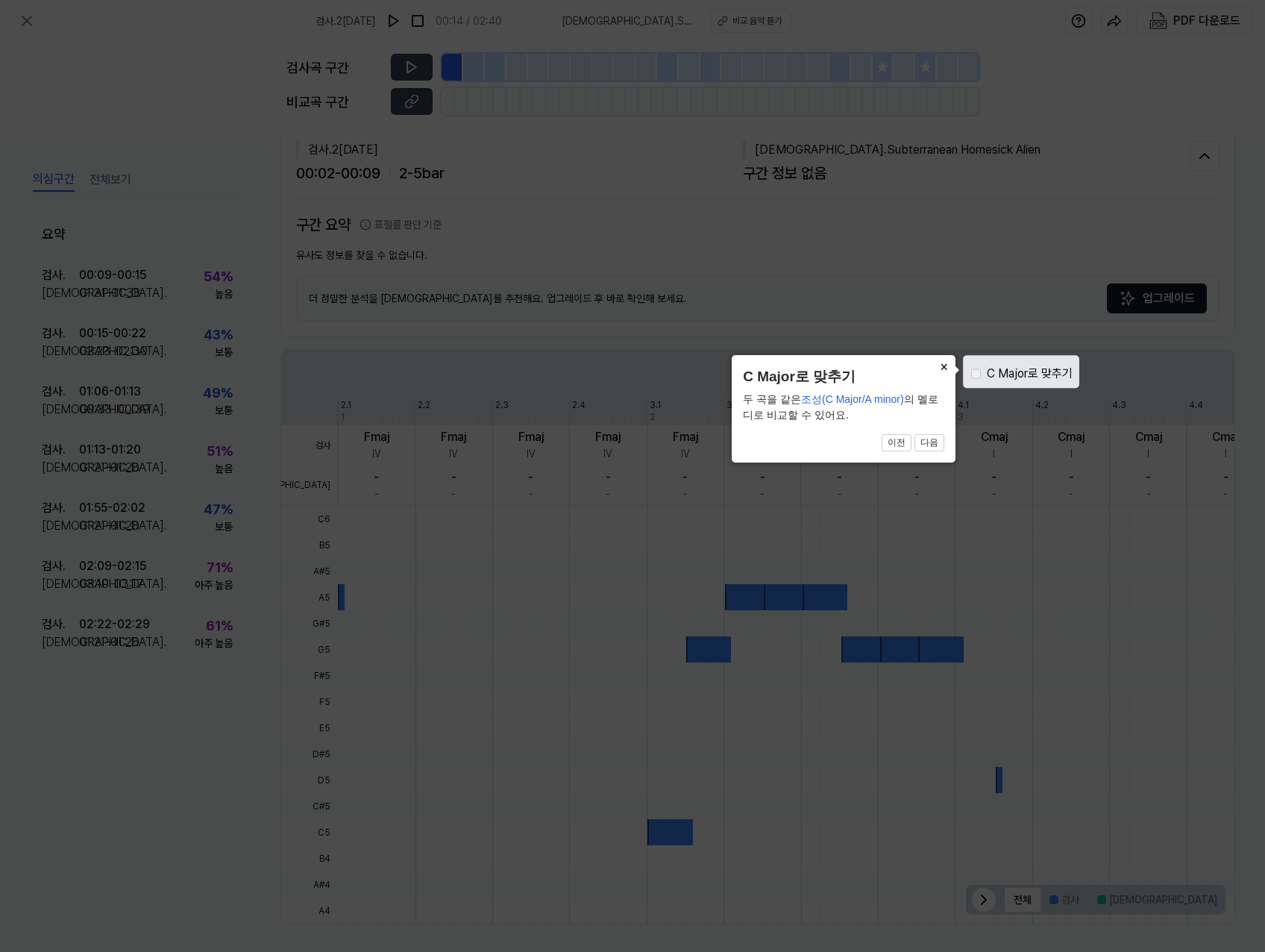
click at [941, 367] on button "×" at bounding box center [943, 365] width 24 height 21
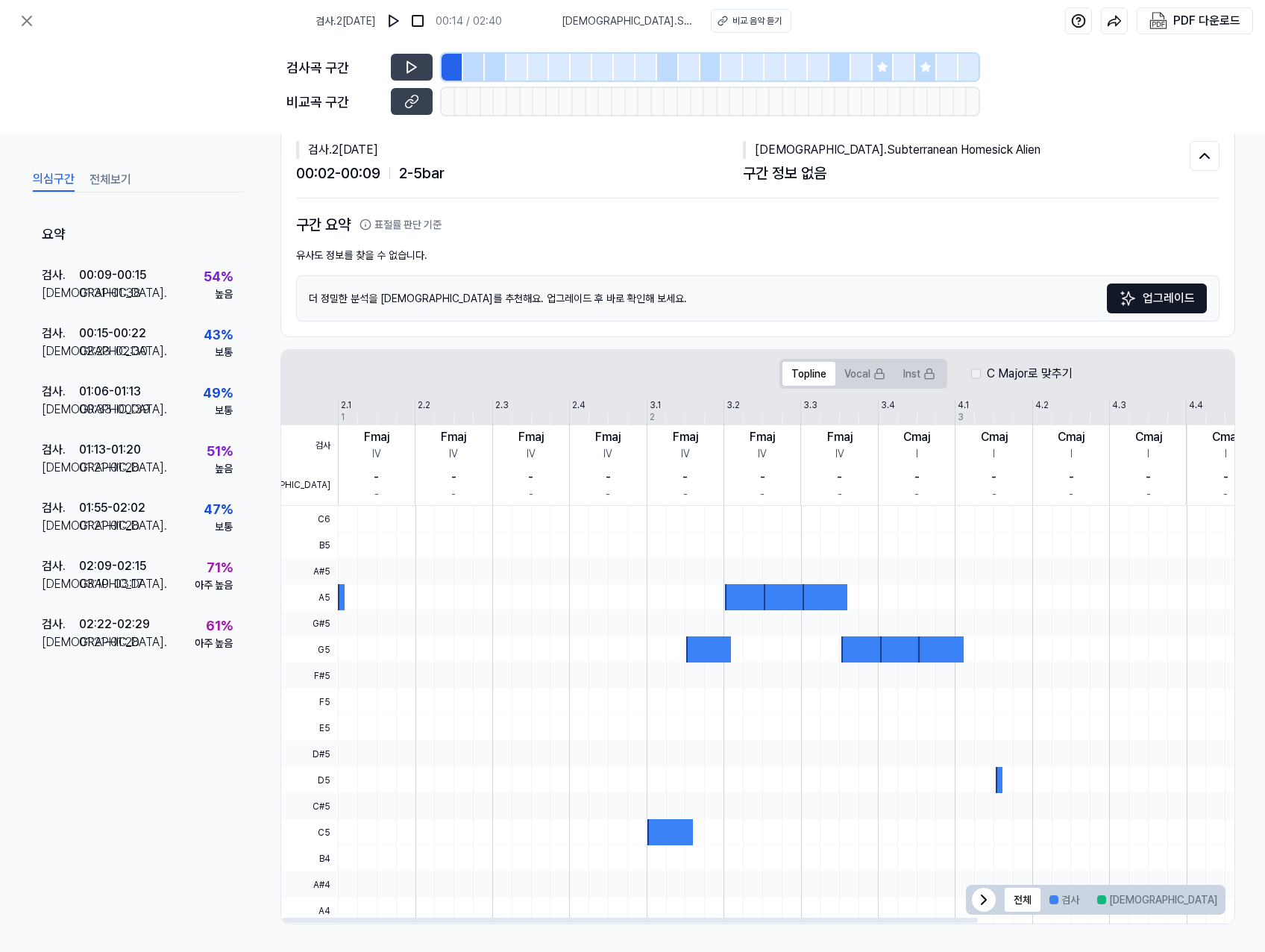
click at [982, 898] on icon at bounding box center [983, 899] width 18 height 18
click at [1199, 896] on icon at bounding box center [1207, 899] width 18 height 18
click at [1018, 897] on button "전체" at bounding box center [1022, 899] width 36 height 24
click at [1058, 898] on button "검사" at bounding box center [1064, 899] width 47 height 24
click at [1106, 895] on button "비교" at bounding box center [1157, 899] width 138 height 24
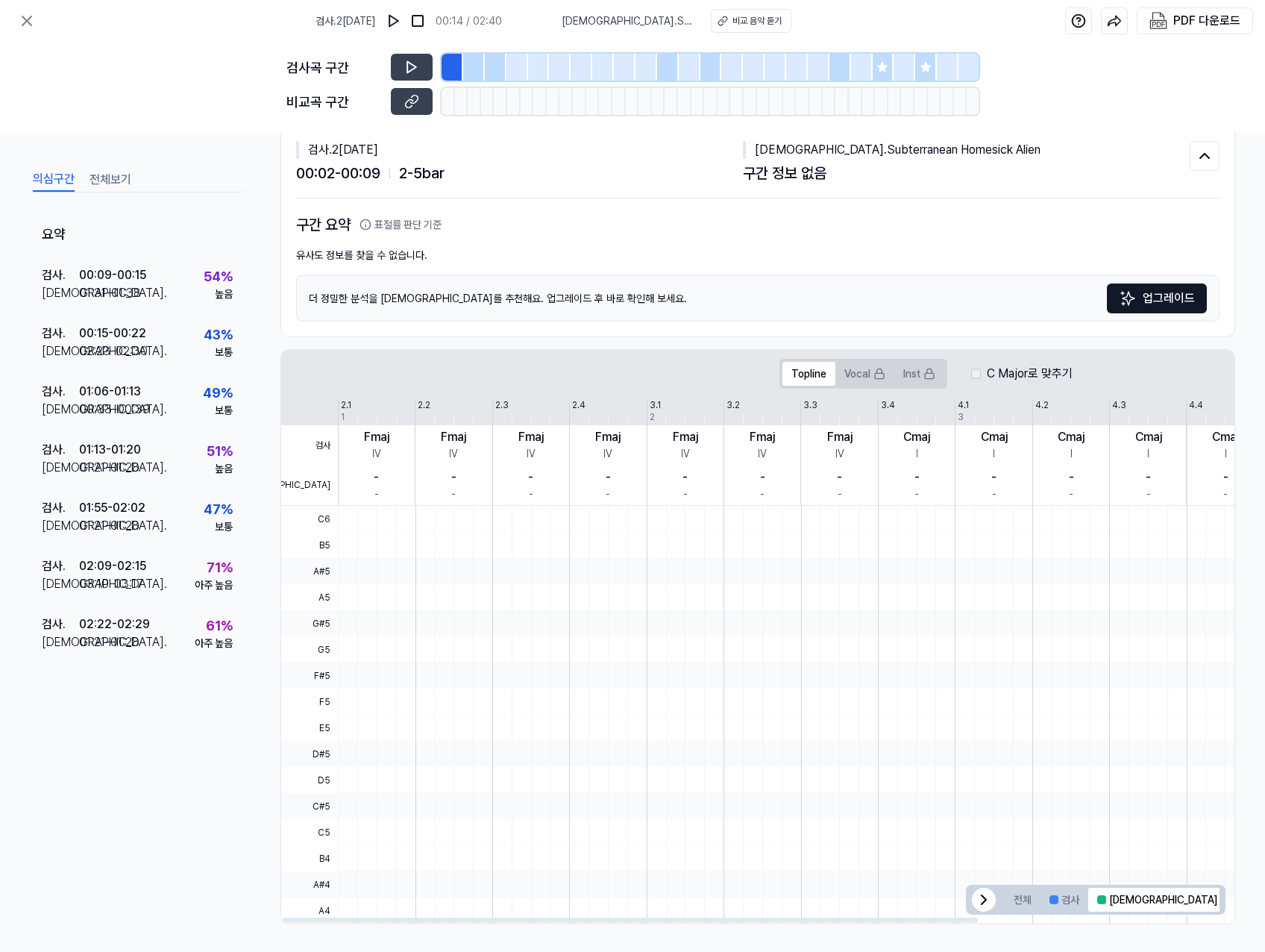
click at [1226, 894] on button "겹치는 부분" at bounding box center [1264, 899] width 77 height 24
click at [1051, 899] on div at bounding box center [1054, 900] width 9 height 9
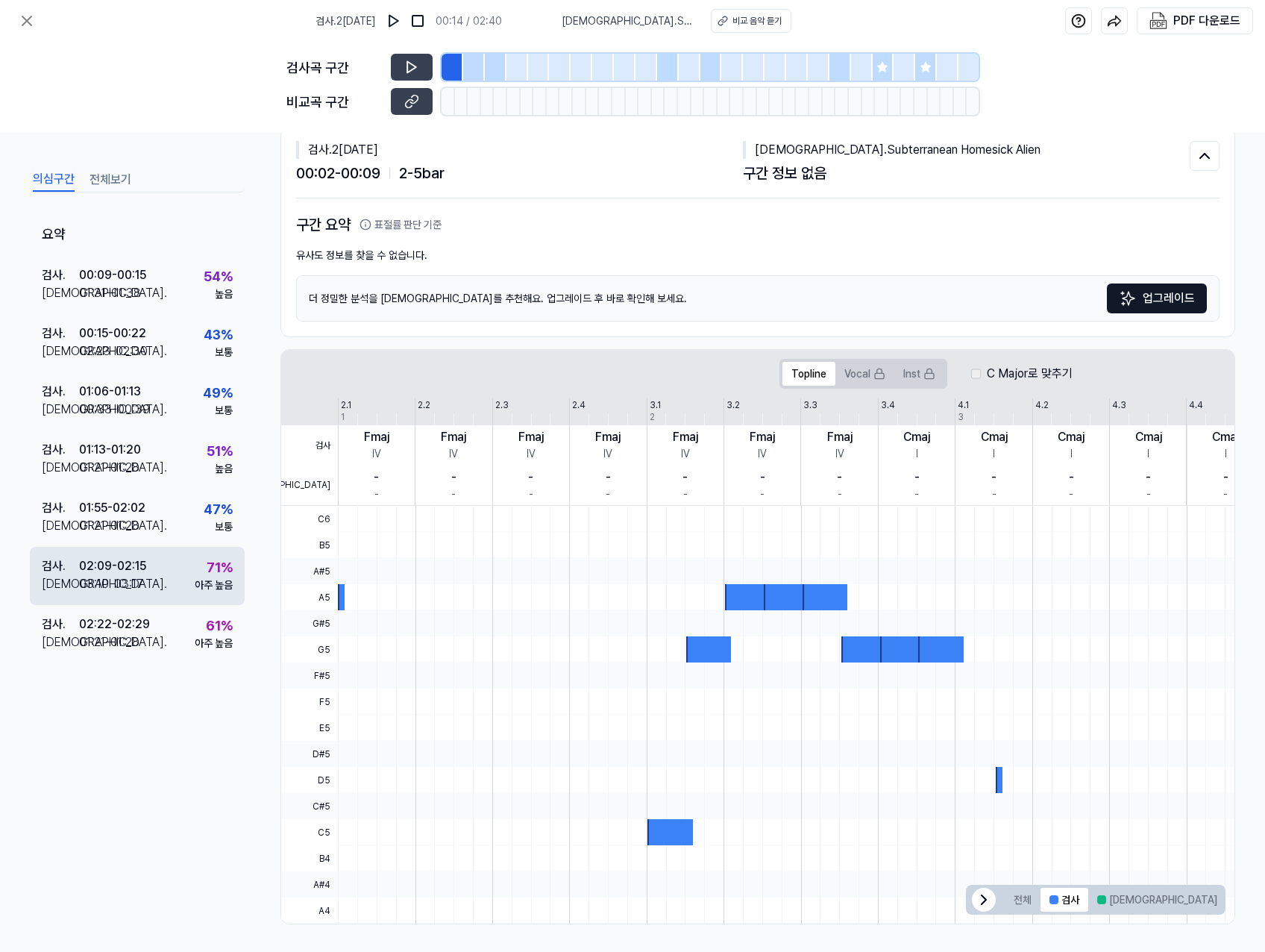
click at [226, 564] on div "71 %" at bounding box center [220, 567] width 26 height 20
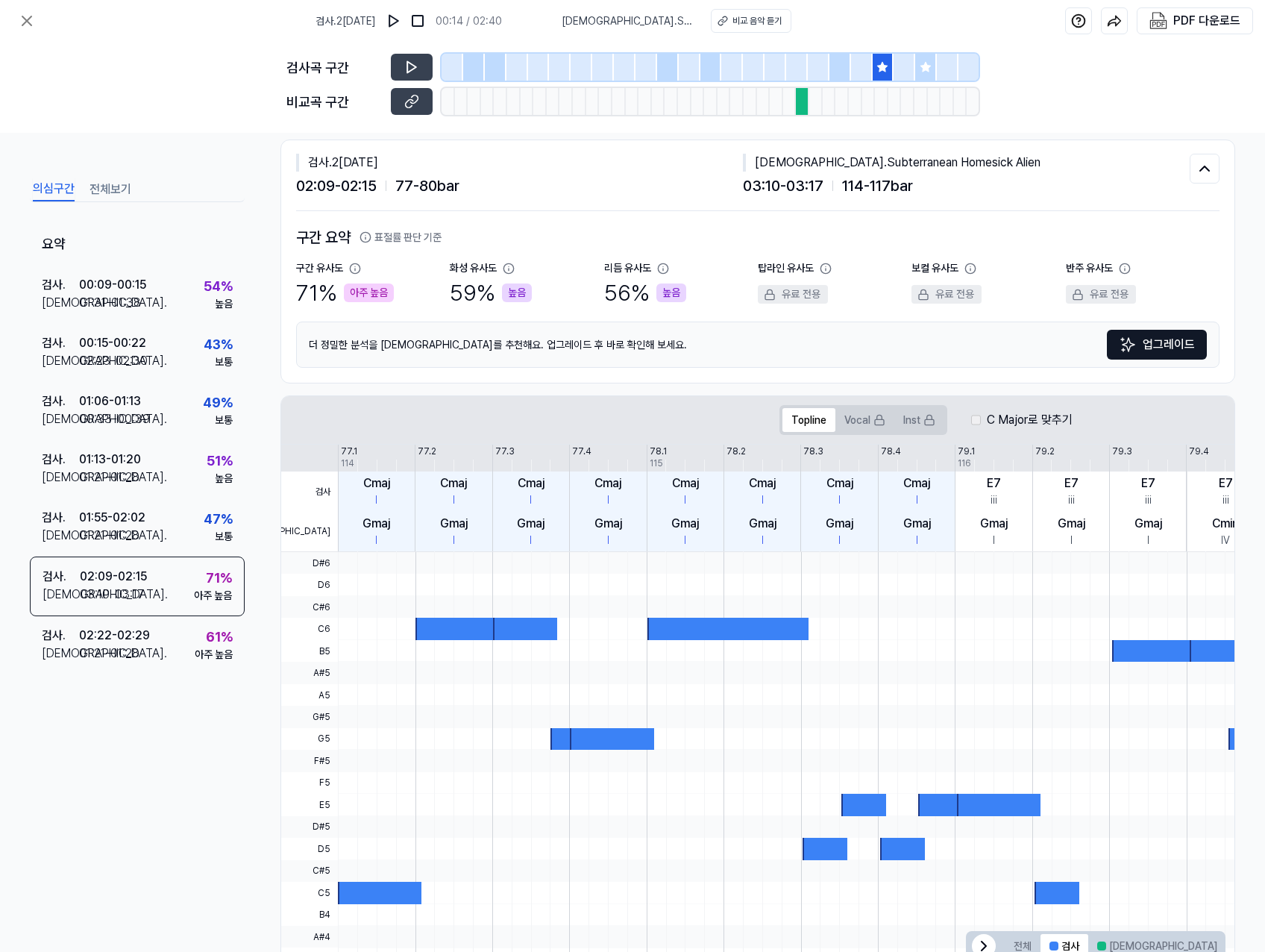
scroll to position [0, 0]
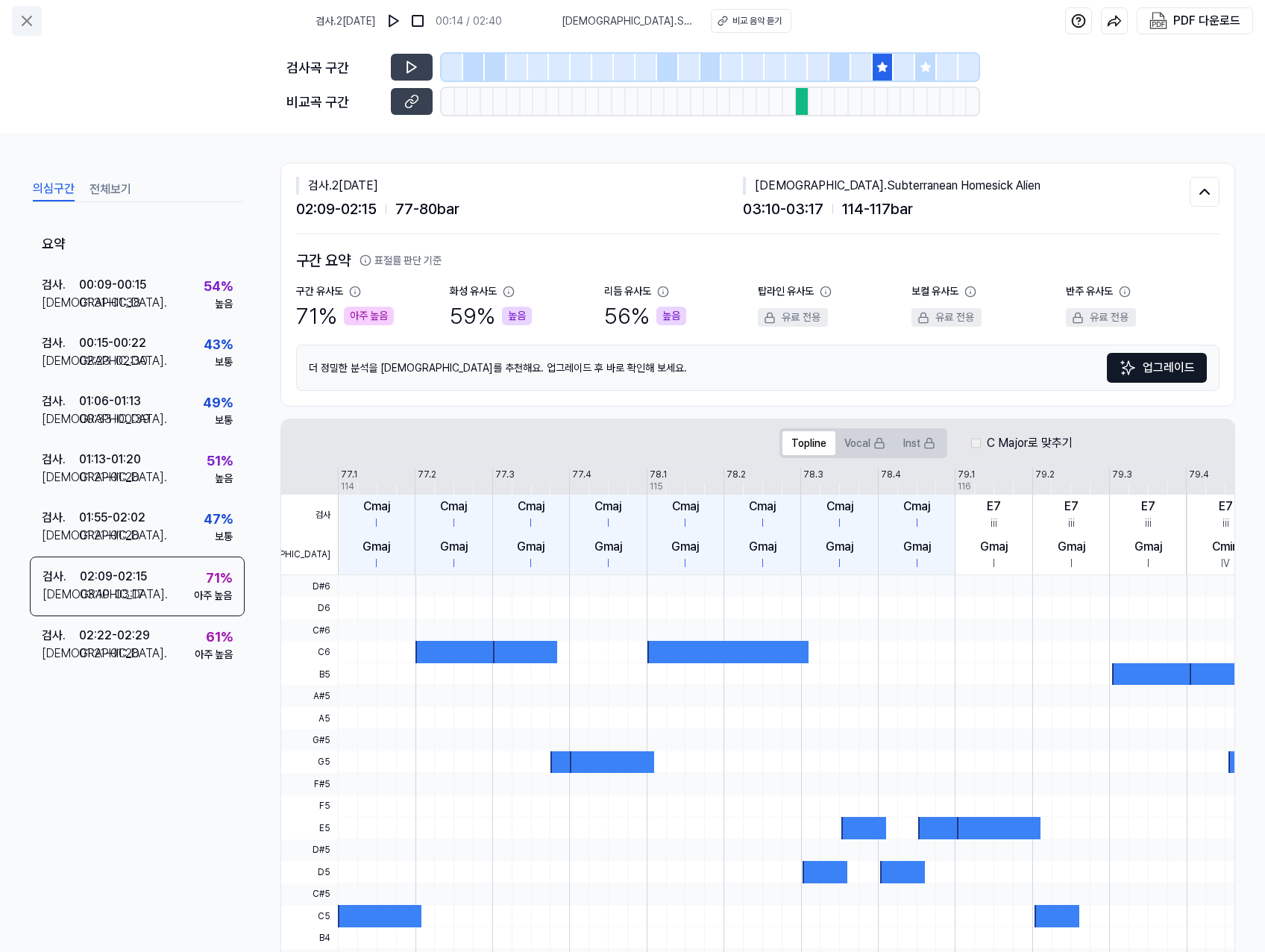
click at [29, 18] on icon at bounding box center [27, 21] width 9 height 9
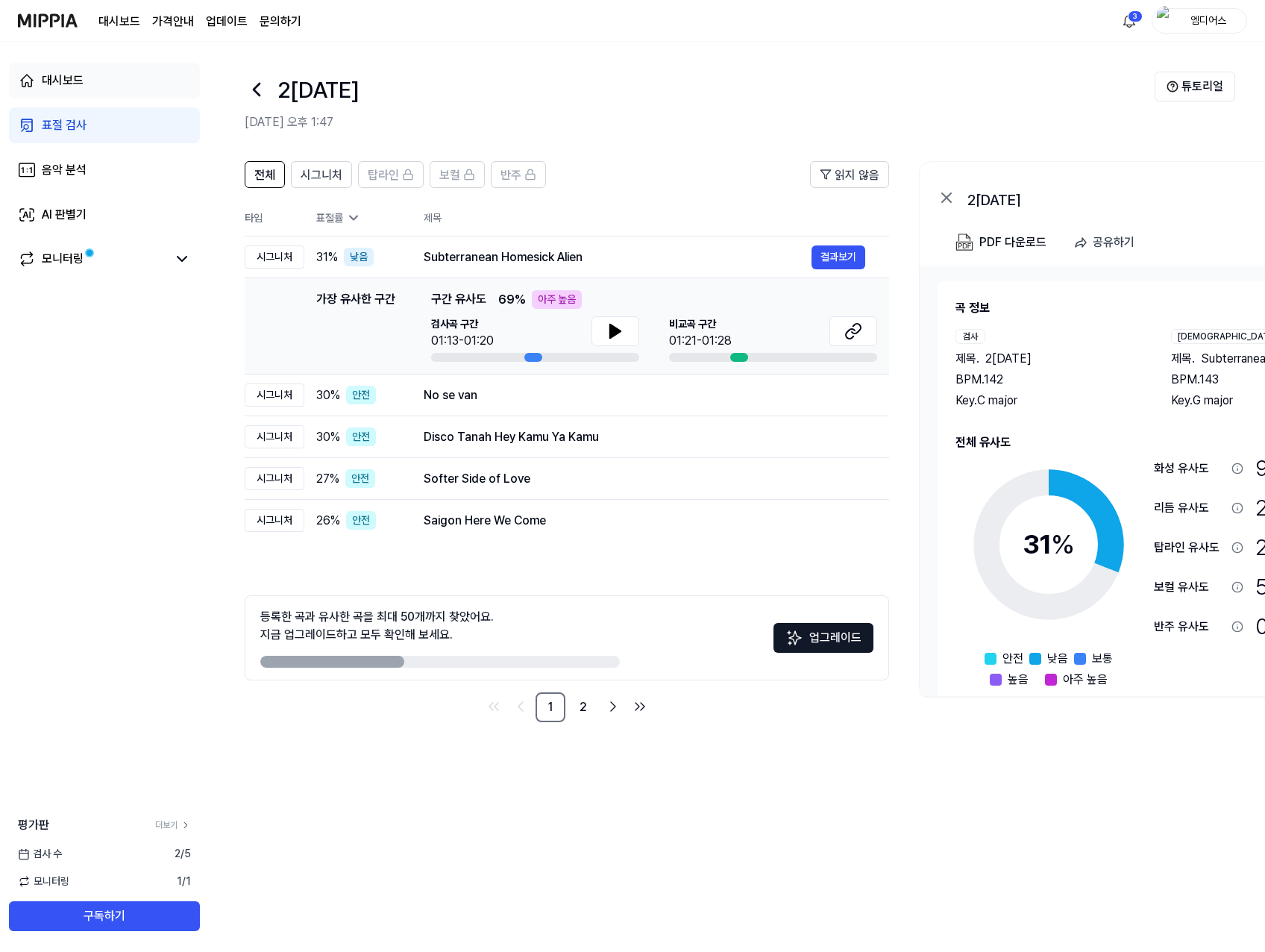
click at [64, 90] on link "대시보드" at bounding box center [105, 80] width 191 height 36
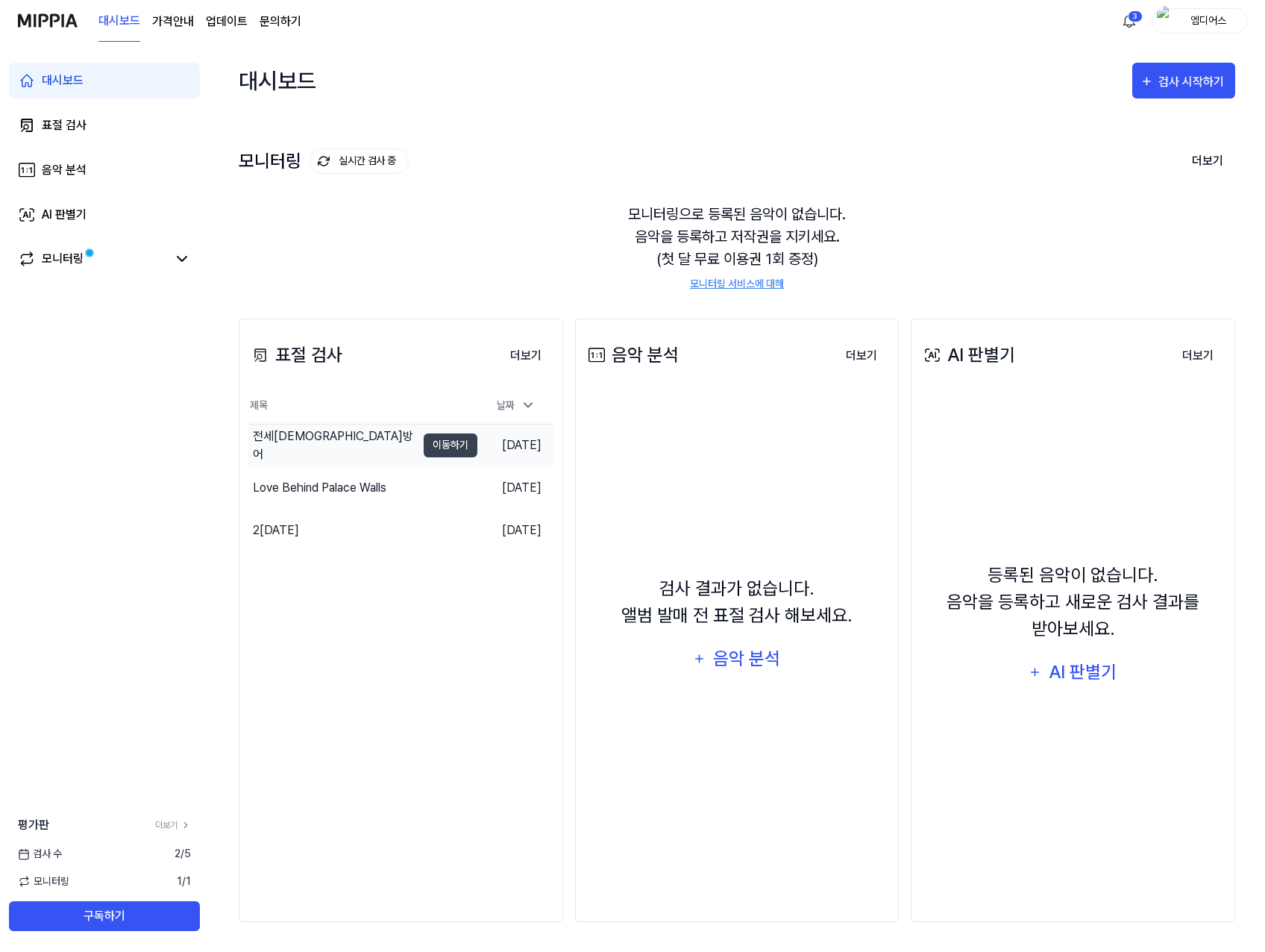
click at [330, 444] on div "전세사기방어" at bounding box center [332, 445] width 168 height 42
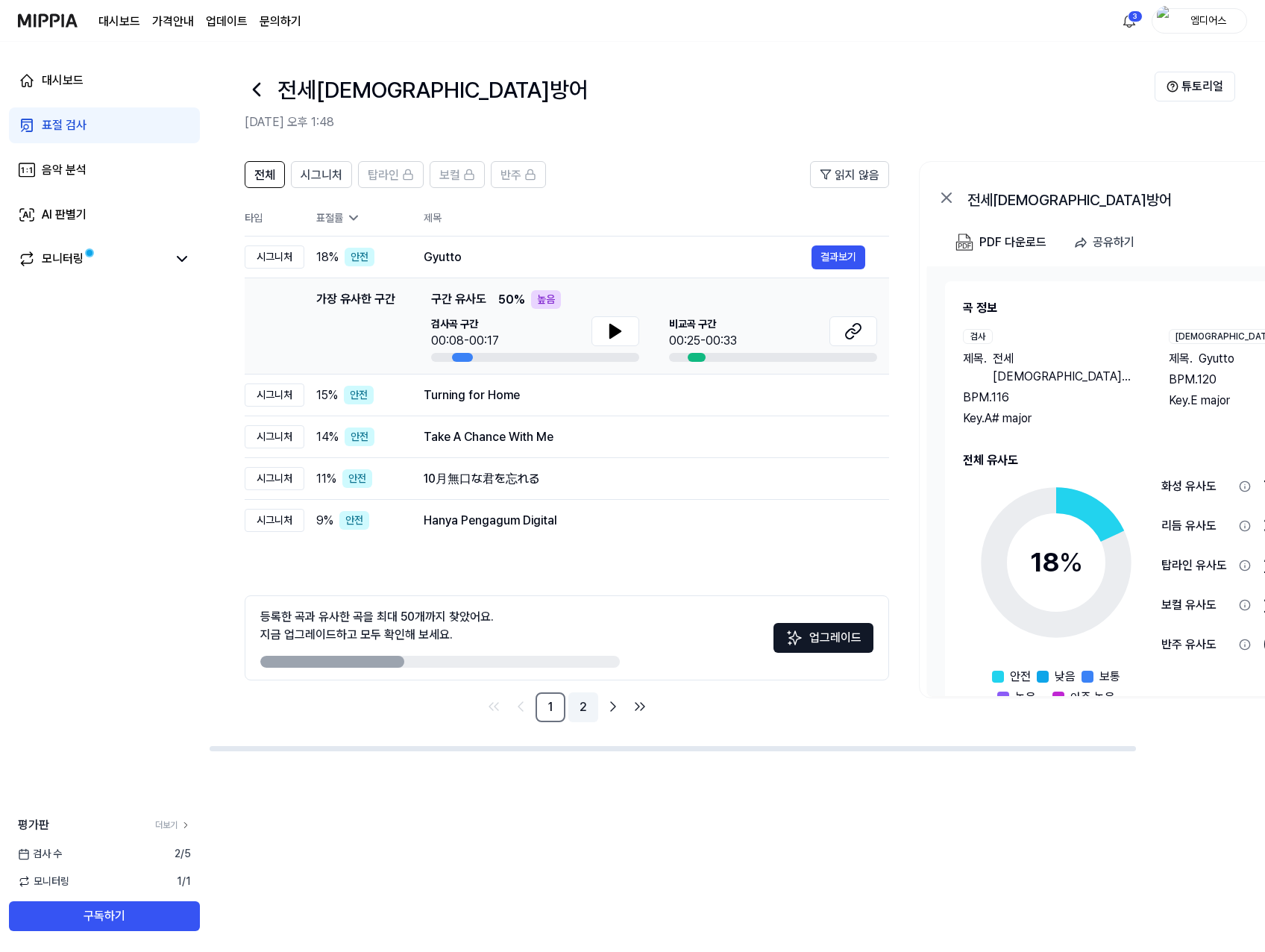
click at [576, 713] on link "2" at bounding box center [583, 707] width 30 height 30
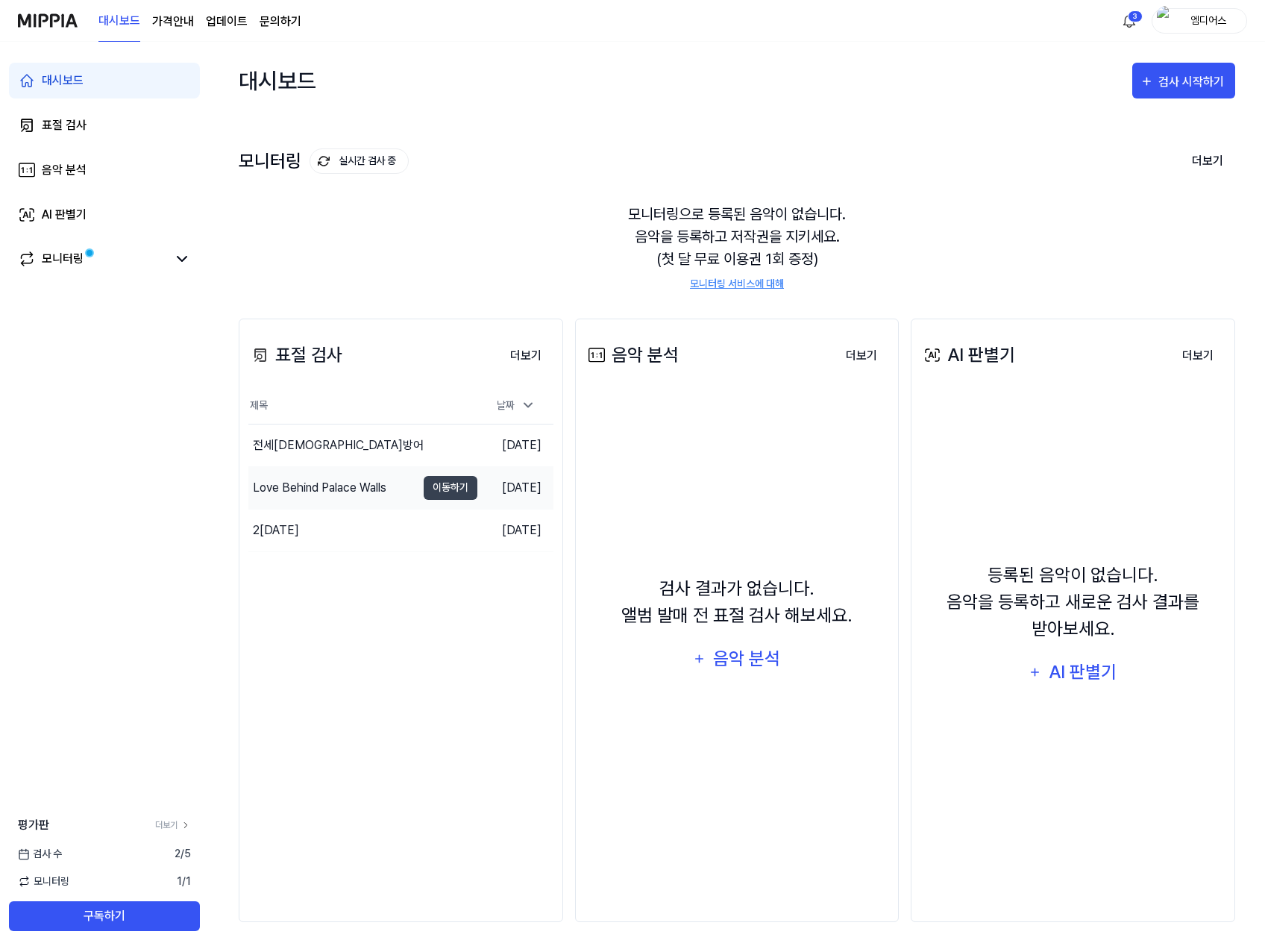
click at [324, 490] on div "Love Behind Palace Walls" at bounding box center [319, 487] width 133 height 18
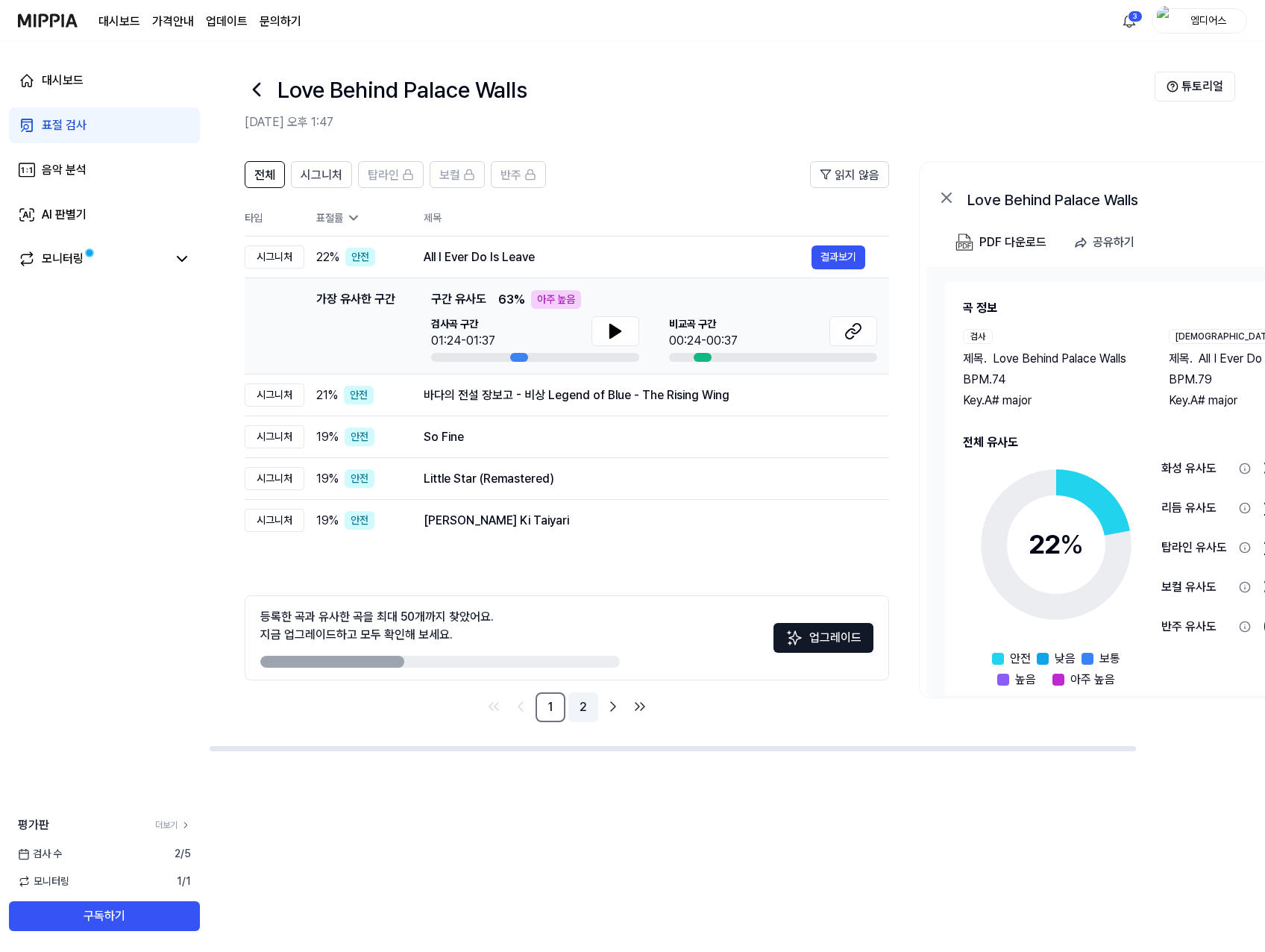
click at [580, 705] on link "2" at bounding box center [583, 707] width 30 height 30
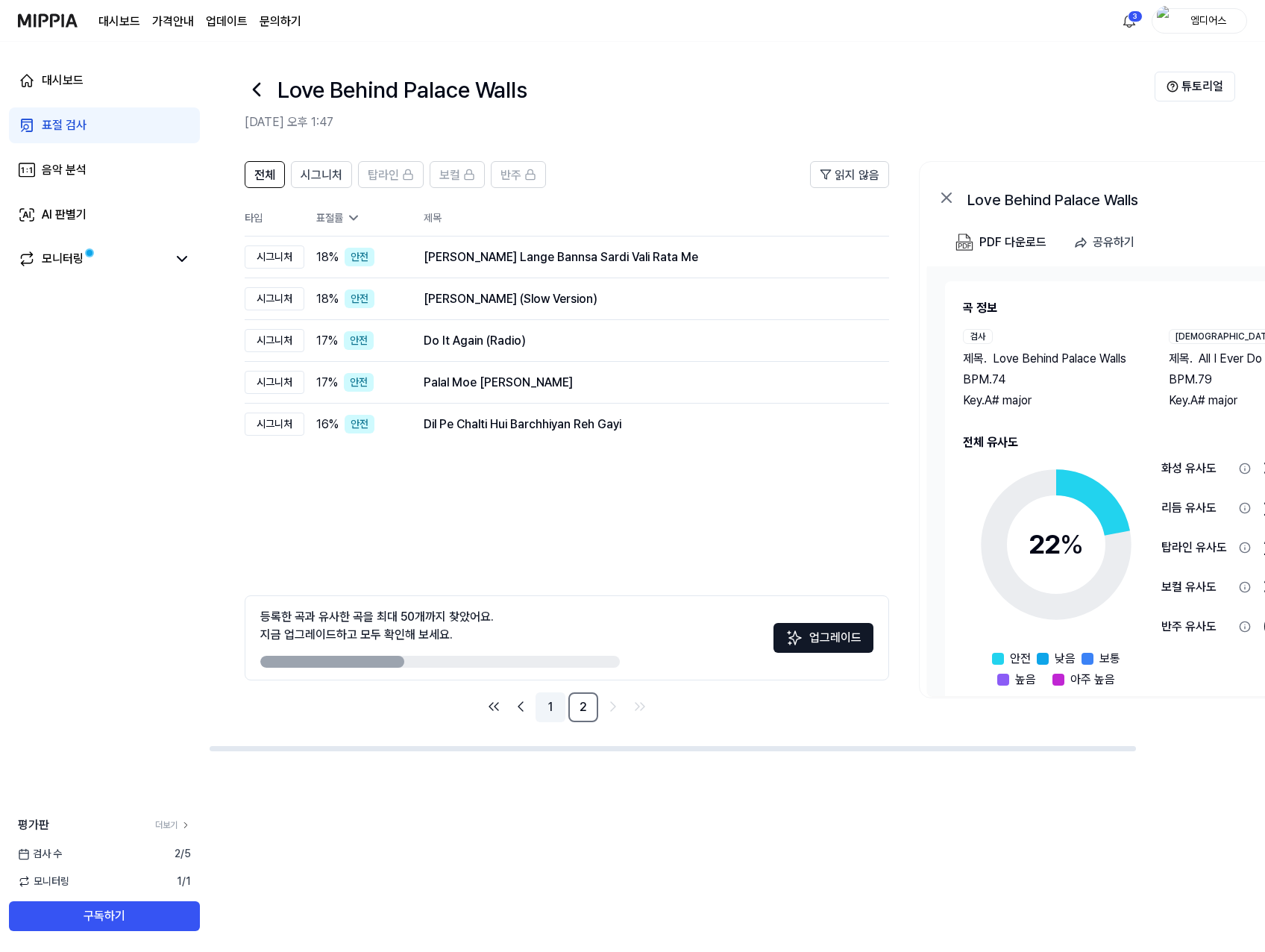
click at [557, 709] on link "1" at bounding box center [550, 707] width 30 height 30
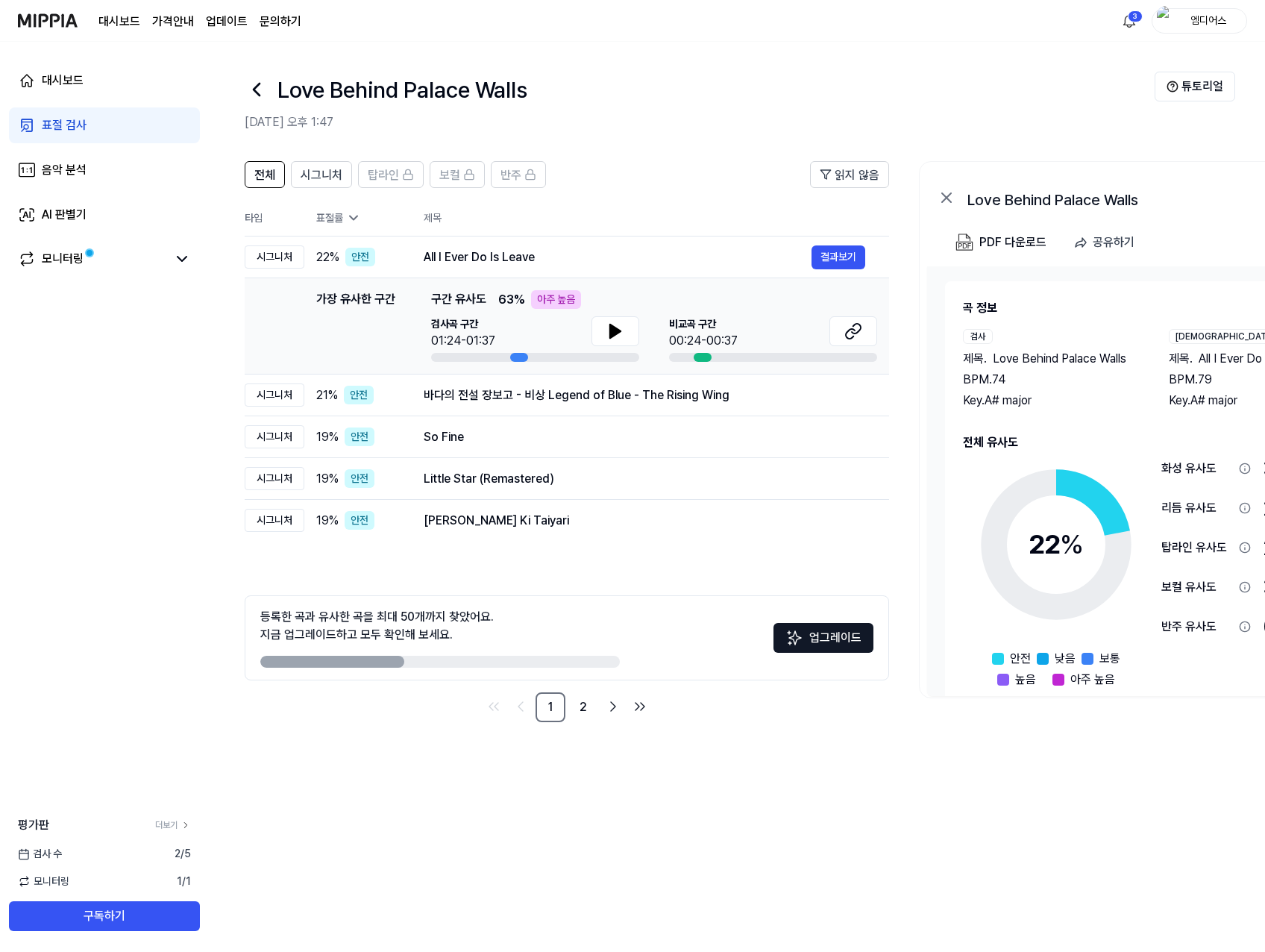
click at [60, 125] on div "표절 검사" at bounding box center [64, 125] width 44 height 18
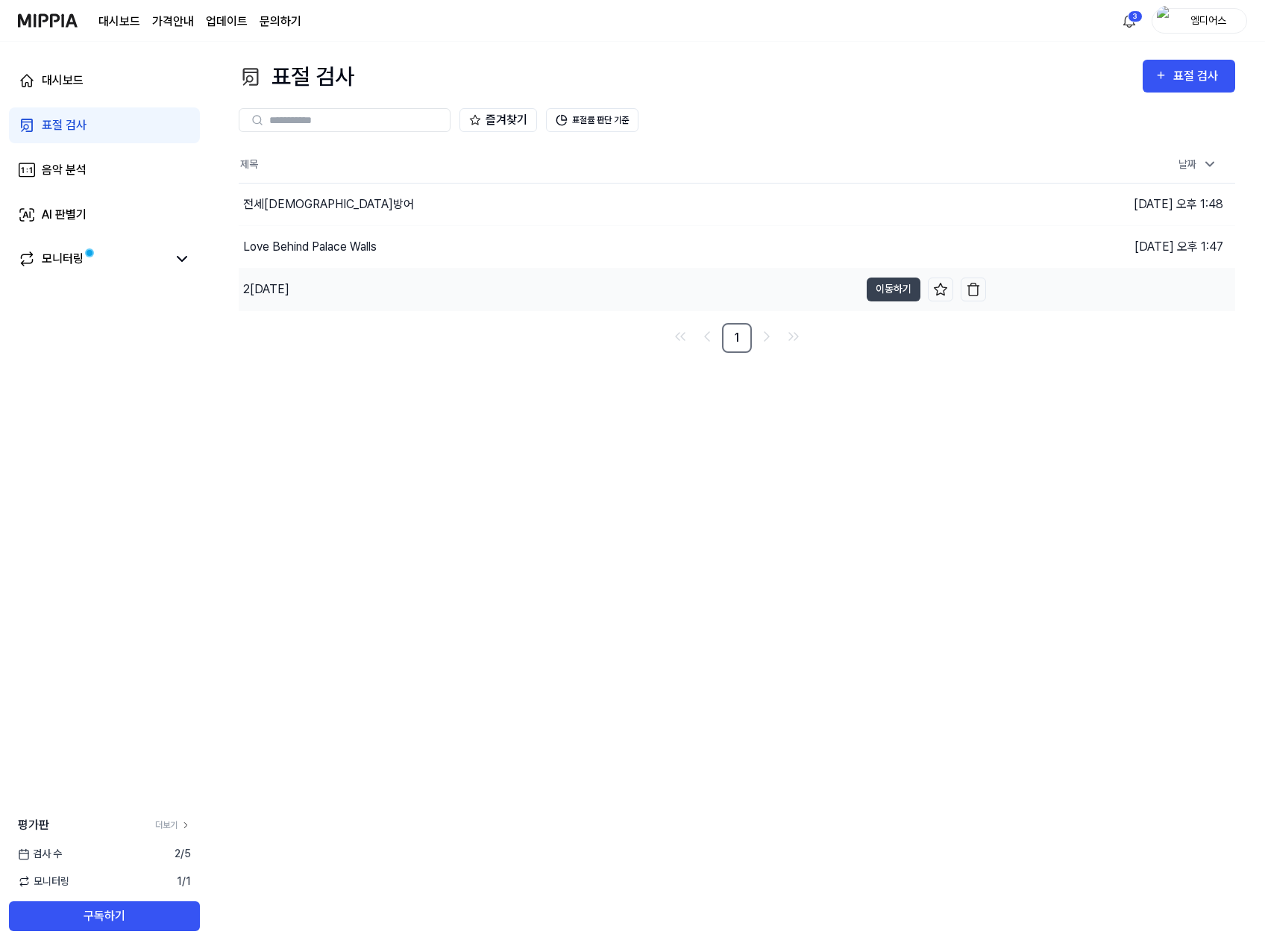
click at [331, 285] on div "2TODAY" at bounding box center [549, 289] width 621 height 42
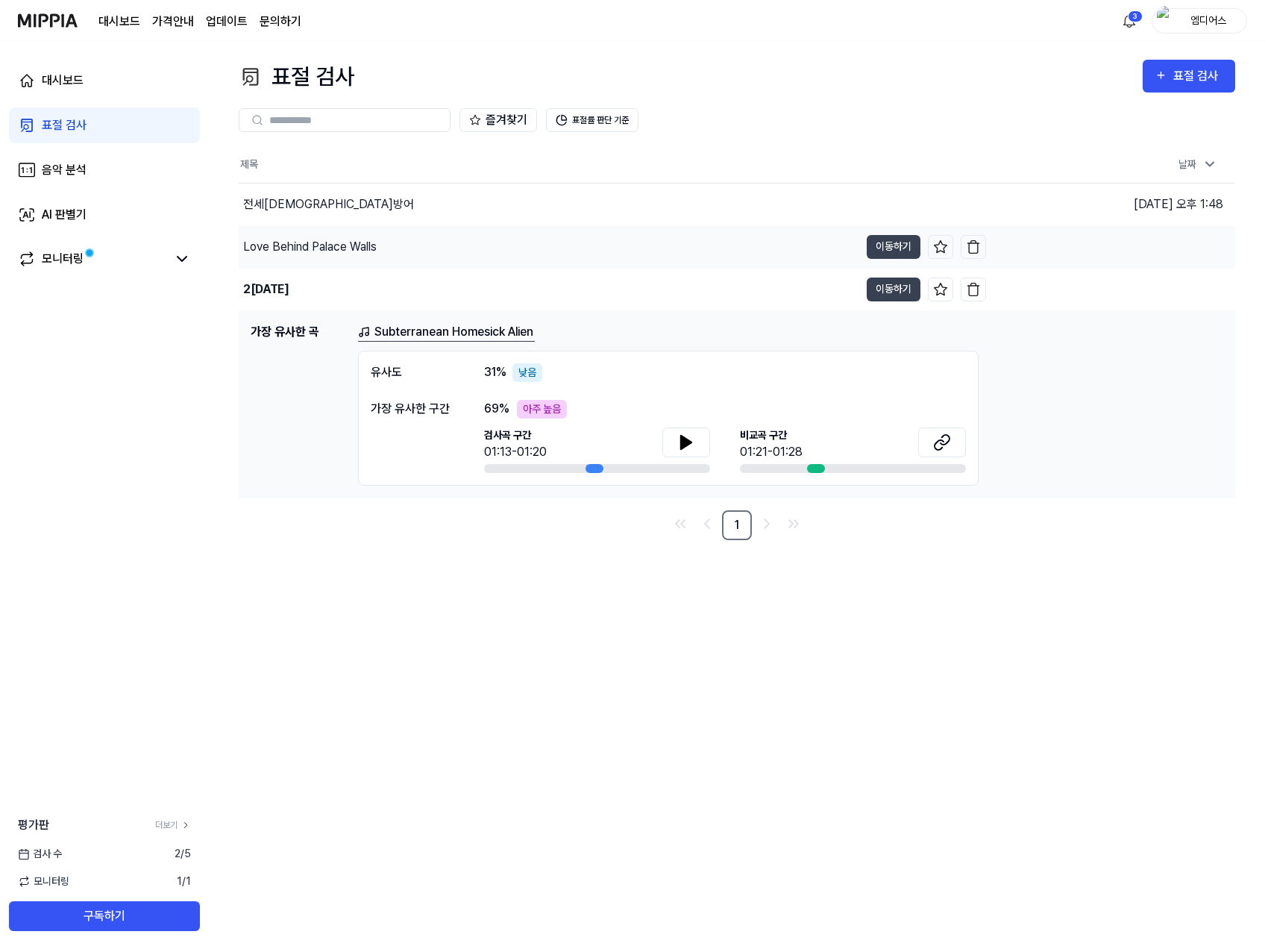
click at [350, 248] on div "Love Behind Palace Walls" at bounding box center [310, 246] width 133 height 18
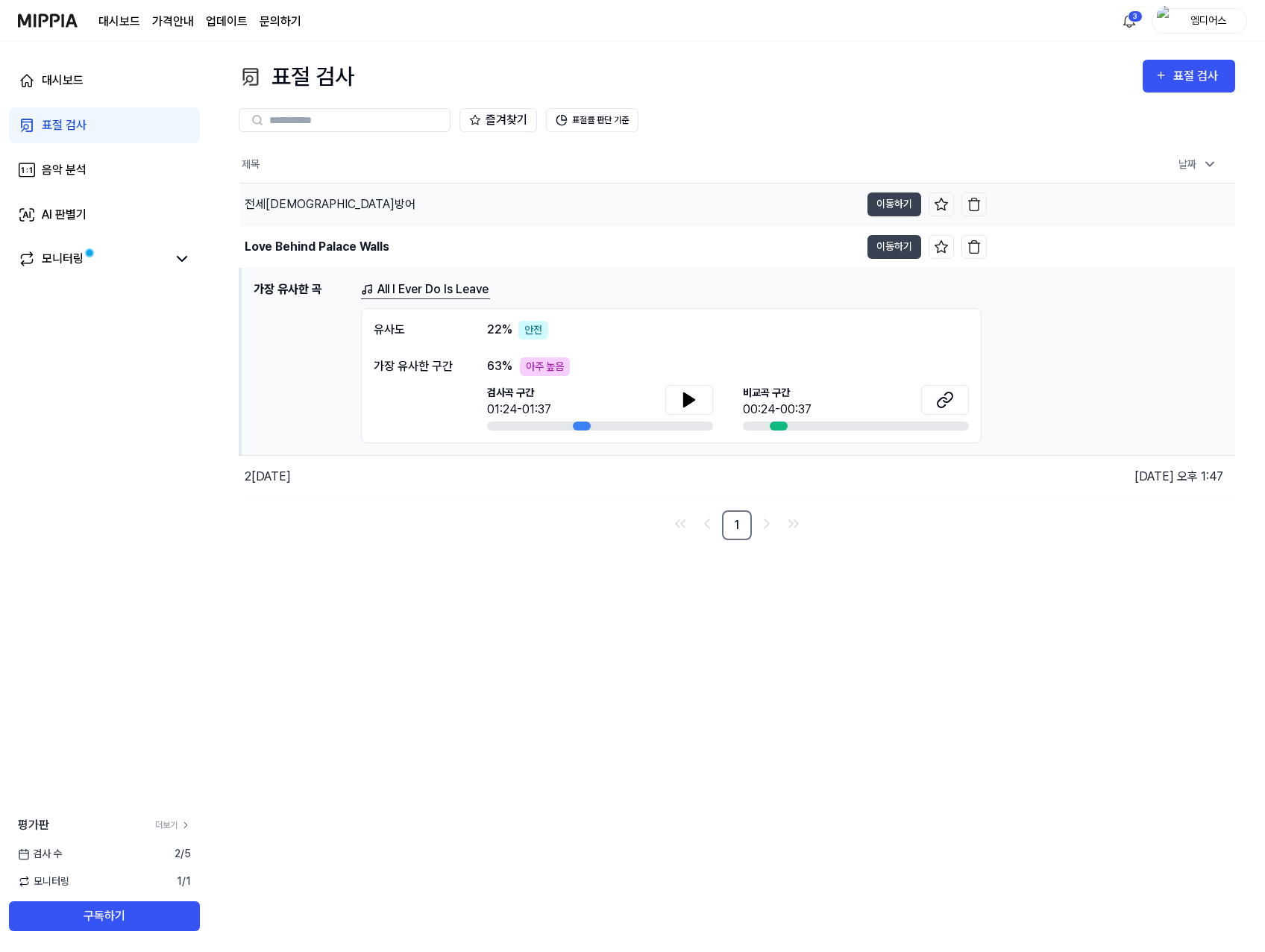
click at [341, 211] on div "전세사기방어" at bounding box center [550, 204] width 620 height 42
